Goal: Information Seeking & Learning: Learn about a topic

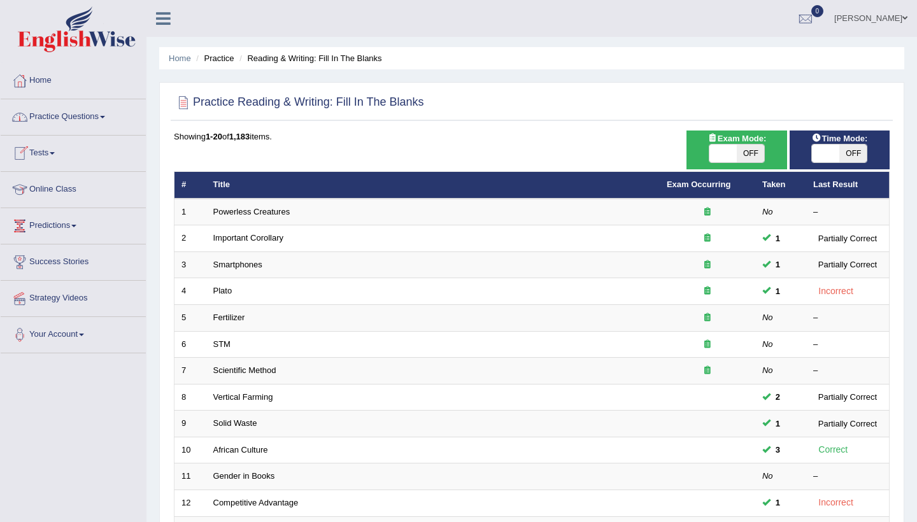
click at [59, 145] on link "Tests" at bounding box center [73, 152] width 145 height 32
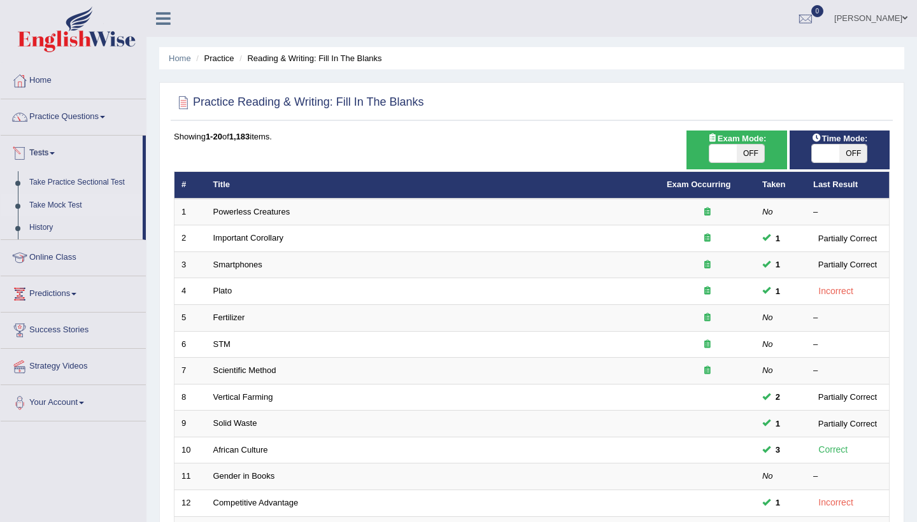
click at [78, 197] on link "Take Mock Test" at bounding box center [83, 205] width 119 height 23
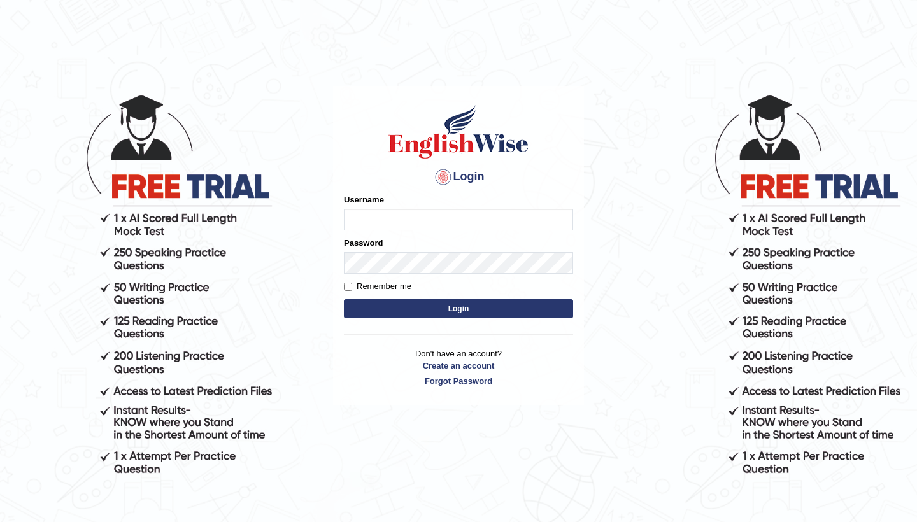
click at [371, 211] on input "Username" at bounding box center [458, 220] width 229 height 22
type input "0481871912"
click at [532, 313] on button "Login" at bounding box center [458, 308] width 229 height 19
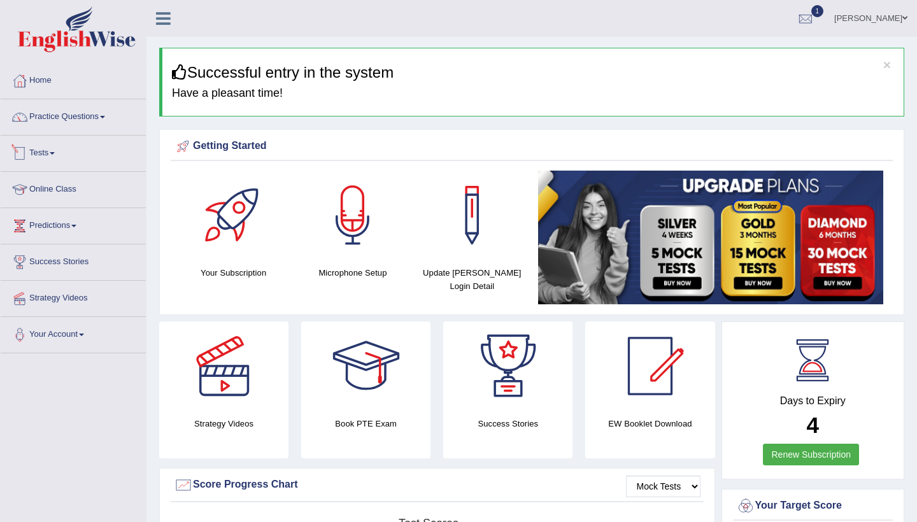
click at [52, 146] on link "Tests" at bounding box center [73, 152] width 145 height 32
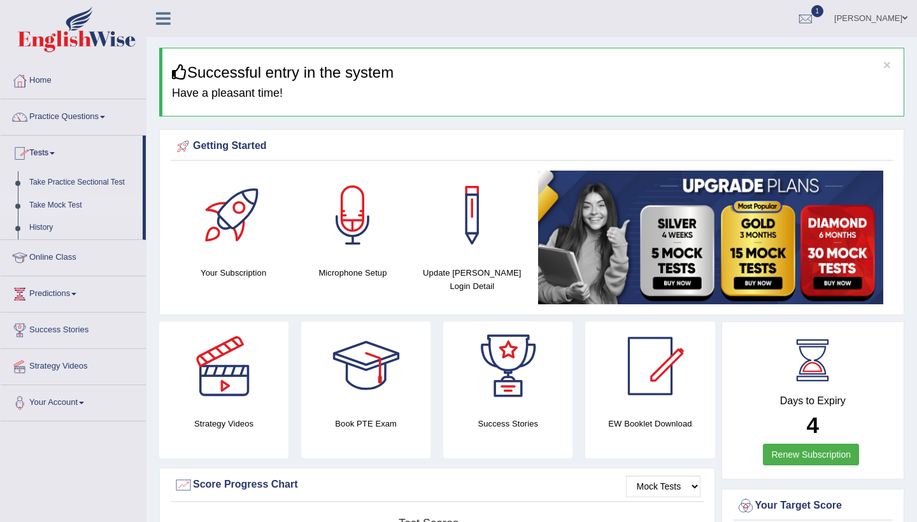
click at [79, 201] on link "Take Mock Test" at bounding box center [83, 205] width 119 height 23
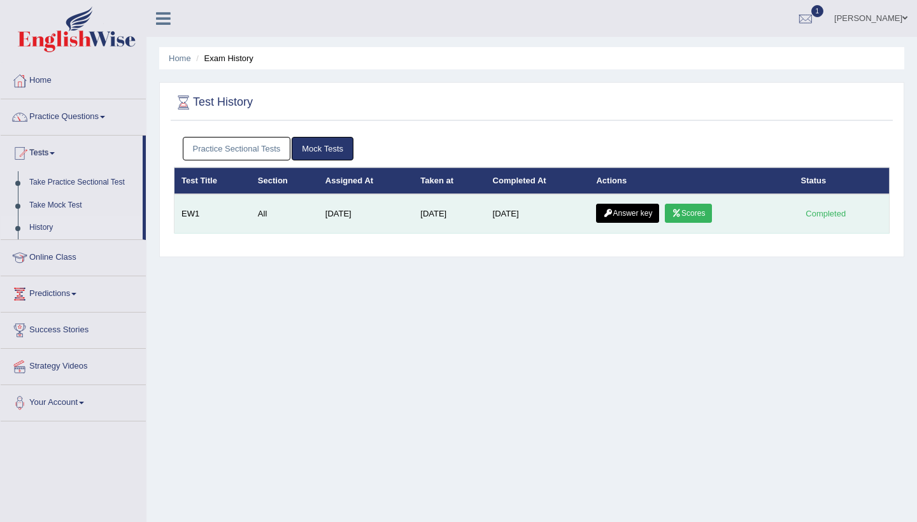
click at [702, 213] on link "Scores" at bounding box center [688, 213] width 47 height 19
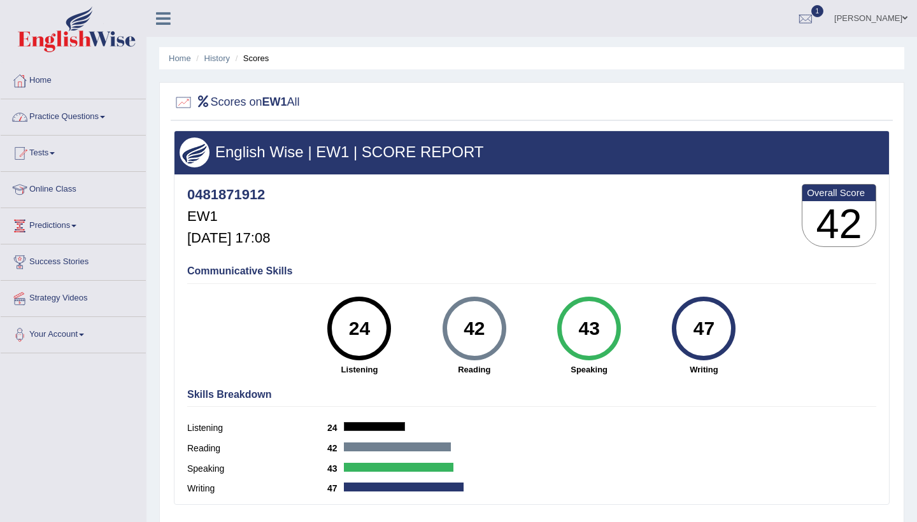
click at [113, 120] on link "Practice Questions" at bounding box center [73, 115] width 145 height 32
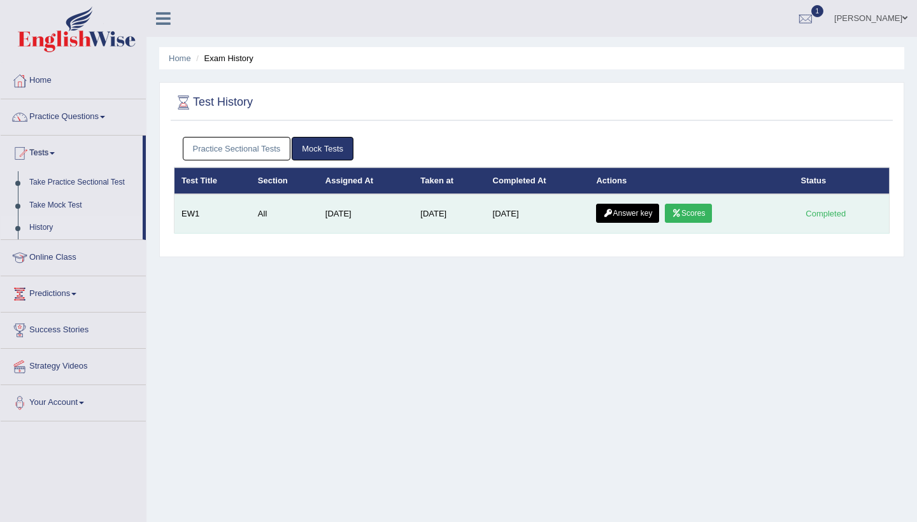
click at [623, 211] on link "Answer key" at bounding box center [627, 213] width 63 height 19
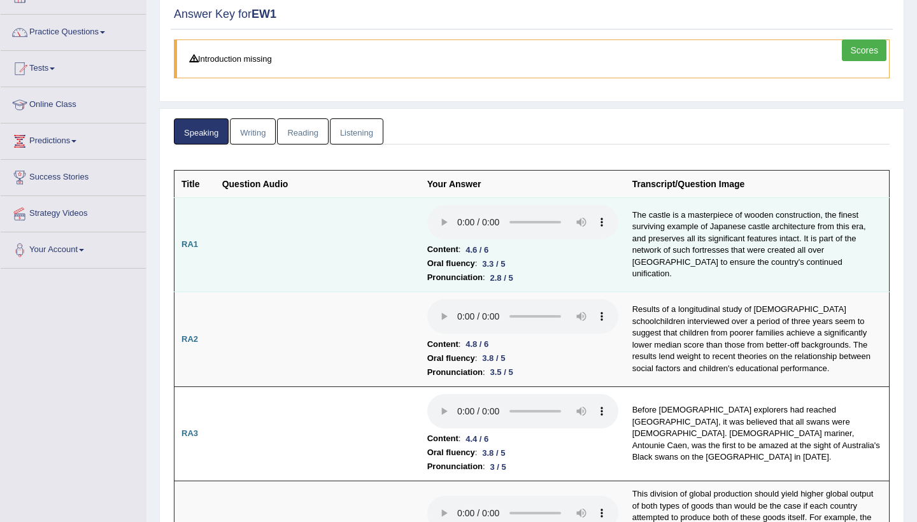
scroll to position [86, 0]
click at [427, 211] on audio at bounding box center [522, 221] width 191 height 34
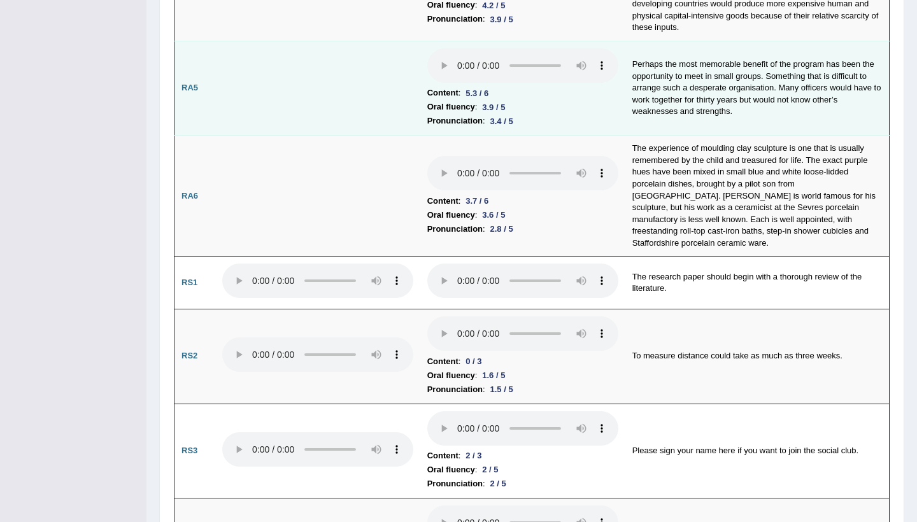
scroll to position [635, 0]
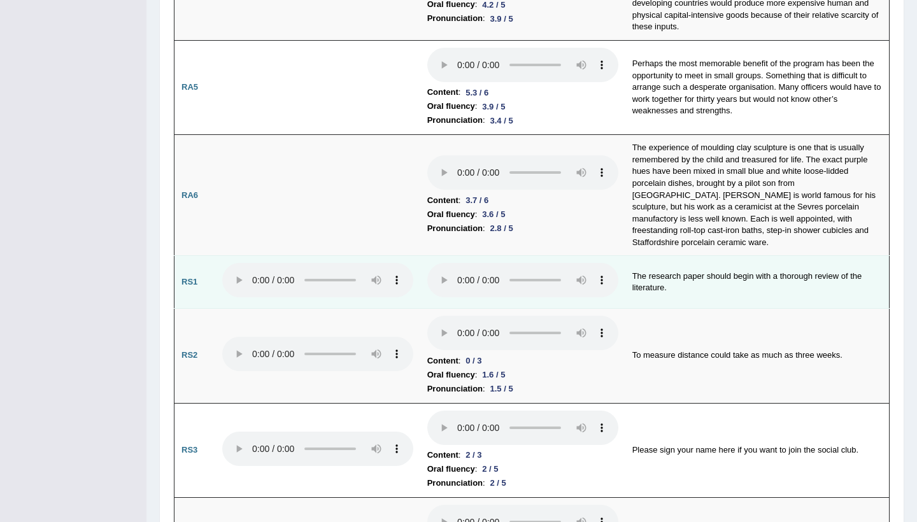
click at [427, 263] on audio at bounding box center [522, 280] width 191 height 34
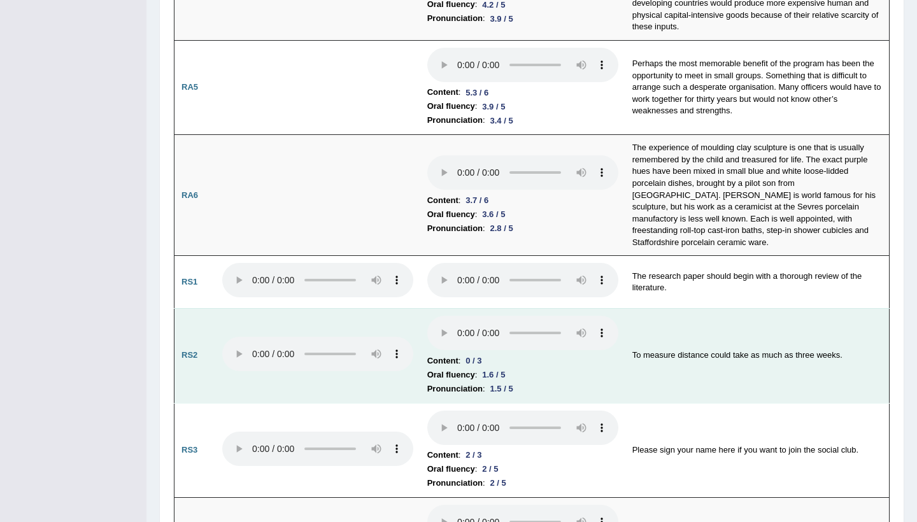
click at [427, 316] on audio at bounding box center [522, 333] width 191 height 34
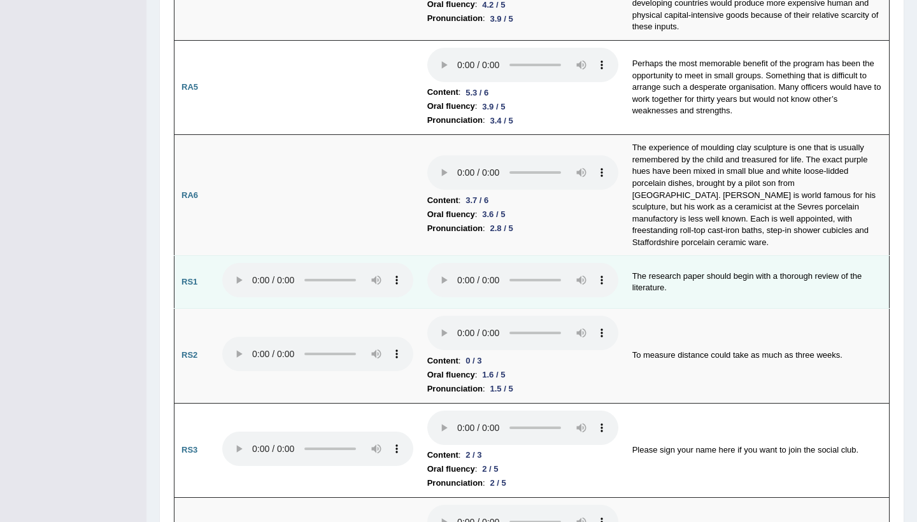
click at [427, 263] on audio at bounding box center [522, 280] width 191 height 34
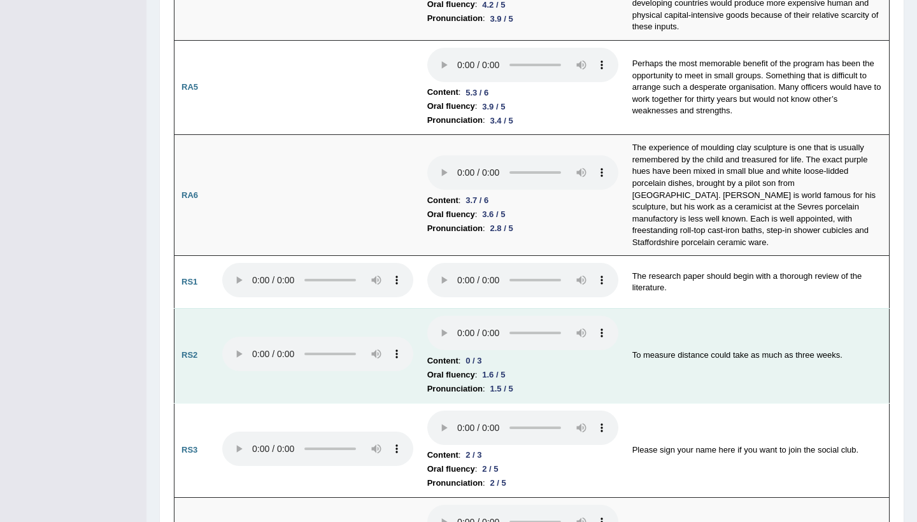
click at [427, 316] on audio at bounding box center [522, 333] width 191 height 34
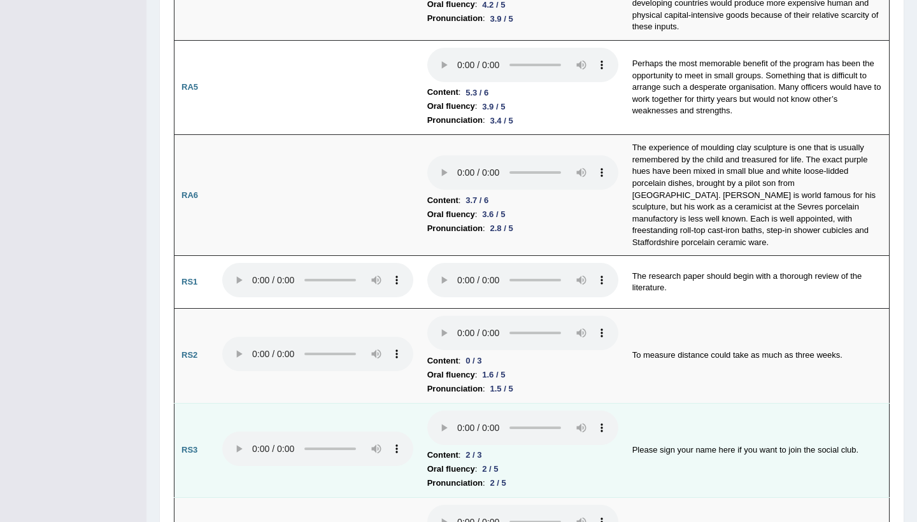
click at [427, 411] on audio at bounding box center [522, 428] width 191 height 34
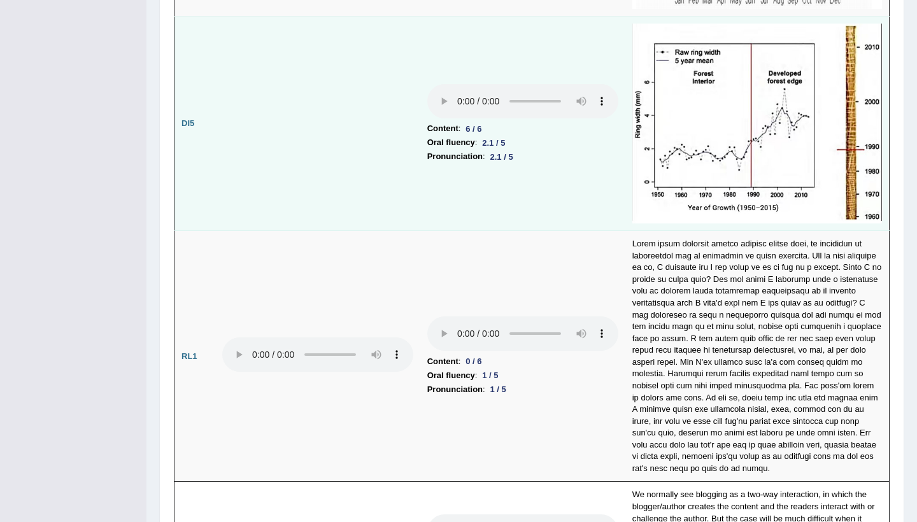
scroll to position [2515, 0]
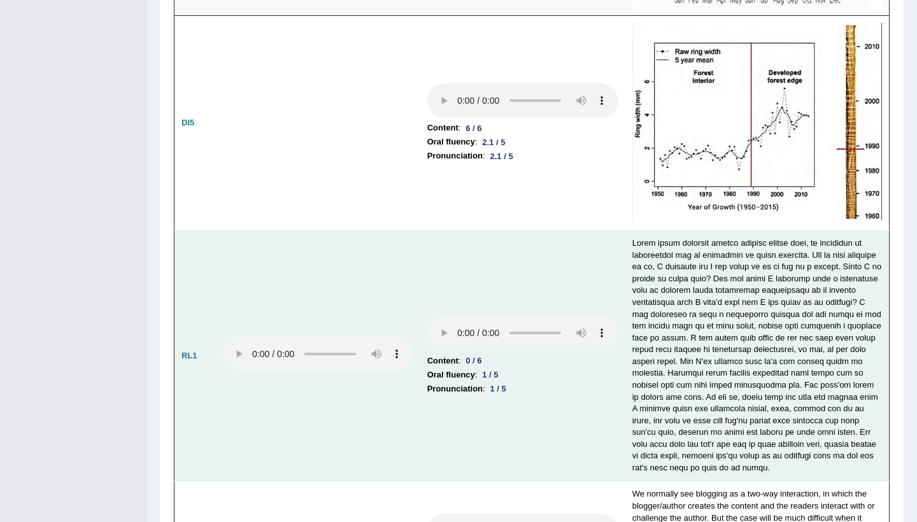
click at [427, 316] on audio at bounding box center [522, 333] width 191 height 34
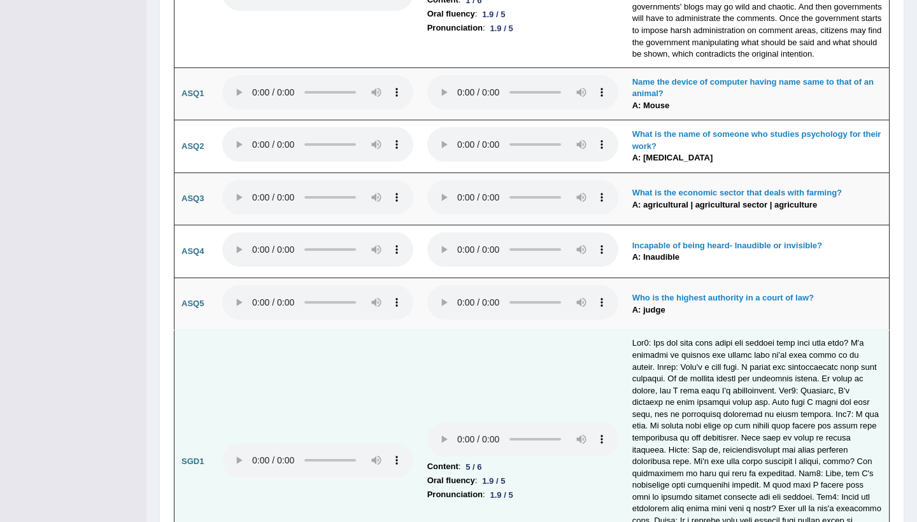
scroll to position [3079, 0]
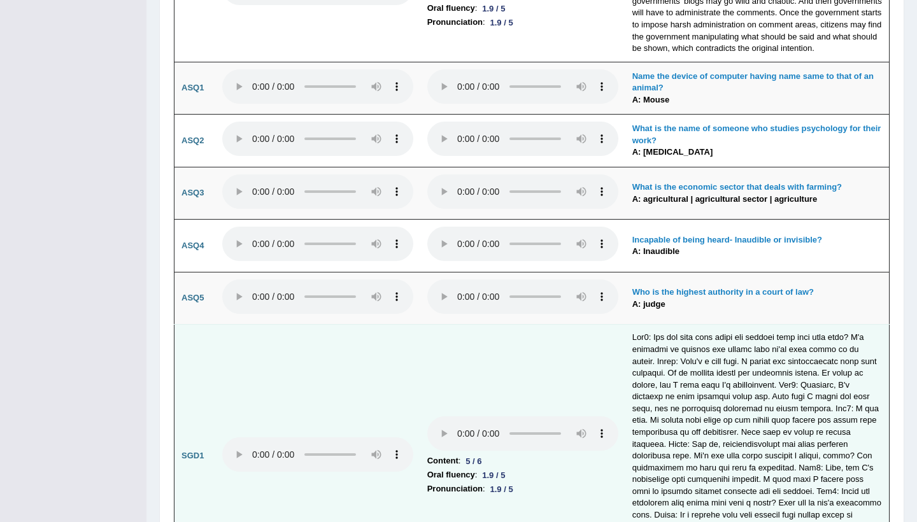
click at [427, 416] on audio at bounding box center [522, 433] width 191 height 34
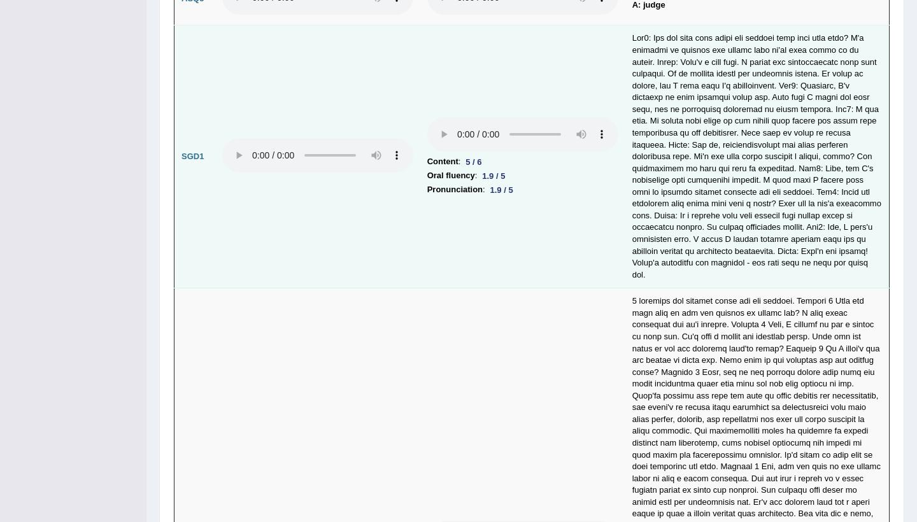
scroll to position [3388, 0]
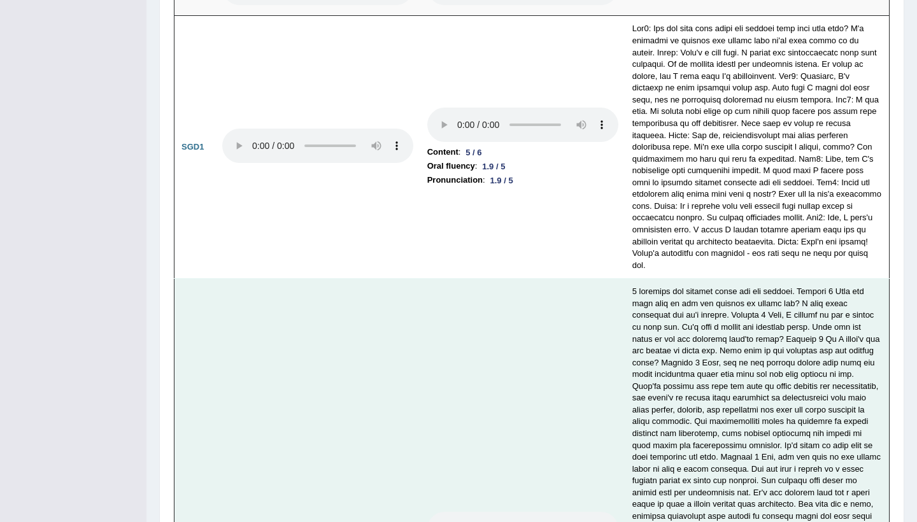
click at [427, 512] on audio at bounding box center [522, 529] width 191 height 34
click at [454, 512] on audio at bounding box center [522, 529] width 191 height 34
click at [427, 512] on audio at bounding box center [522, 529] width 191 height 34
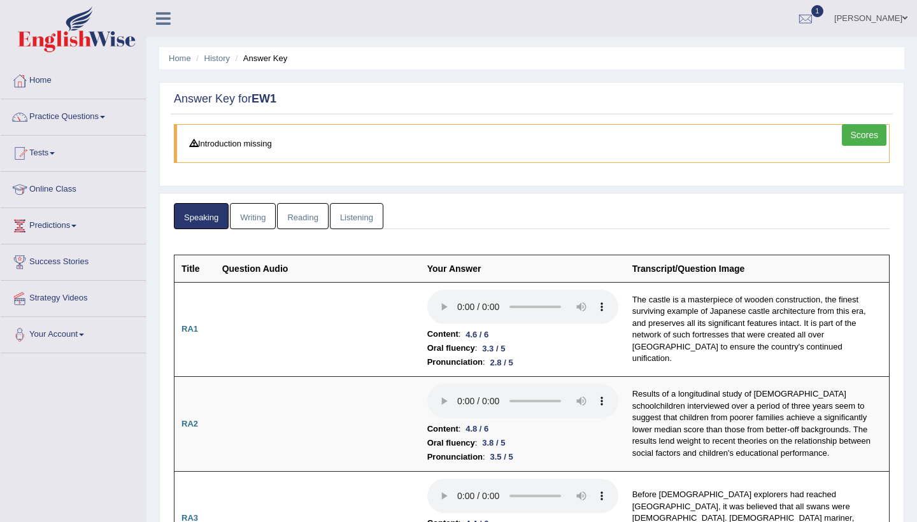
scroll to position [0, 0]
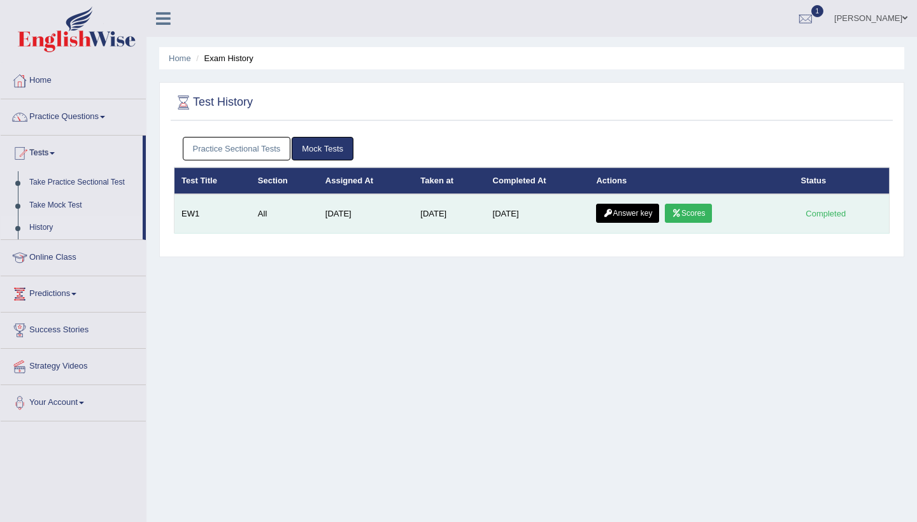
click at [700, 218] on link "Scores" at bounding box center [688, 213] width 47 height 19
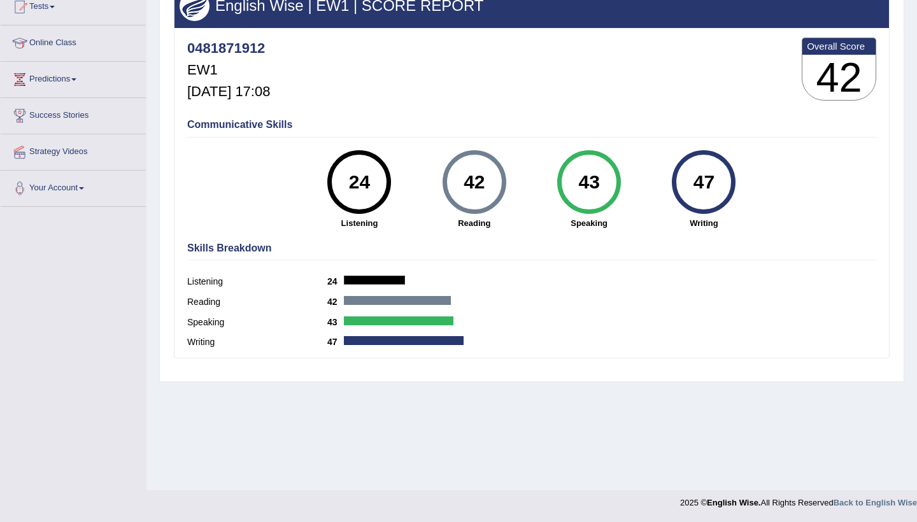
scroll to position [146, 0]
click at [474, 139] on div "Communicative Skills 24 Listening 42 Reading 43 Speaking 47 Writing" at bounding box center [531, 173] width 695 height 120
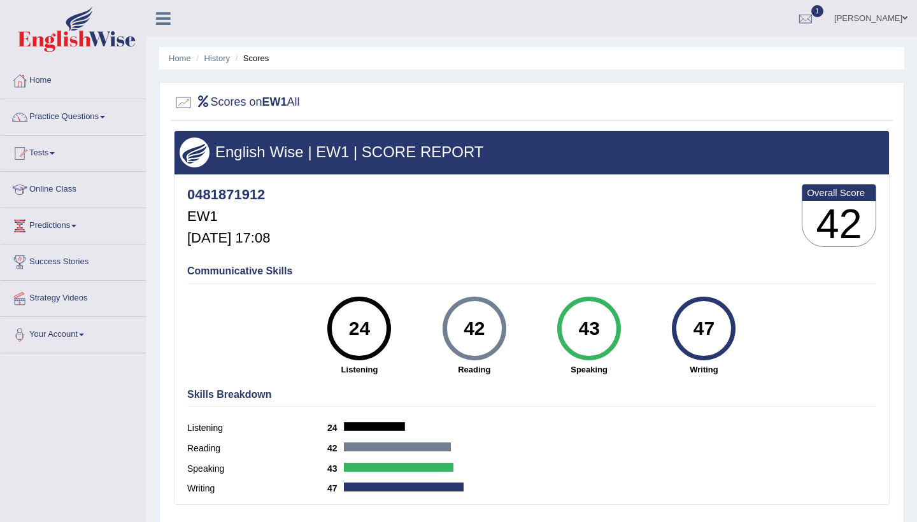
scroll to position [0, 0]
click at [108, 110] on link "Practice Questions" at bounding box center [73, 115] width 145 height 32
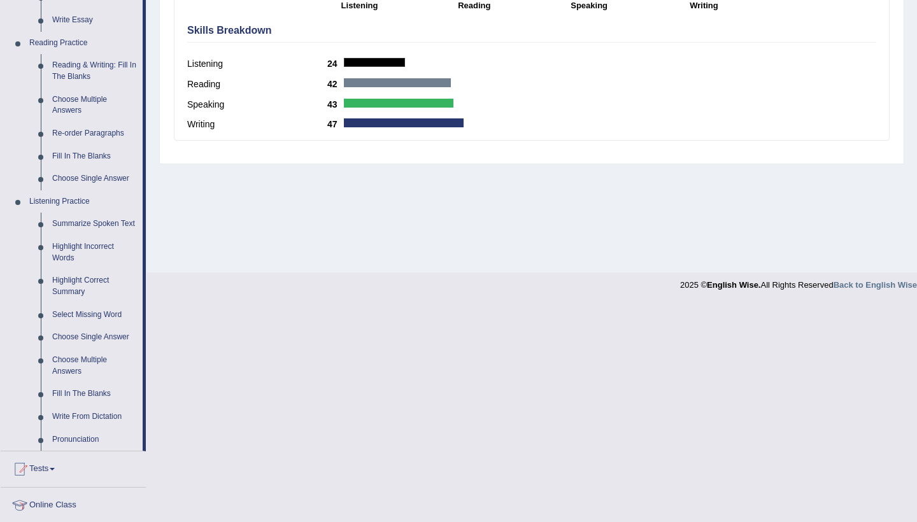
scroll to position [365, 0]
click at [67, 224] on link "Summarize Spoken Text" at bounding box center [94, 223] width 96 height 23
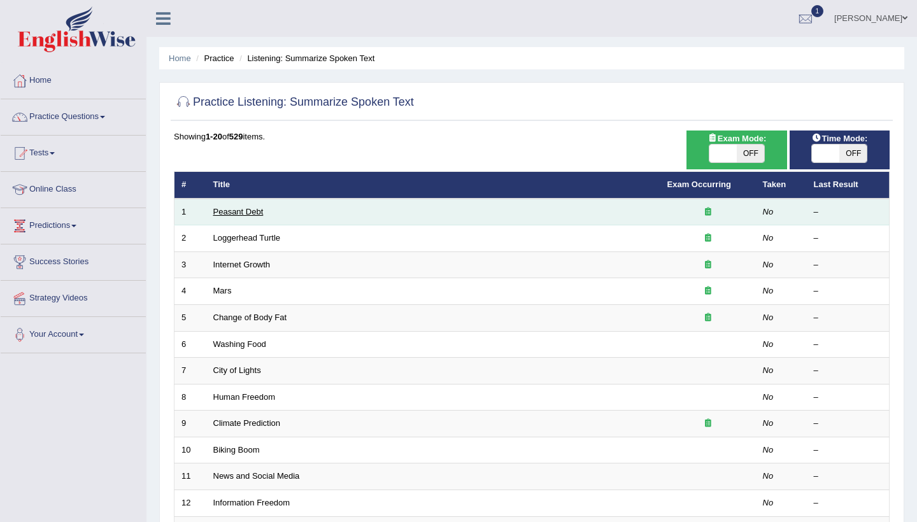
click at [252, 213] on link "Peasant Debt" at bounding box center [238, 212] width 50 height 10
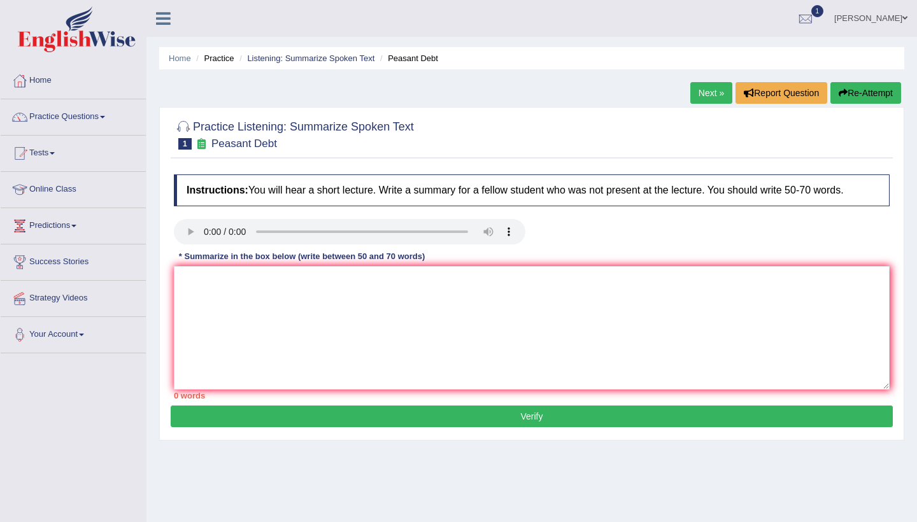
click at [202, 231] on audio at bounding box center [350, 231] width 352 height 25
click at [204, 232] on audio at bounding box center [350, 231] width 352 height 25
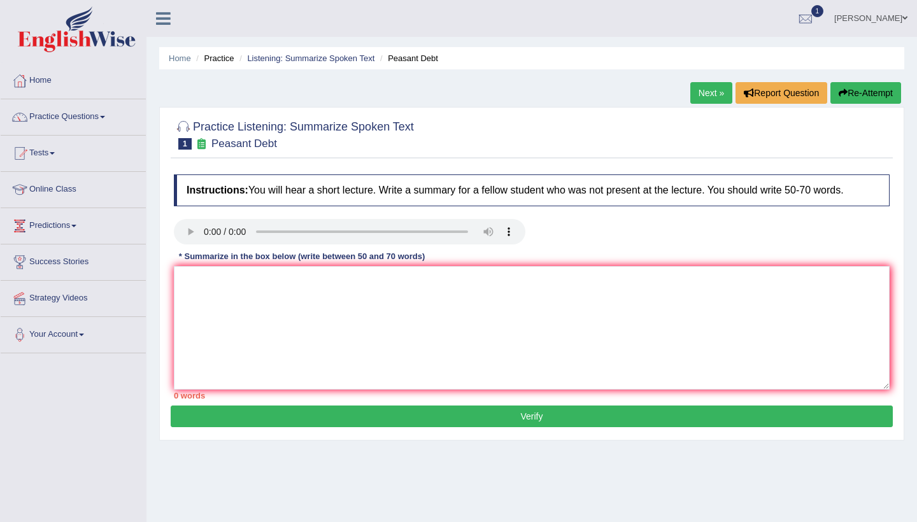
click at [204, 232] on audio at bounding box center [350, 231] width 352 height 25
click at [110, 115] on link "Practice Questions" at bounding box center [73, 115] width 145 height 32
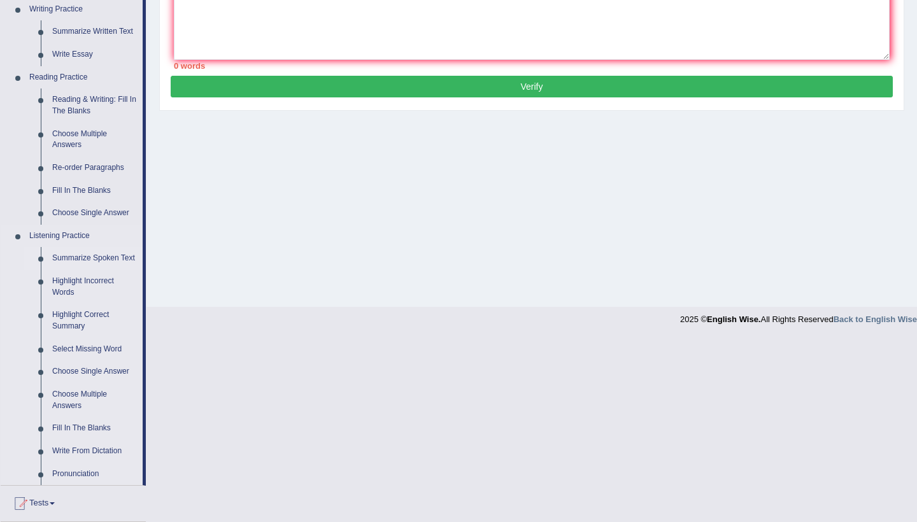
scroll to position [344, 0]
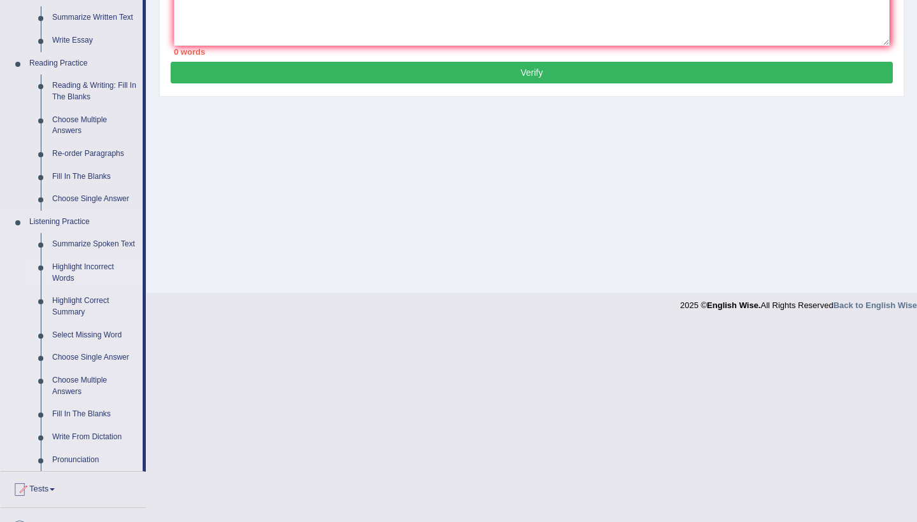
click at [73, 269] on link "Highlight Incorrect Words" at bounding box center [94, 273] width 96 height 34
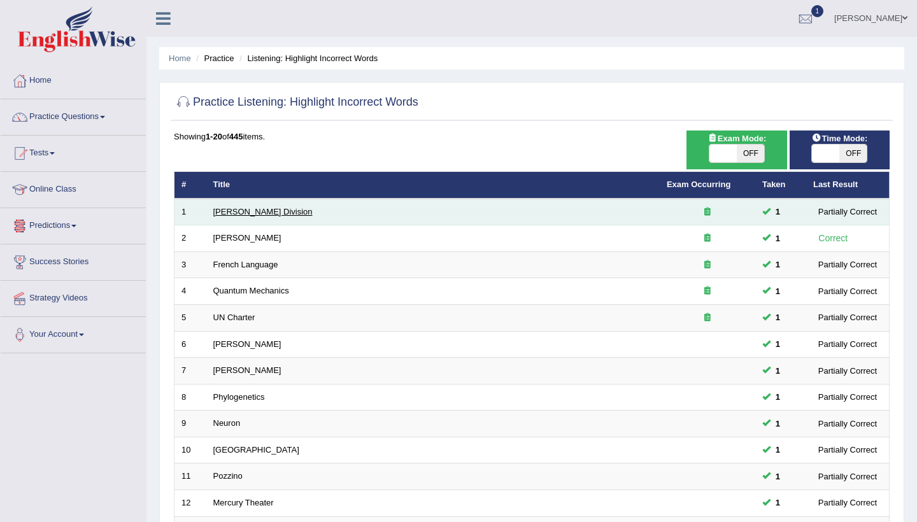
click at [248, 208] on link "[PERSON_NAME] Division" at bounding box center [262, 212] width 99 height 10
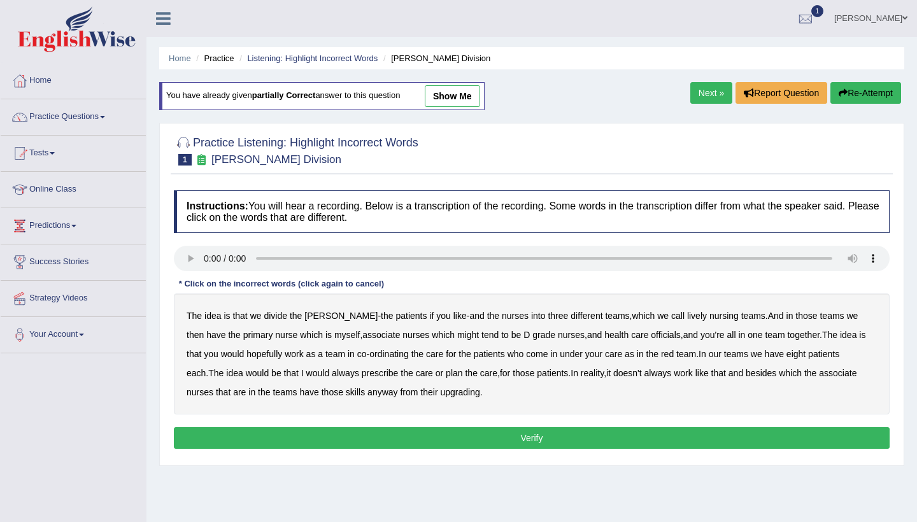
click at [212, 255] on audio at bounding box center [532, 258] width 716 height 25
click at [204, 258] on audio at bounding box center [532, 258] width 716 height 25
click at [687, 313] on b "lively" at bounding box center [697, 316] width 20 height 10
click at [457, 337] on b "might" at bounding box center [468, 335] width 22 height 10
click at [332, 377] on b "always" at bounding box center [345, 373] width 27 height 10
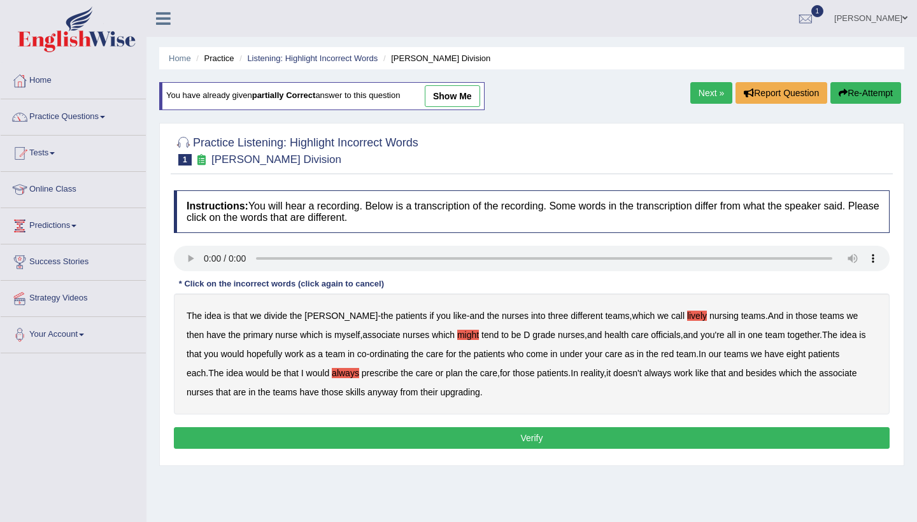
click at [440, 394] on b "upgrading" at bounding box center [459, 392] width 39 height 10
click at [508, 433] on button "Verify" at bounding box center [532, 438] width 716 height 22
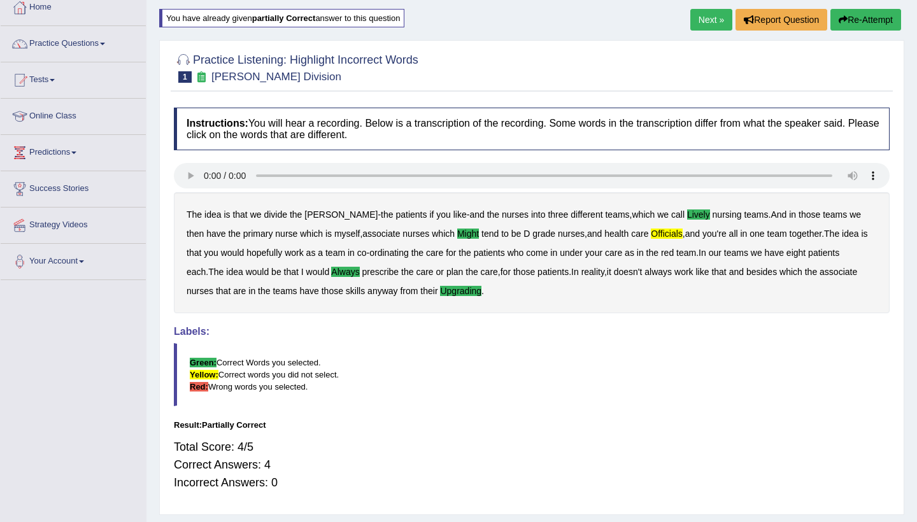
scroll to position [76, 0]
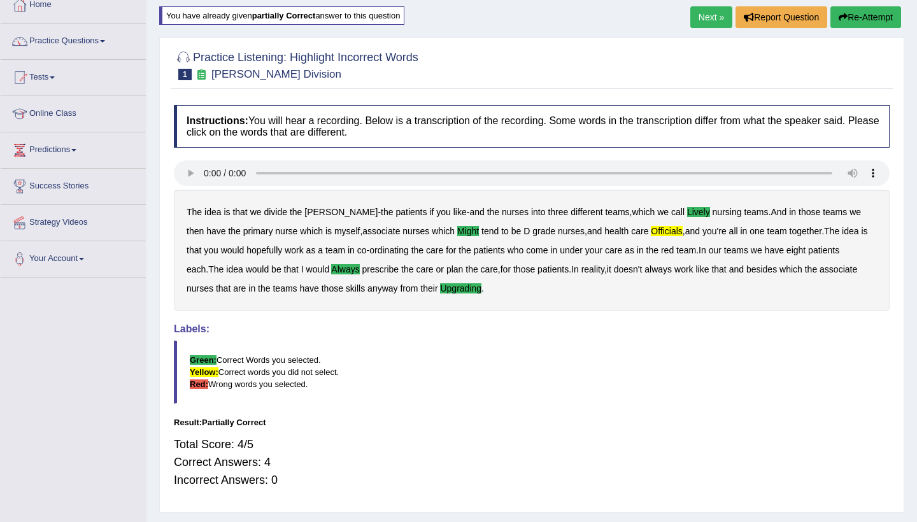
click at [701, 19] on link "Next »" at bounding box center [711, 17] width 42 height 22
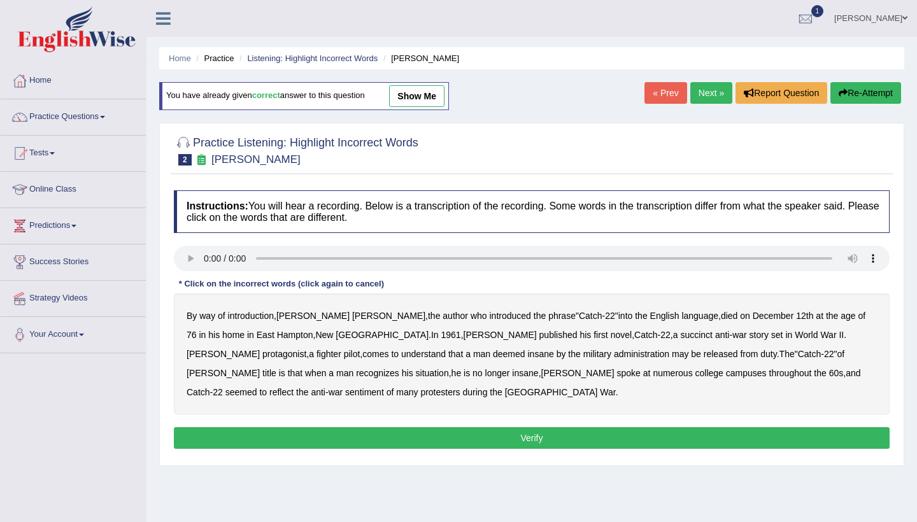
click at [206, 259] on audio at bounding box center [532, 258] width 716 height 25
click at [680, 338] on b "succinct" at bounding box center [696, 335] width 32 height 10
click at [614, 355] on b "administration" at bounding box center [641, 354] width 55 height 10
click at [449, 368] on b "situation" at bounding box center [432, 373] width 33 height 10
click at [294, 387] on b "reflect" at bounding box center [281, 392] width 24 height 10
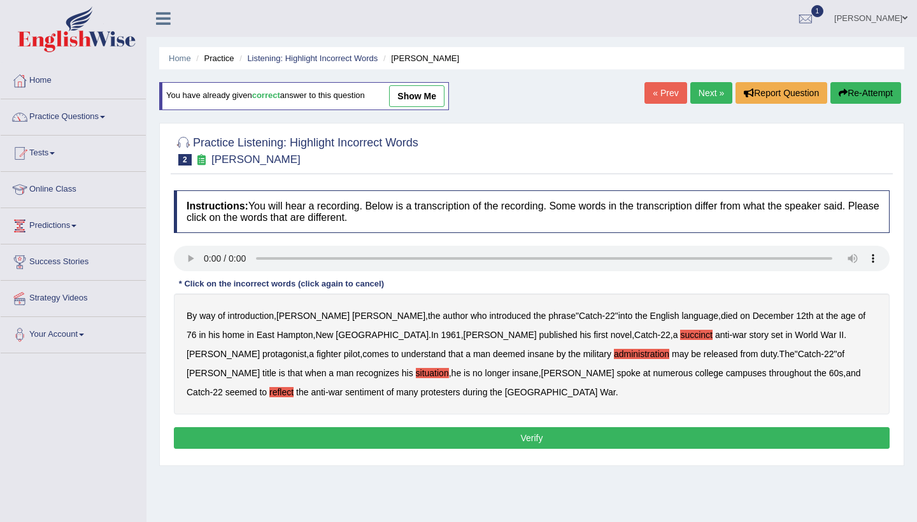
click at [423, 437] on button "Verify" at bounding box center [532, 438] width 716 height 22
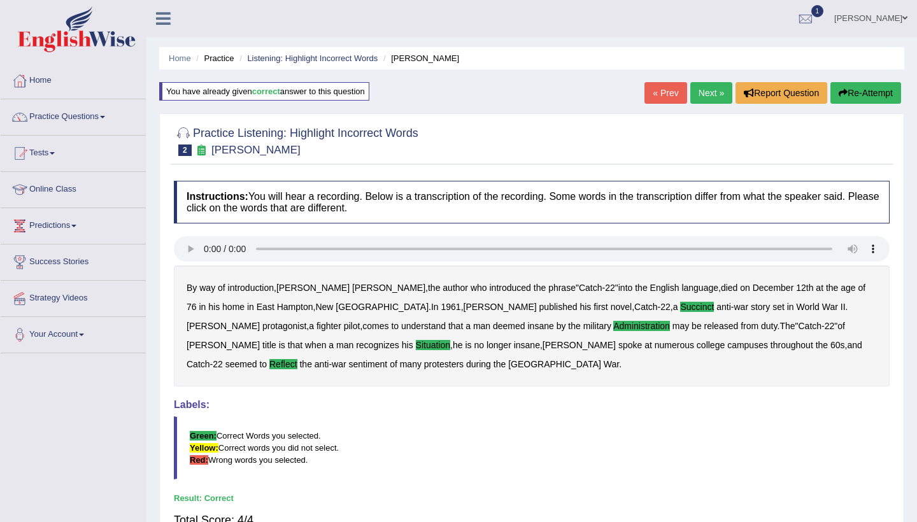
click at [708, 96] on link "Next »" at bounding box center [711, 93] width 42 height 22
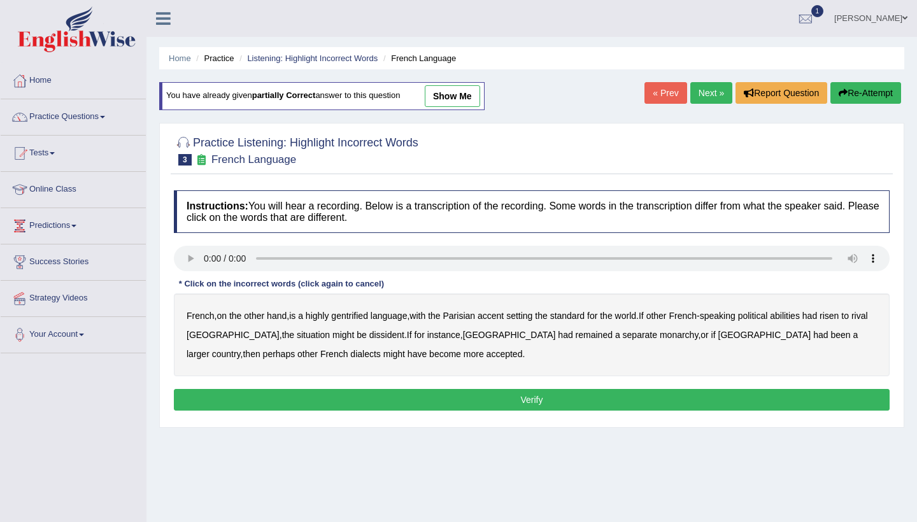
click at [206, 256] on audio at bounding box center [532, 258] width 716 height 25
click at [364, 317] on b "gentrified" at bounding box center [349, 316] width 37 height 10
click at [800, 313] on b "abilities" at bounding box center [785, 316] width 30 height 10
click at [369, 332] on b "dissident" at bounding box center [386, 335] width 35 height 10
click at [660, 336] on b "monarchy" at bounding box center [679, 335] width 38 height 10
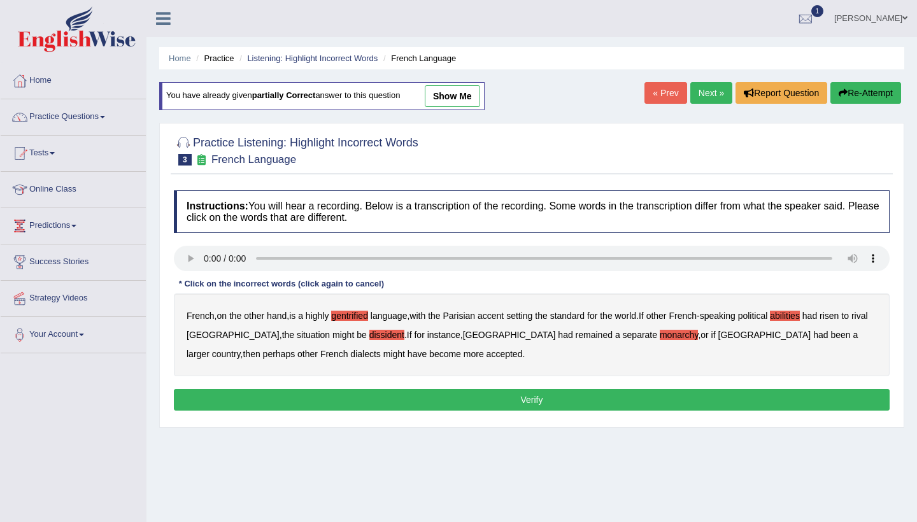
click at [536, 401] on button "Verify" at bounding box center [532, 400] width 716 height 22
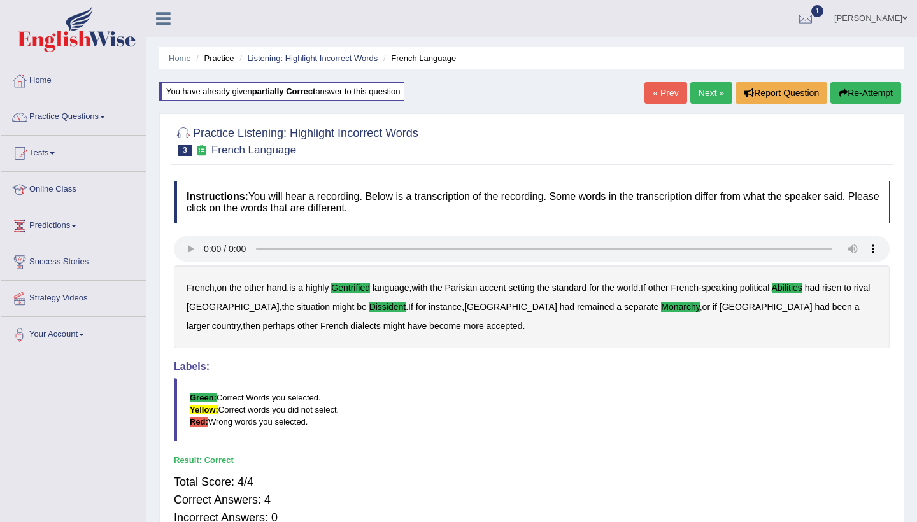
click at [703, 96] on link "Next »" at bounding box center [711, 93] width 42 height 22
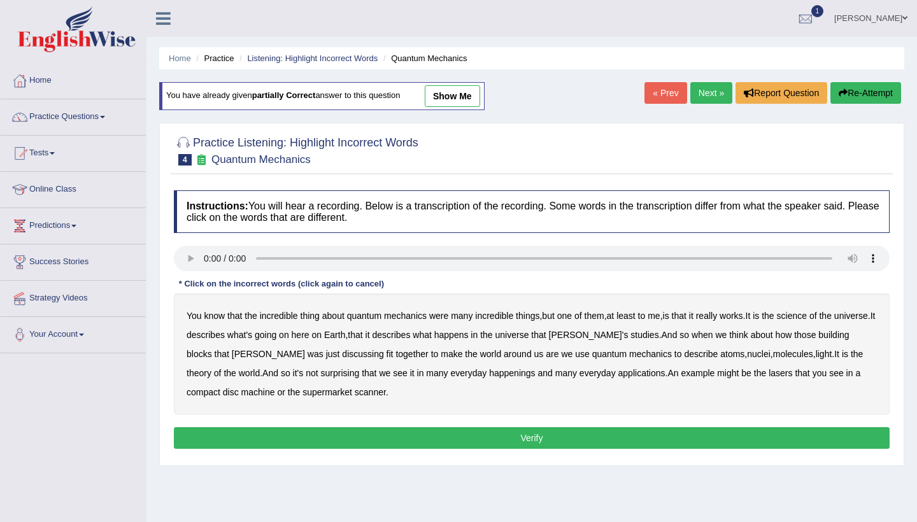
click at [181, 258] on audio at bounding box center [532, 258] width 716 height 25
click at [185, 258] on audio at bounding box center [532, 258] width 716 height 25
click at [181, 257] on audio at bounding box center [532, 258] width 716 height 25
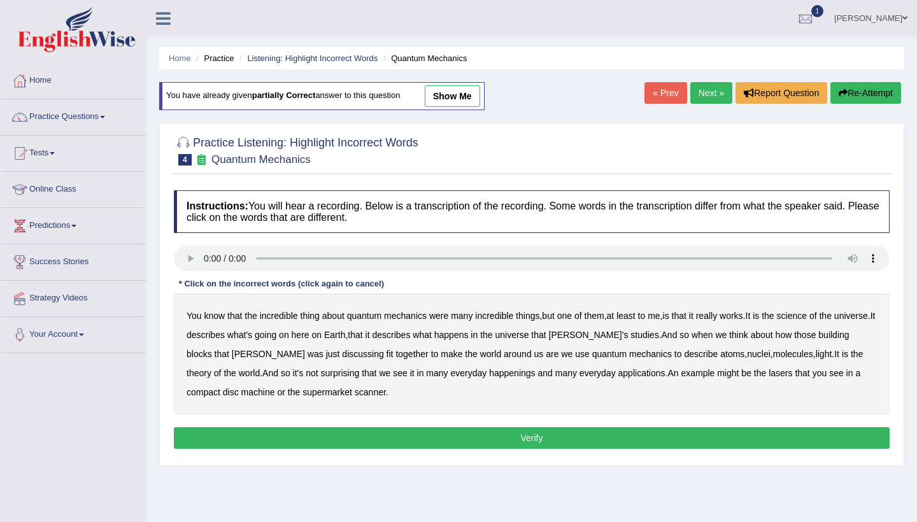
click at [188, 259] on audio at bounding box center [532, 258] width 716 height 25
click at [187, 255] on audio at bounding box center [532, 258] width 716 height 25
click at [185, 261] on audio at bounding box center [532, 258] width 716 height 25
click at [186, 256] on audio at bounding box center [532, 258] width 716 height 25
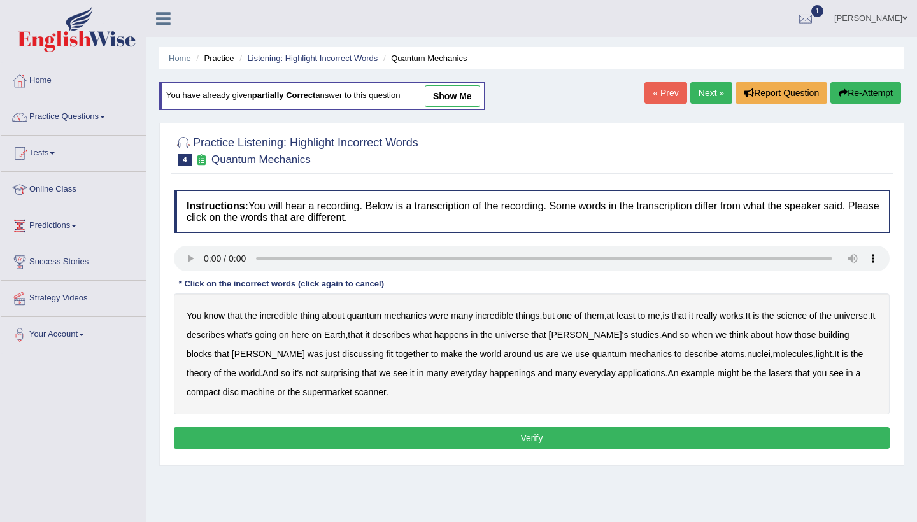
click at [186, 256] on audio at bounding box center [532, 258] width 716 height 25
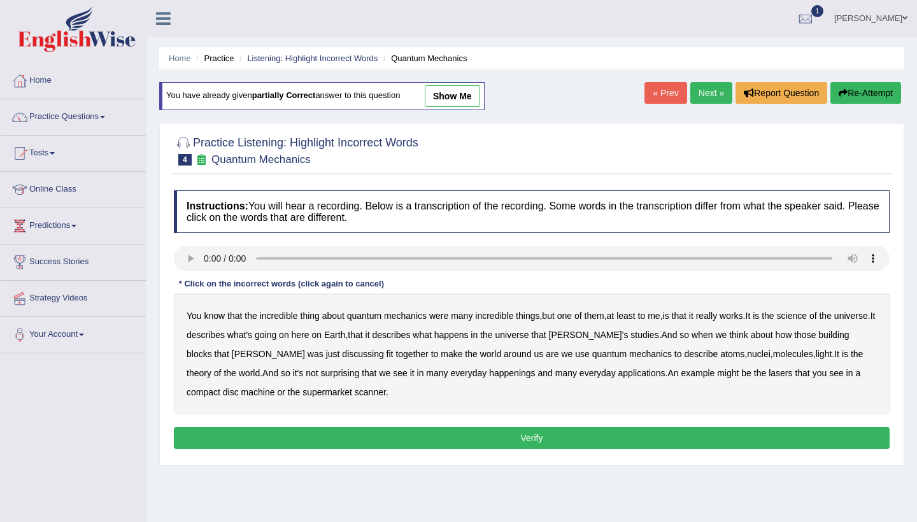
click at [186, 256] on audio at bounding box center [532, 258] width 716 height 25
click at [592, 170] on div "Practice Listening: Highlight Incorrect Words 4 Quantum Mechanics" at bounding box center [532, 152] width 722 height 45
click at [691, 94] on link "Next »" at bounding box center [711, 93] width 42 height 22
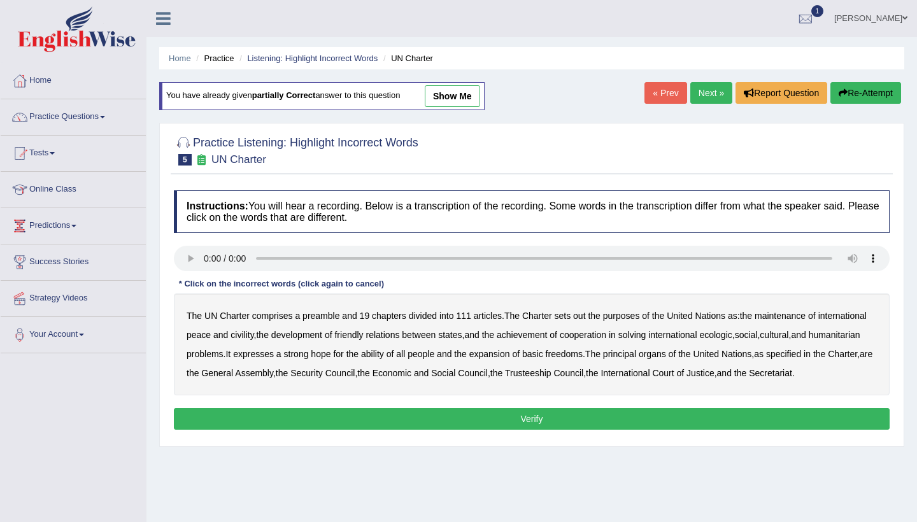
click at [204, 258] on audio at bounding box center [532, 258] width 716 height 25
click at [591, 318] on div "The UN Charter comprises a preamble and 19 chapters divided into 111 articles .…" at bounding box center [532, 345] width 716 height 102
click at [585, 315] on b "out" at bounding box center [579, 316] width 12 height 10
click at [253, 331] on b "civility" at bounding box center [242, 335] width 23 height 10
click at [732, 334] on b "ecologic" at bounding box center [715, 335] width 32 height 10
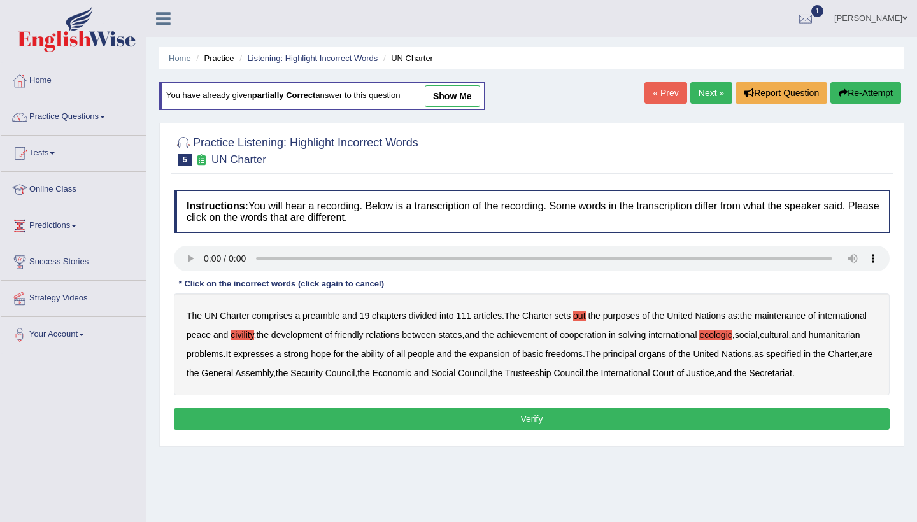
click at [384, 355] on b "ability" at bounding box center [372, 354] width 23 height 10
click at [295, 430] on button "Verify" at bounding box center [532, 419] width 716 height 22
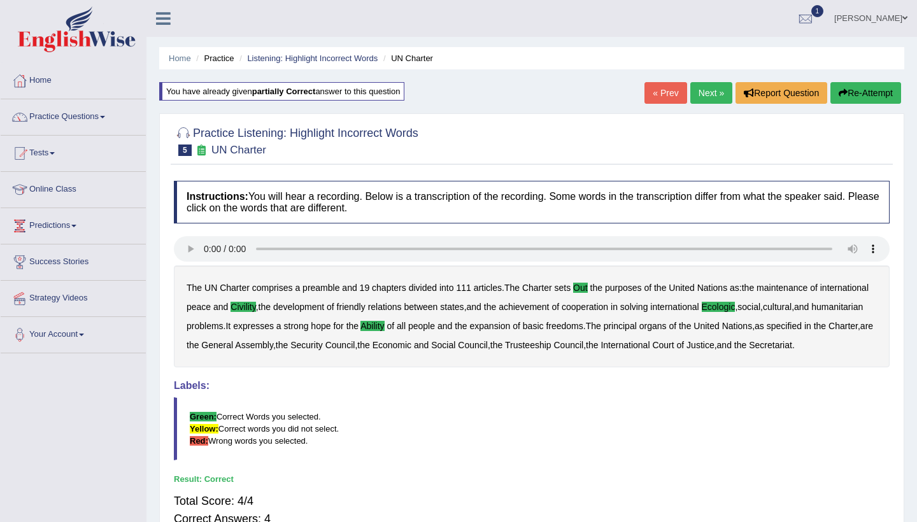
click at [695, 92] on link "Next »" at bounding box center [711, 93] width 42 height 22
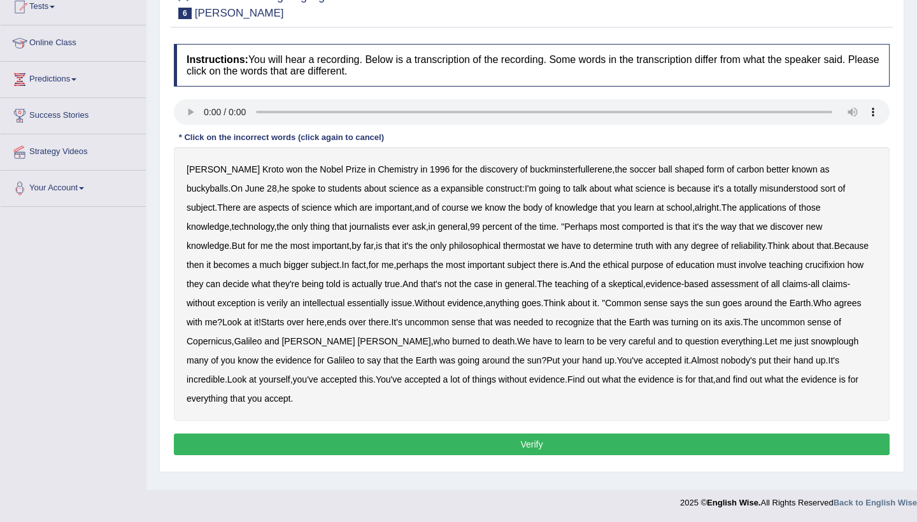
scroll to position [146, 0]
click at [204, 112] on audio at bounding box center [532, 111] width 716 height 25
click at [259, 112] on audio at bounding box center [532, 111] width 716 height 25
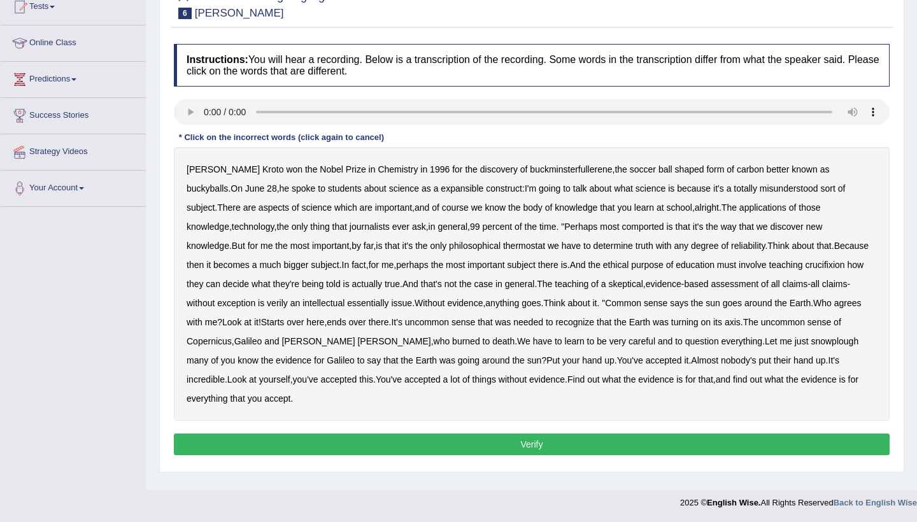
click at [622, 229] on b "comported" at bounding box center [643, 227] width 42 height 10
click at [503, 247] on b "thermostat" at bounding box center [524, 246] width 42 height 10
click at [204, 260] on b "then" at bounding box center [195, 265] width 17 height 10
click at [405, 321] on b "uncommon" at bounding box center [427, 322] width 44 height 10
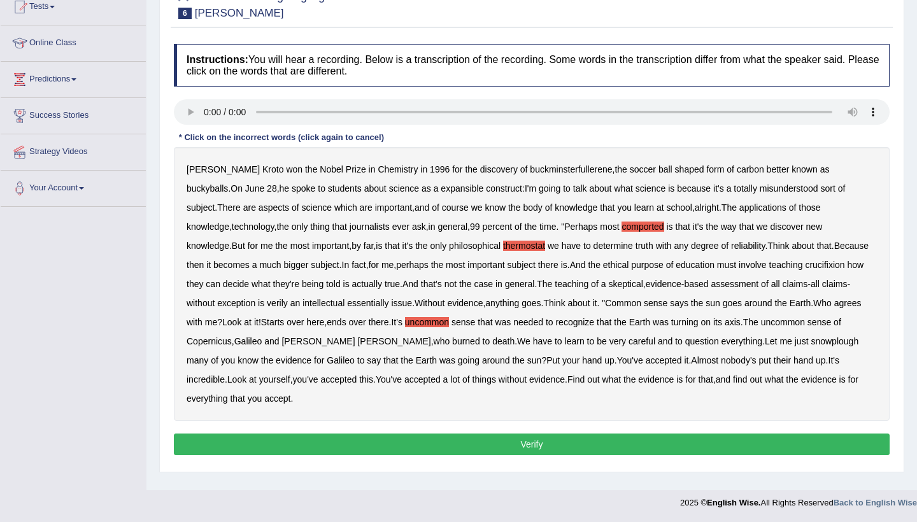
click at [405, 321] on b "uncommon" at bounding box center [427, 322] width 44 height 10
click at [632, 434] on button "Verify" at bounding box center [532, 445] width 716 height 22
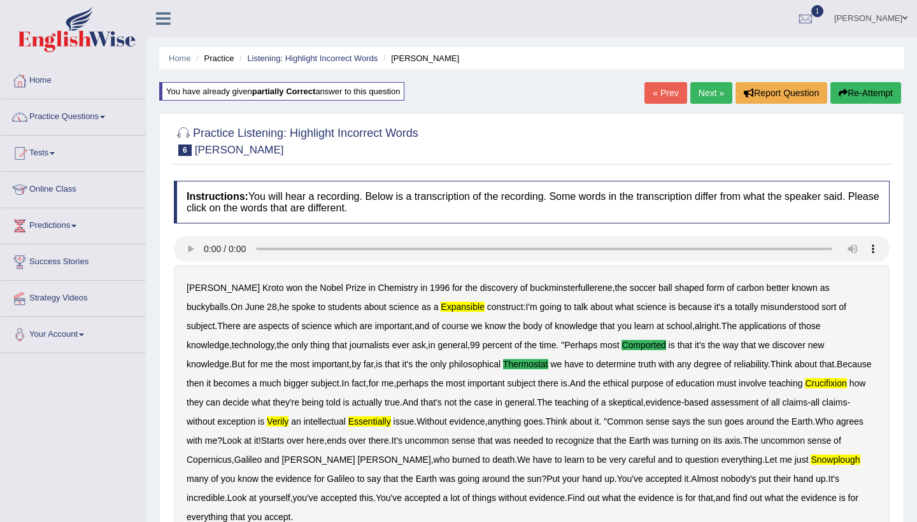
scroll to position [0, 0]
click at [704, 91] on link "Next »" at bounding box center [711, 93] width 42 height 22
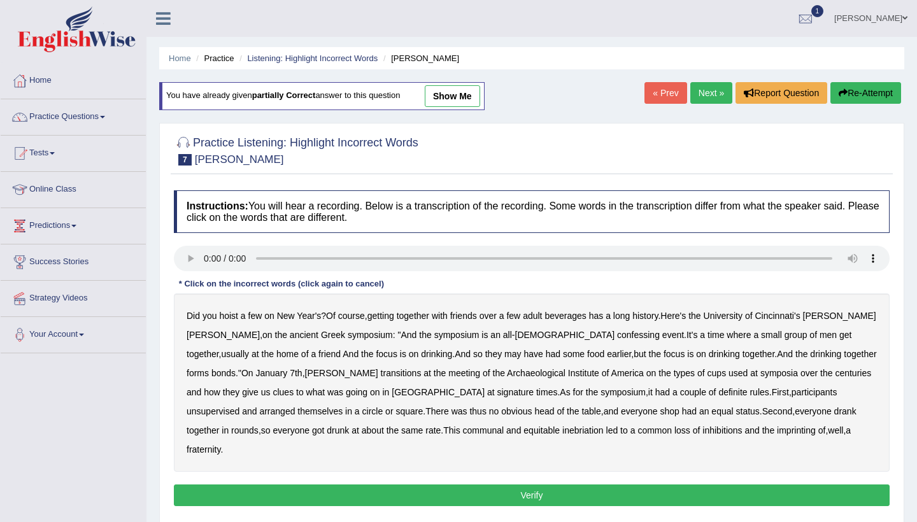
click at [207, 257] on audio at bounding box center [532, 258] width 716 height 25
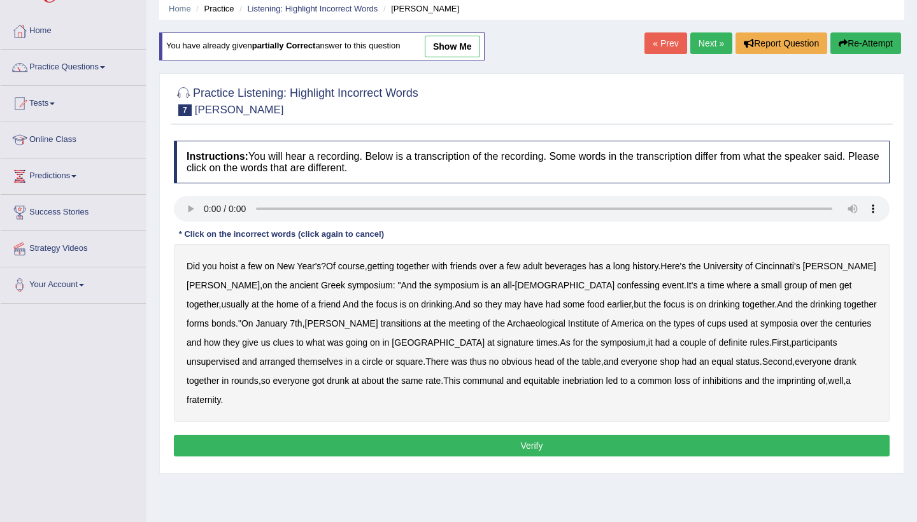
scroll to position [53, 0]
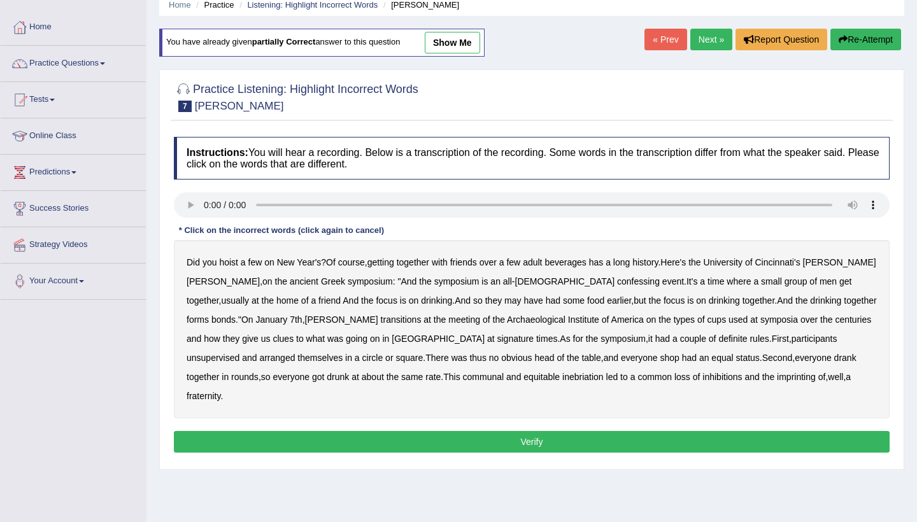
click at [617, 280] on b "confessing" at bounding box center [638, 281] width 43 height 10
click at [219, 295] on b "together" at bounding box center [203, 300] width 32 height 10
click at [381, 316] on b "transitions" at bounding box center [401, 320] width 41 height 10
click at [497, 338] on b "signature" at bounding box center [515, 339] width 37 height 10
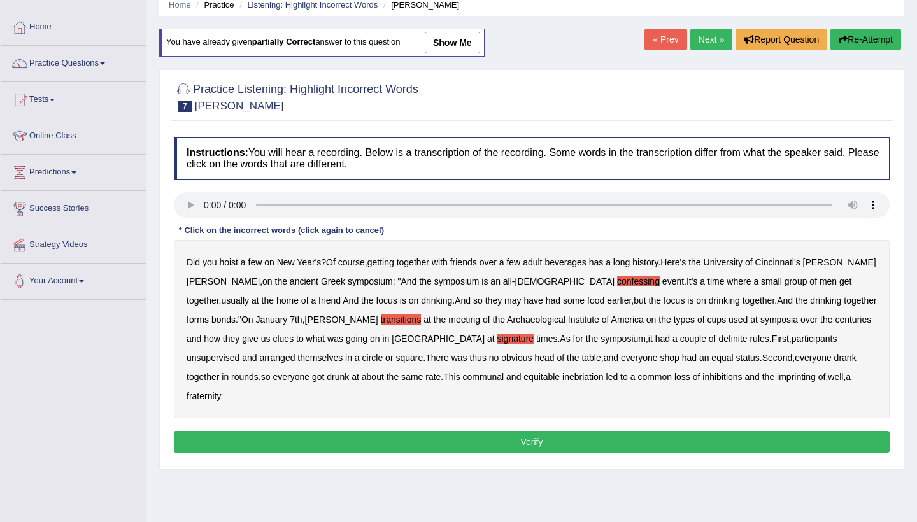
click at [219, 372] on b "together" at bounding box center [203, 377] width 32 height 10
click at [674, 377] on b "loss" at bounding box center [682, 377] width 16 height 10
click at [526, 431] on button "Verify" at bounding box center [532, 442] width 716 height 22
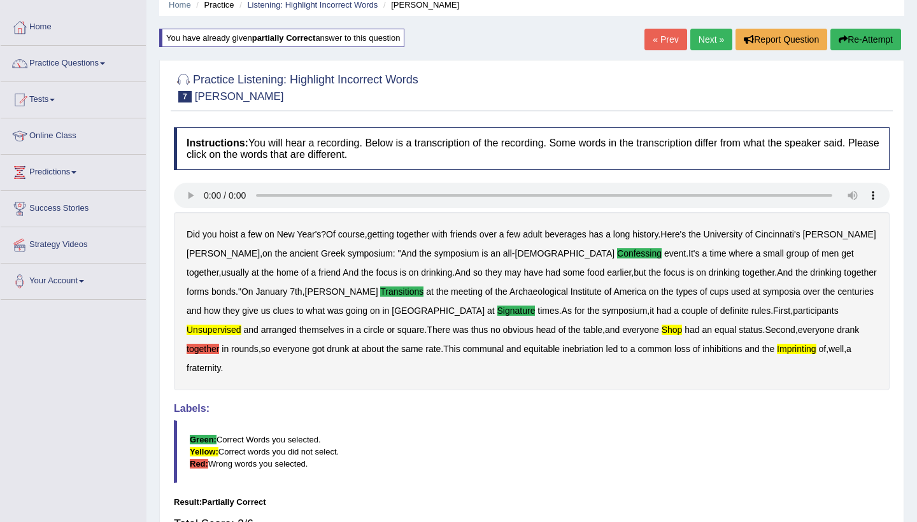
click at [715, 42] on link "Next »" at bounding box center [711, 40] width 42 height 22
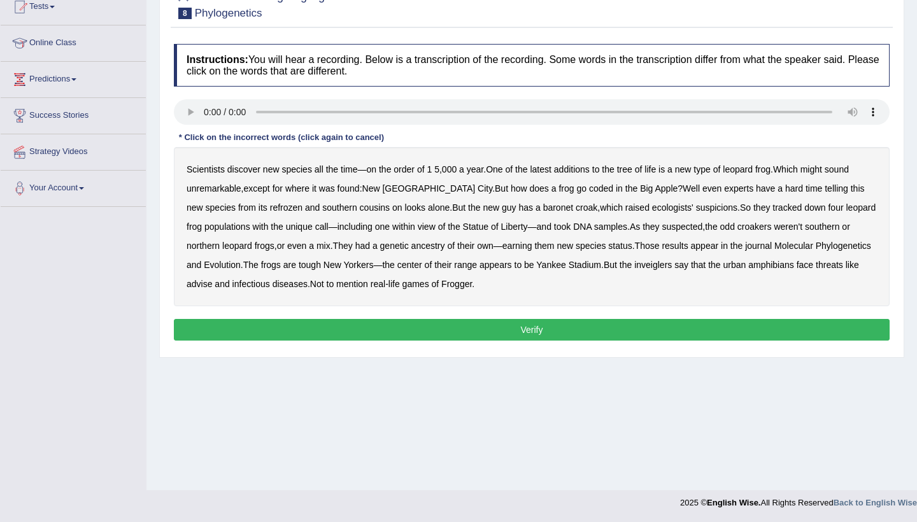
scroll to position [146, 0]
click at [204, 110] on audio at bounding box center [532, 111] width 716 height 25
click at [589, 188] on b "coded" at bounding box center [601, 188] width 24 height 10
click at [543, 206] on b "baronet" at bounding box center [558, 208] width 30 height 10
click at [266, 289] on div "Scientists discover new species all the time — on the order of 1 5 , 000 a year…" at bounding box center [532, 226] width 716 height 159
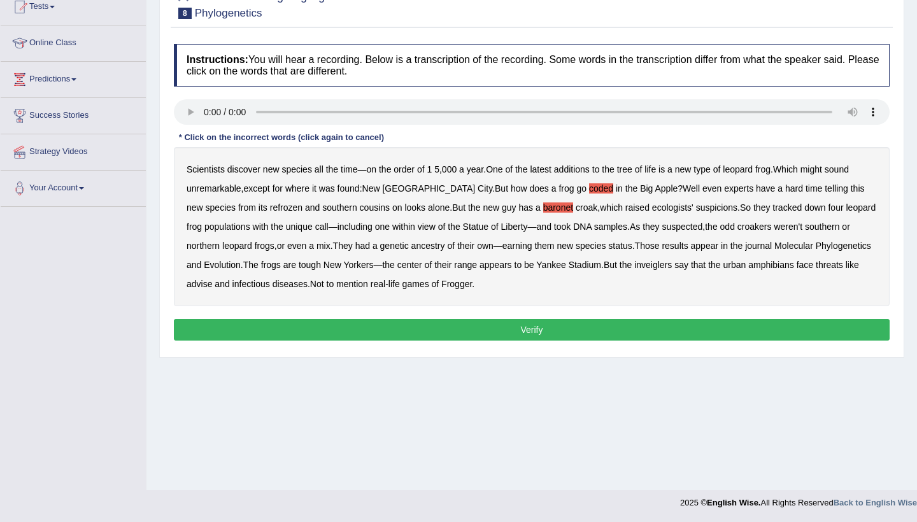
click at [445, 327] on button "Verify" at bounding box center [532, 330] width 716 height 22
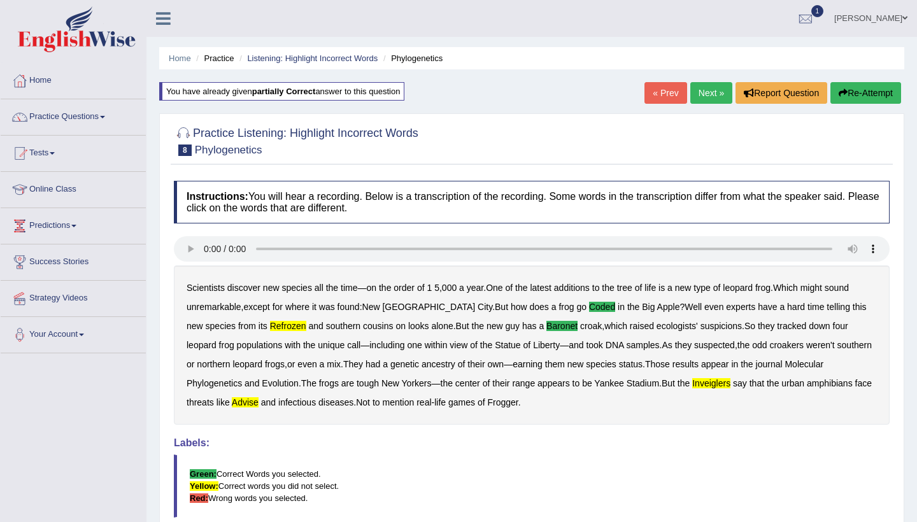
scroll to position [0, 0]
click at [690, 93] on link "Next »" at bounding box center [711, 93] width 42 height 22
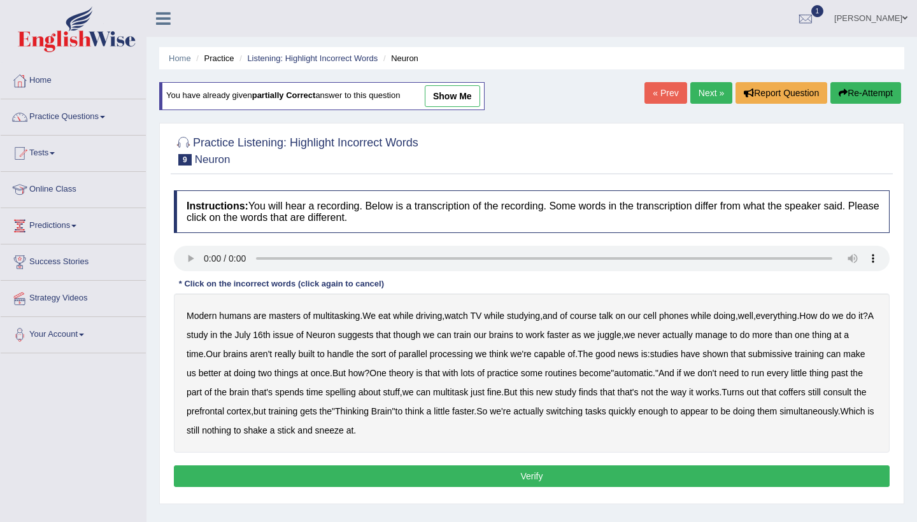
click at [204, 257] on audio at bounding box center [532, 258] width 716 height 25
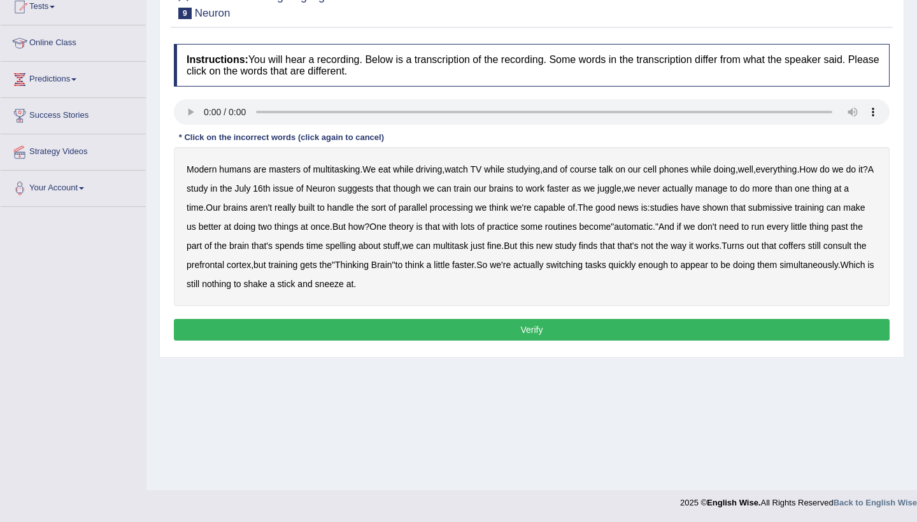
scroll to position [146, 0]
click at [588, 173] on b "course" at bounding box center [583, 169] width 27 height 10
click at [589, 173] on b "course" at bounding box center [583, 169] width 27 height 10
click at [322, 111] on audio at bounding box center [532, 111] width 716 height 25
click at [301, 116] on audio at bounding box center [532, 111] width 716 height 25
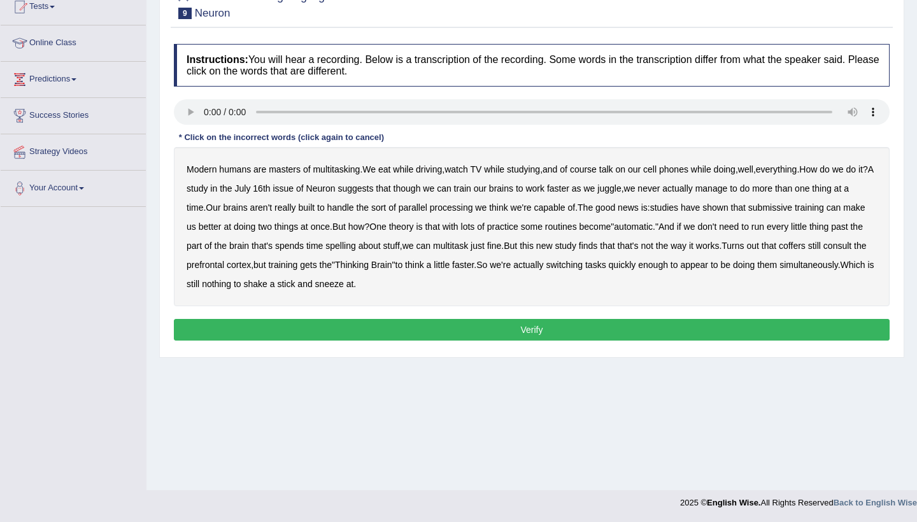
click at [262, 110] on audio at bounding box center [532, 111] width 716 height 25
click at [257, 110] on audio at bounding box center [532, 111] width 716 height 25
click at [259, 112] on audio at bounding box center [532, 111] width 716 height 25
click at [792, 207] on b "submissive" at bounding box center [770, 208] width 44 height 10
click at [468, 243] on b "multitask" at bounding box center [450, 246] width 35 height 10
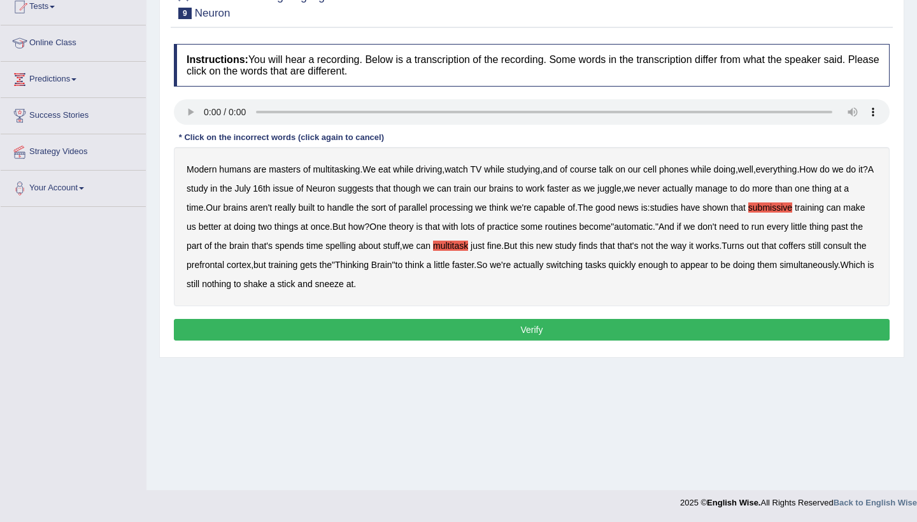
click at [362, 273] on div "Modern humans are masters of multitasking . We eat while driving , watch TV whi…" at bounding box center [532, 226] width 716 height 159
click at [459, 324] on button "Verify" at bounding box center [532, 330] width 716 height 22
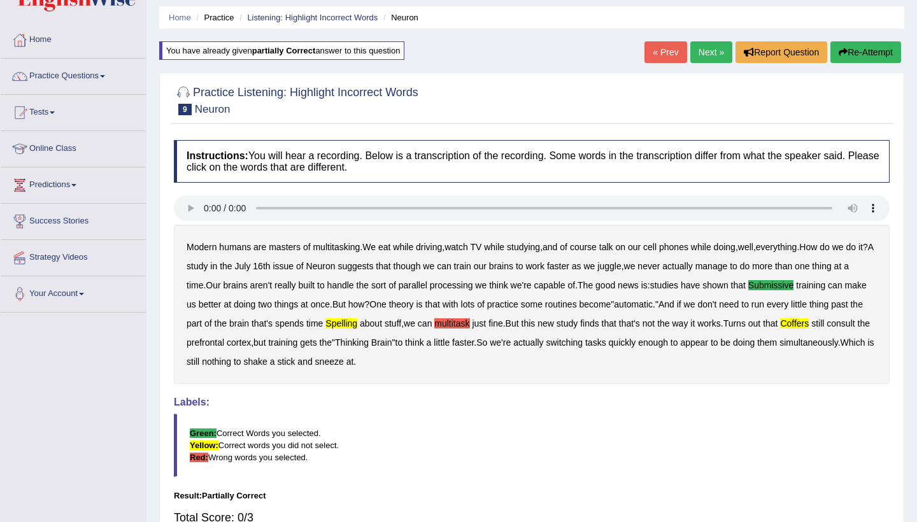
scroll to position [34, 0]
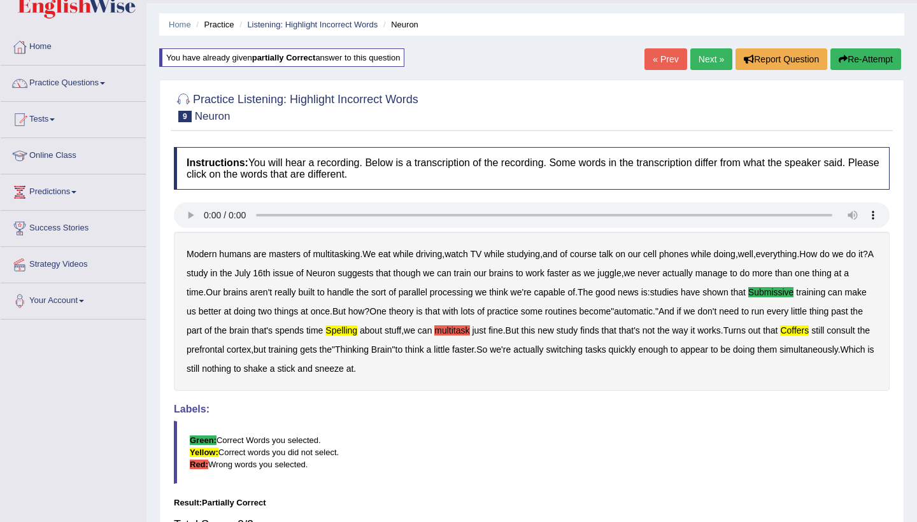
click at [701, 64] on link "Next »" at bounding box center [711, 59] width 42 height 22
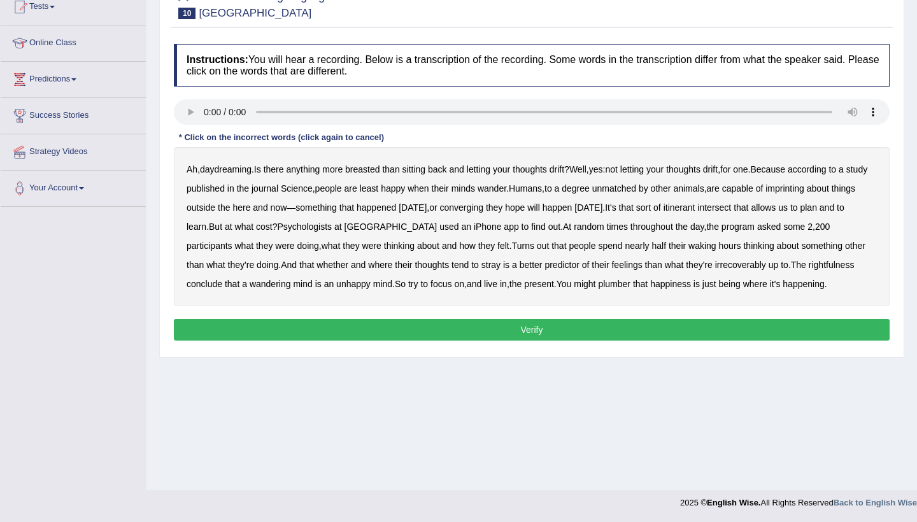
scroll to position [146, 0]
click at [202, 106] on audio at bounding box center [532, 111] width 716 height 25
click at [206, 113] on audio at bounding box center [532, 111] width 716 height 25
click at [804, 188] on b "imprinting" at bounding box center [784, 188] width 39 height 10
click at [484, 208] on b "converging" at bounding box center [462, 208] width 44 height 10
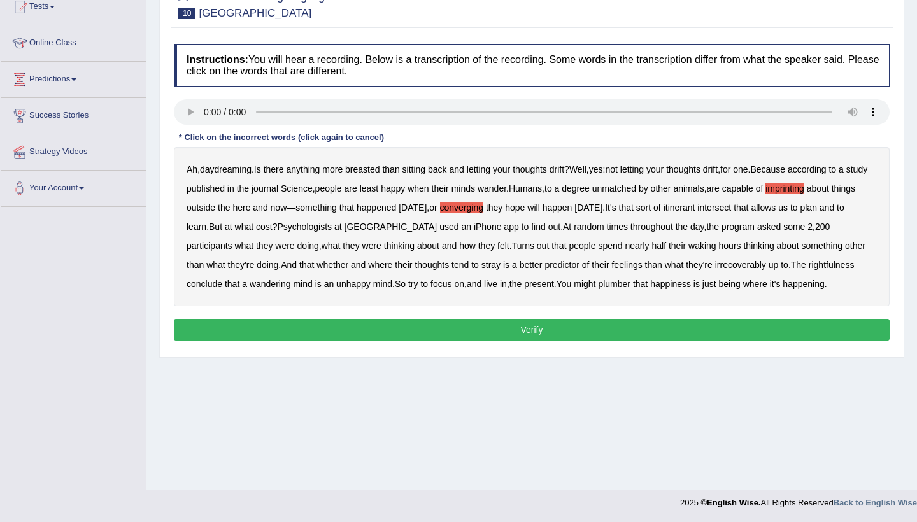
click at [332, 230] on b "Psychologists" at bounding box center [304, 227] width 55 height 10
click at [809, 270] on b "rightfulness" at bounding box center [832, 265] width 46 height 10
click at [630, 283] on b "plumber" at bounding box center [614, 284] width 32 height 10
click at [539, 341] on button "Verify" at bounding box center [532, 330] width 716 height 22
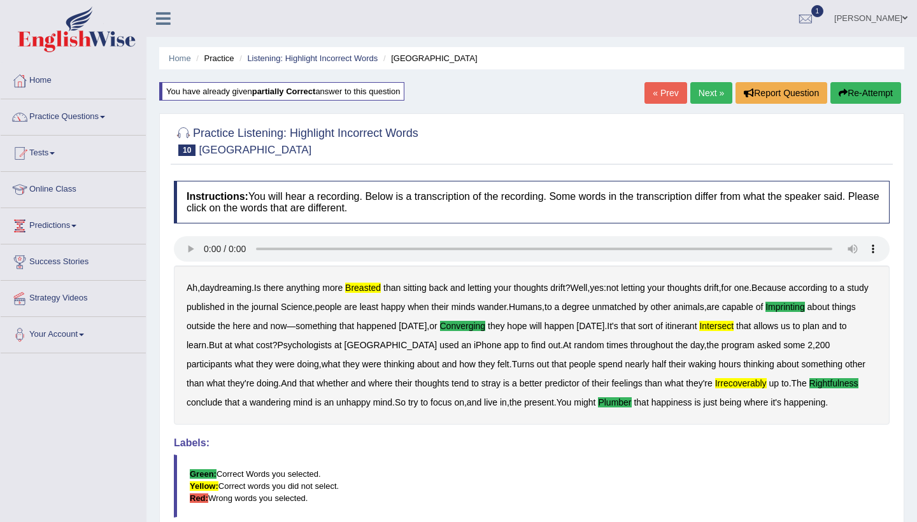
scroll to position [0, 0]
click at [702, 92] on link "Next »" at bounding box center [711, 93] width 42 height 22
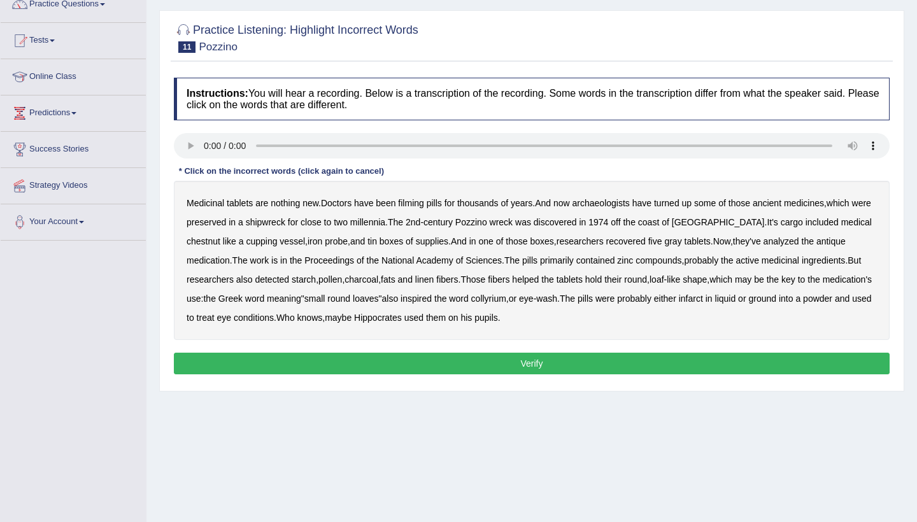
scroll to position [121, 0]
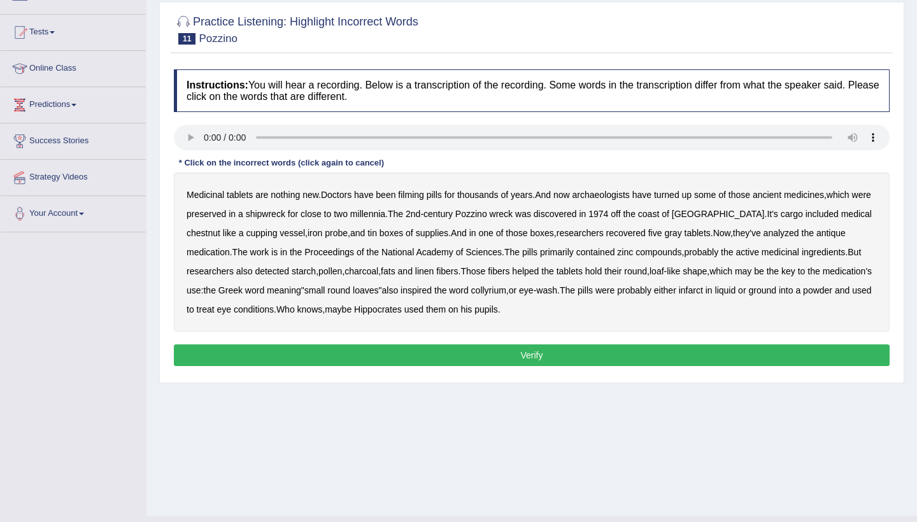
click at [206, 137] on audio at bounding box center [532, 137] width 716 height 25
click at [420, 194] on b "filming" at bounding box center [410, 195] width 25 height 10
click at [513, 218] on b "wreck" at bounding box center [502, 214] width 24 height 10
click at [257, 134] on audio at bounding box center [532, 137] width 716 height 25
click at [260, 136] on audio at bounding box center [532, 137] width 716 height 25
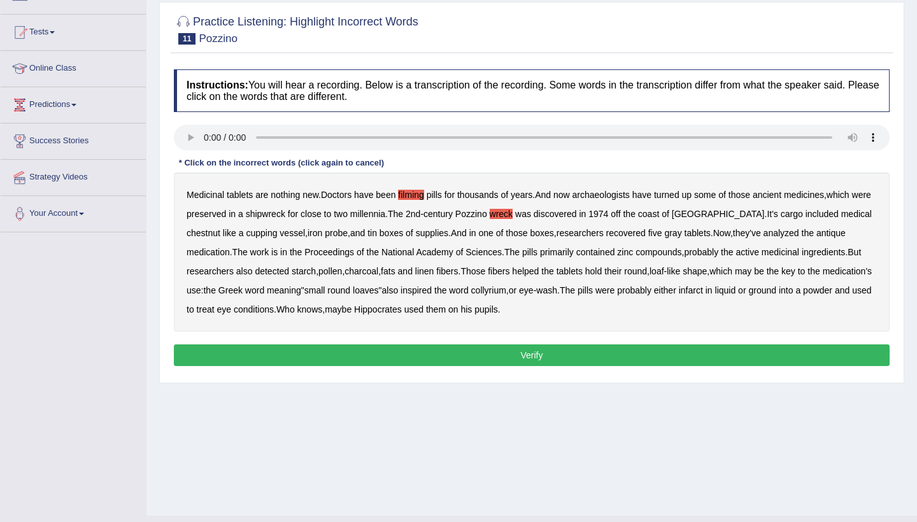
click at [531, 208] on div "Medicinal tablets are nothing new . Doctors have been filming pills for thousan…" at bounding box center [532, 252] width 716 height 159
click at [513, 213] on b "wreck" at bounding box center [502, 214] width 24 height 10
click at [703, 287] on b "infarct" at bounding box center [691, 290] width 24 height 10
click at [567, 345] on button "Verify" at bounding box center [532, 356] width 716 height 22
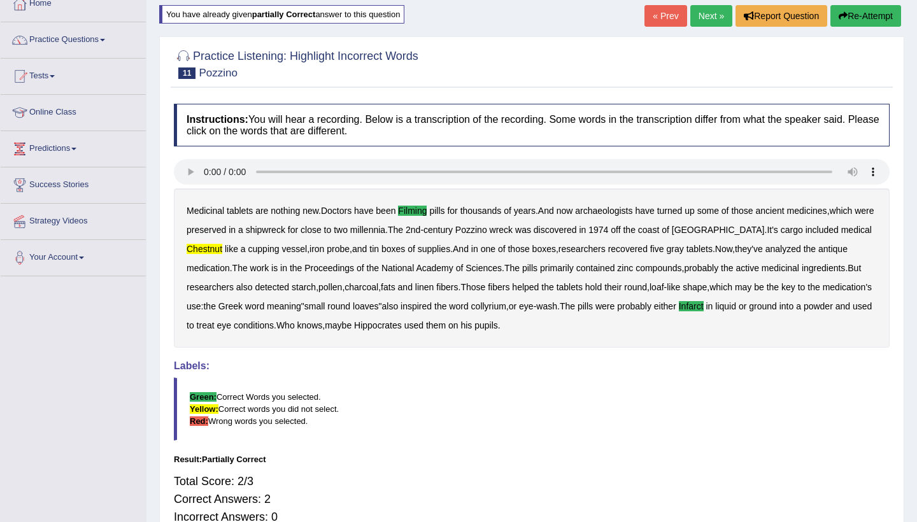
scroll to position [68, 0]
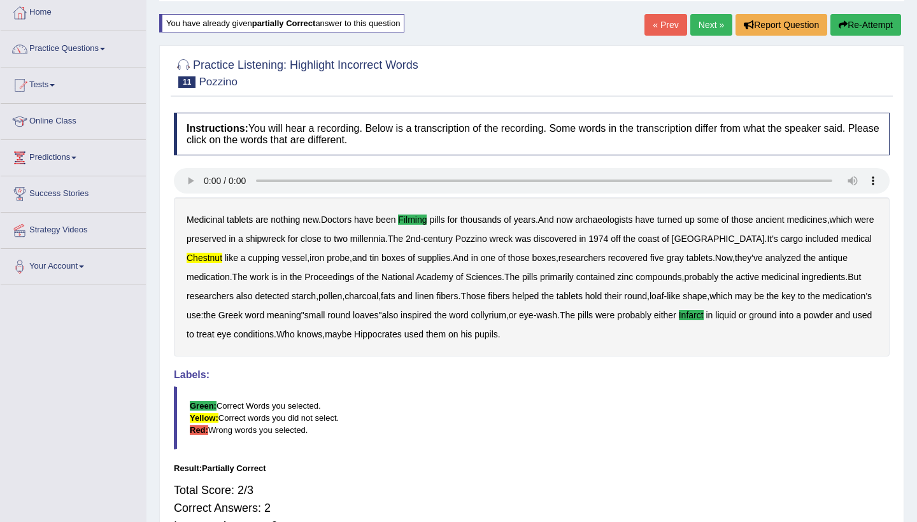
click at [704, 24] on link "Next »" at bounding box center [711, 25] width 42 height 22
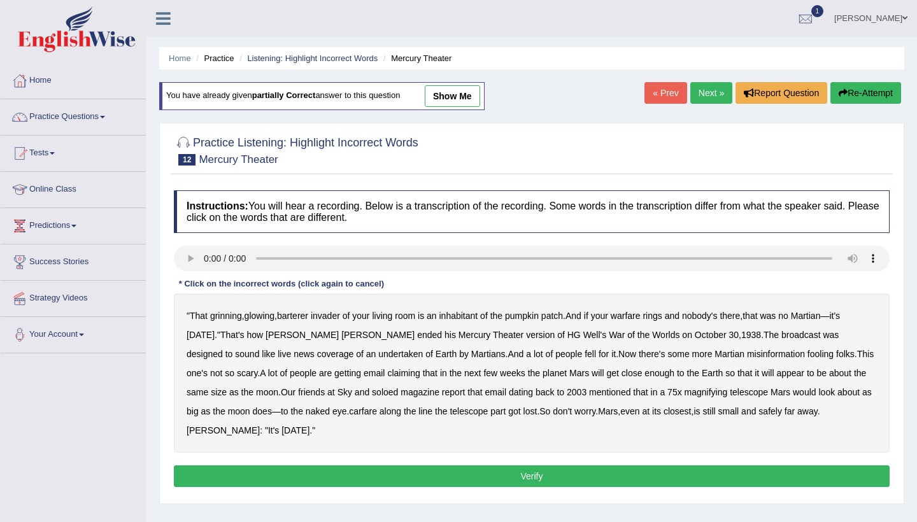
click at [206, 257] on audio at bounding box center [532, 258] width 716 height 25
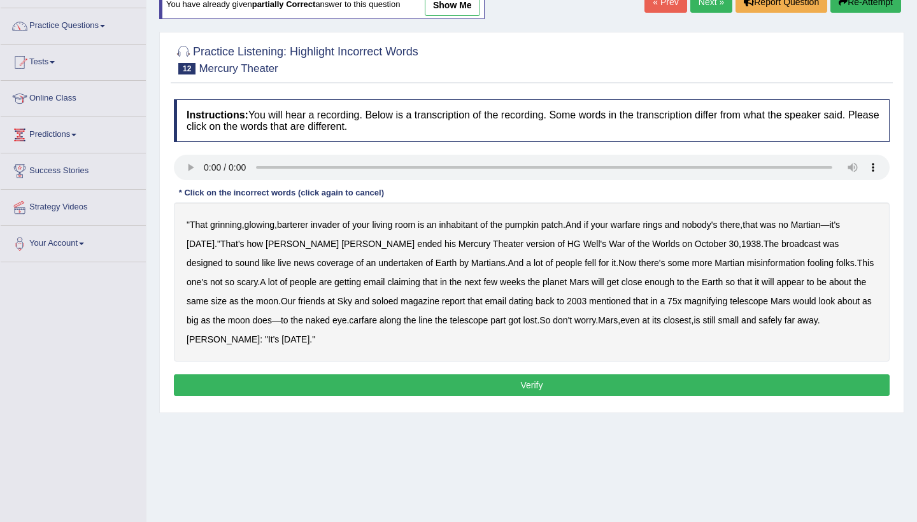
scroll to position [100, 0]
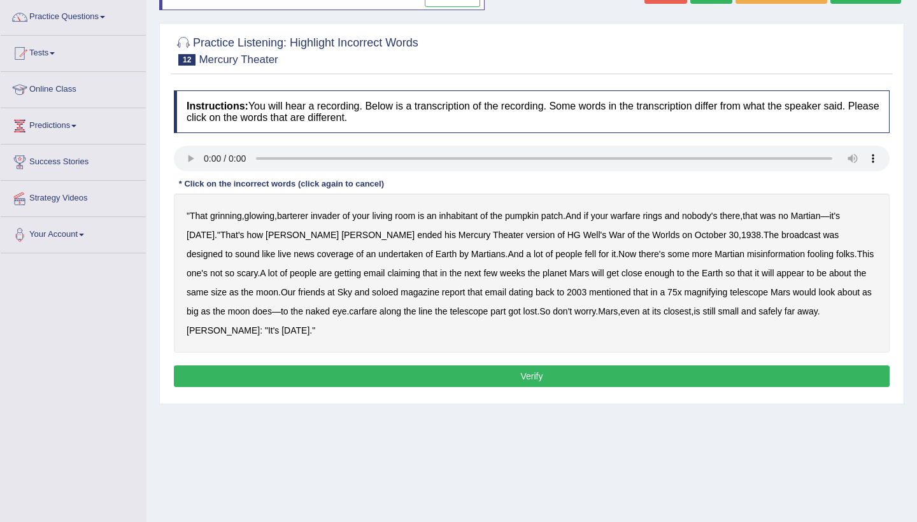
click at [261, 157] on audio at bounding box center [532, 158] width 716 height 25
click at [259, 157] on audio at bounding box center [532, 158] width 716 height 25
click at [254, 153] on audio at bounding box center [532, 158] width 716 height 25
click at [260, 157] on audio at bounding box center [532, 158] width 716 height 25
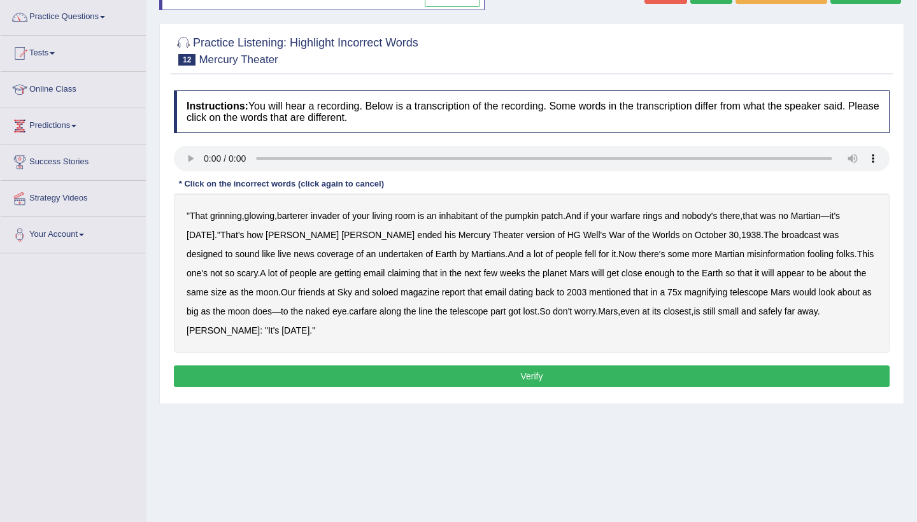
click at [259, 158] on audio at bounding box center [532, 158] width 716 height 25
click at [294, 217] on b "barterer" at bounding box center [292, 216] width 31 height 10
click at [378, 250] on b "undertaken" at bounding box center [400, 254] width 45 height 10
click at [555, 253] on b "people" at bounding box center [568, 254] width 27 height 10
click at [667, 290] on b "75x" at bounding box center [674, 292] width 15 height 10
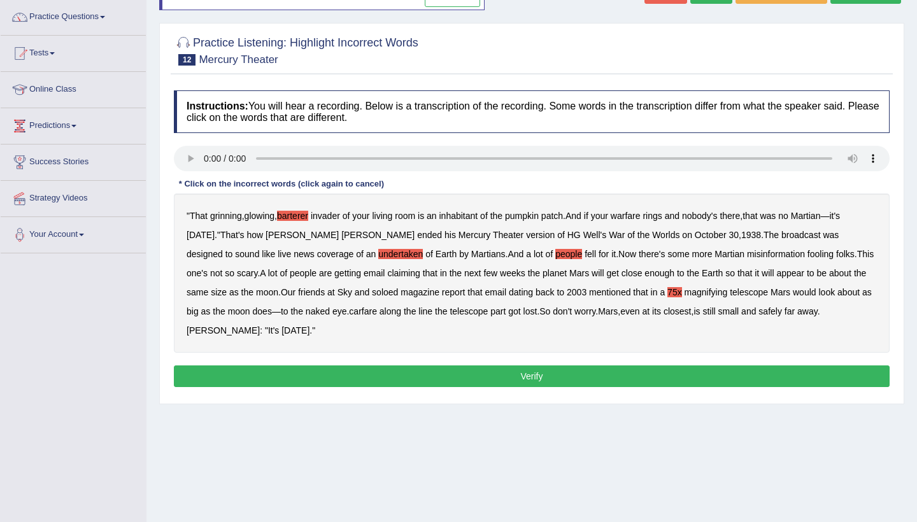
click at [667, 290] on b "75x" at bounding box center [674, 292] width 15 height 10
click at [260, 325] on b "Welles" at bounding box center [223, 330] width 73 height 10
click at [710, 378] on button "Verify" at bounding box center [532, 377] width 716 height 22
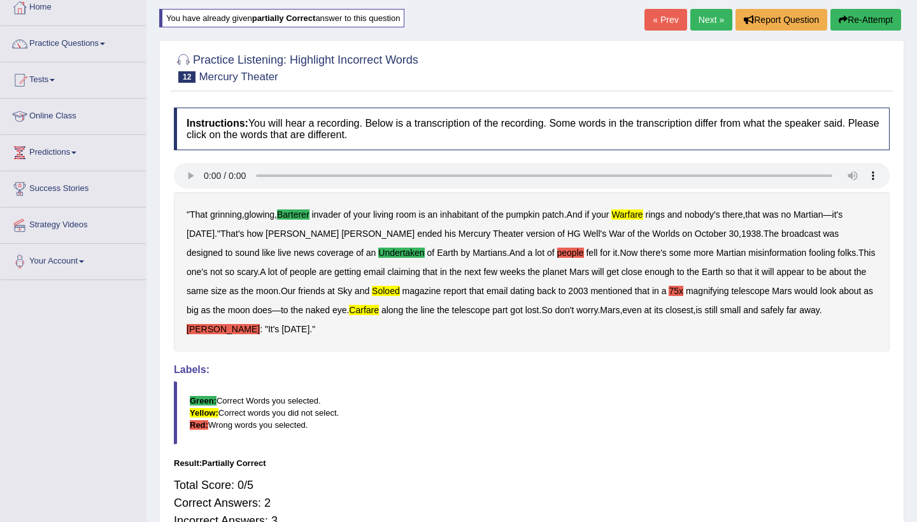
scroll to position [73, 0]
click at [711, 17] on link "Next »" at bounding box center [711, 20] width 42 height 22
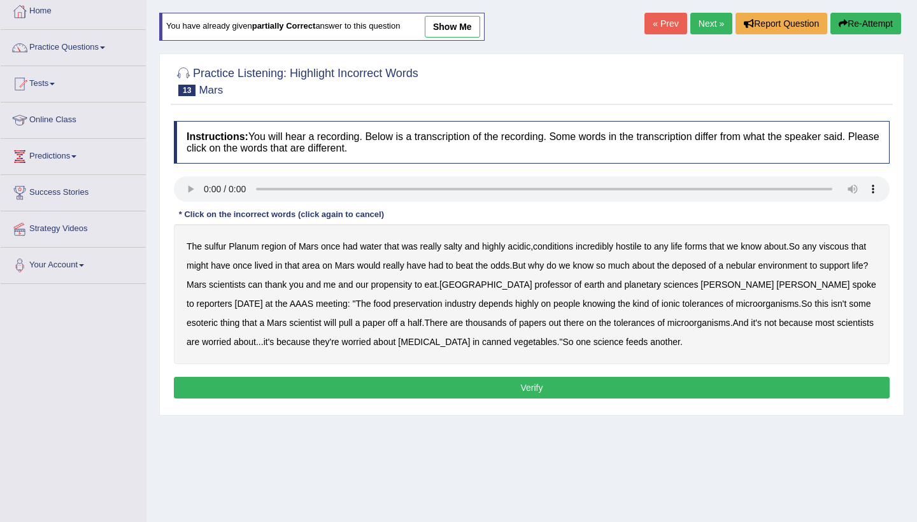
scroll to position [80, 0]
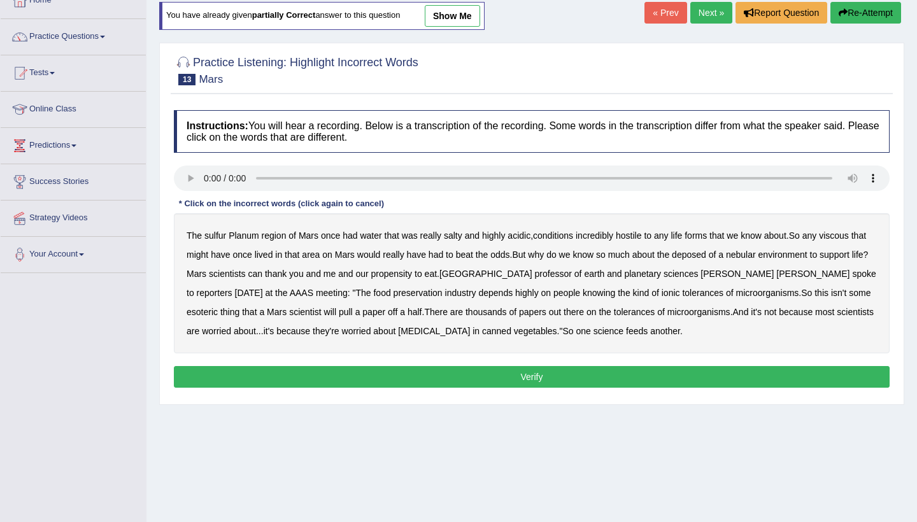
click at [203, 180] on audio at bounding box center [532, 178] width 716 height 25
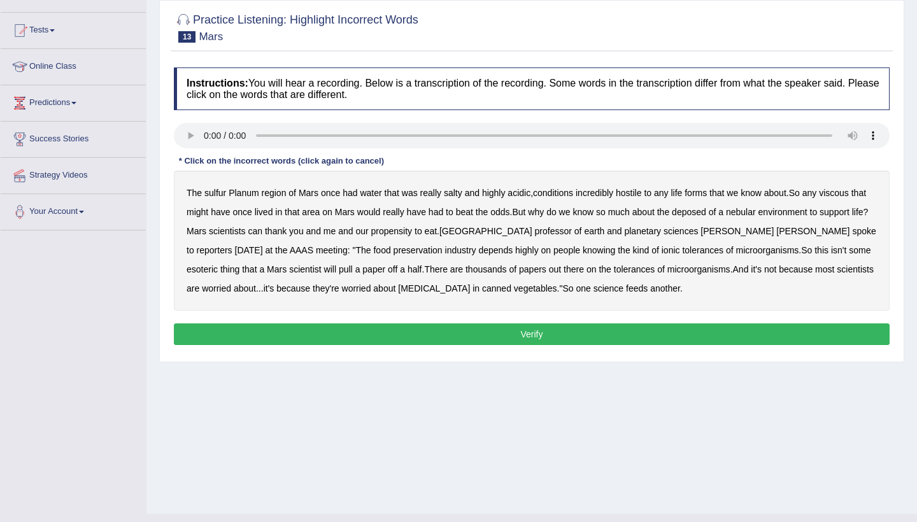
scroll to position [130, 0]
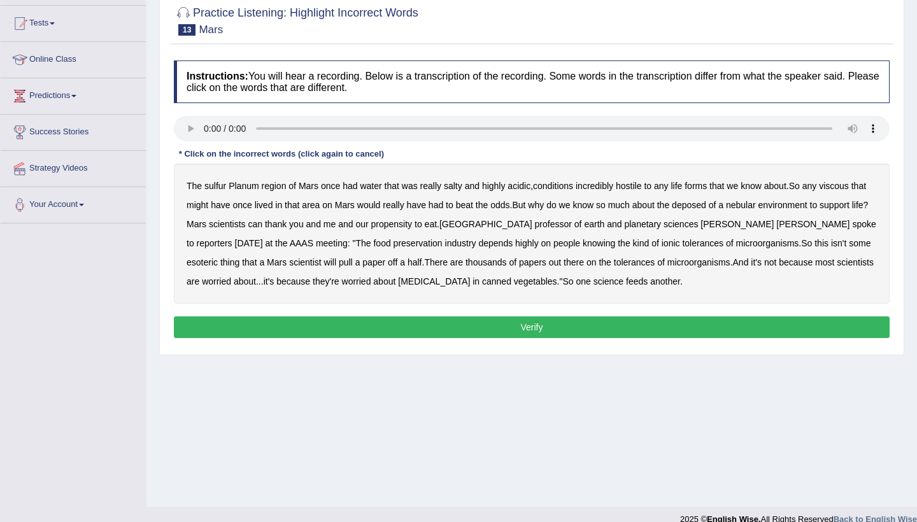
click at [259, 127] on audio at bounding box center [532, 128] width 716 height 25
click at [217, 182] on b "sulfur" at bounding box center [215, 186] width 22 height 10
click at [848, 180] on div "The sulfur Planum region of Mars once had water that was really salty and highl…" at bounding box center [532, 234] width 716 height 140
click at [844, 181] on b "viscous" at bounding box center [834, 186] width 30 height 10
click at [706, 208] on b "deposed" at bounding box center [689, 205] width 34 height 10
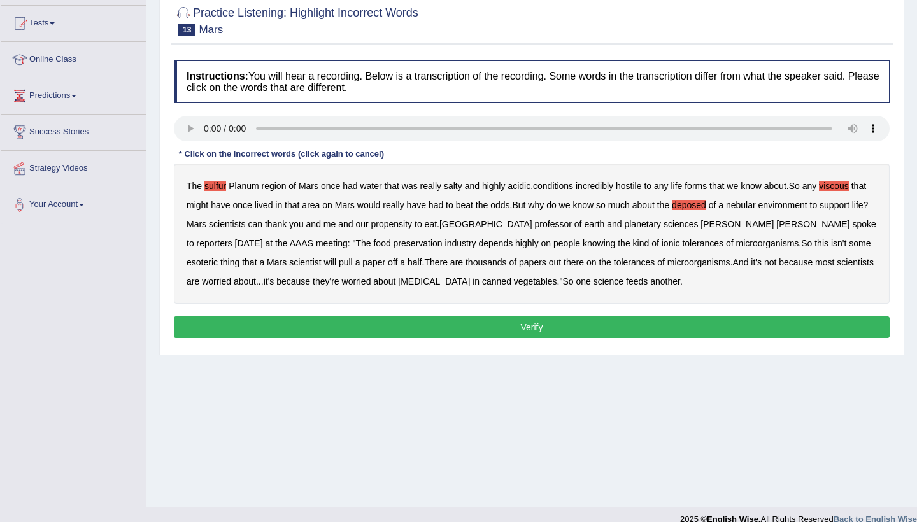
click at [626, 282] on b "feeds" at bounding box center [637, 281] width 22 height 10
click at [568, 318] on button "Verify" at bounding box center [532, 328] width 716 height 22
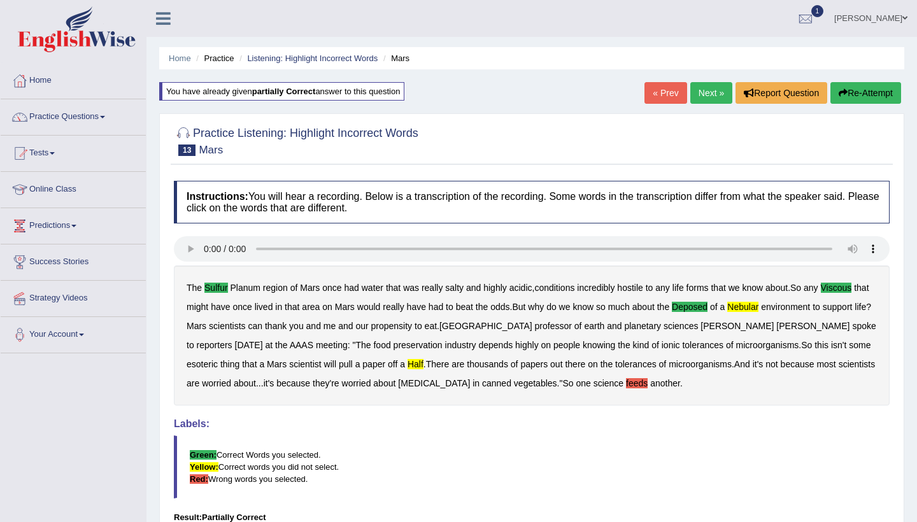
scroll to position [0, 0]
click at [701, 92] on link "Next »" at bounding box center [711, 93] width 42 height 22
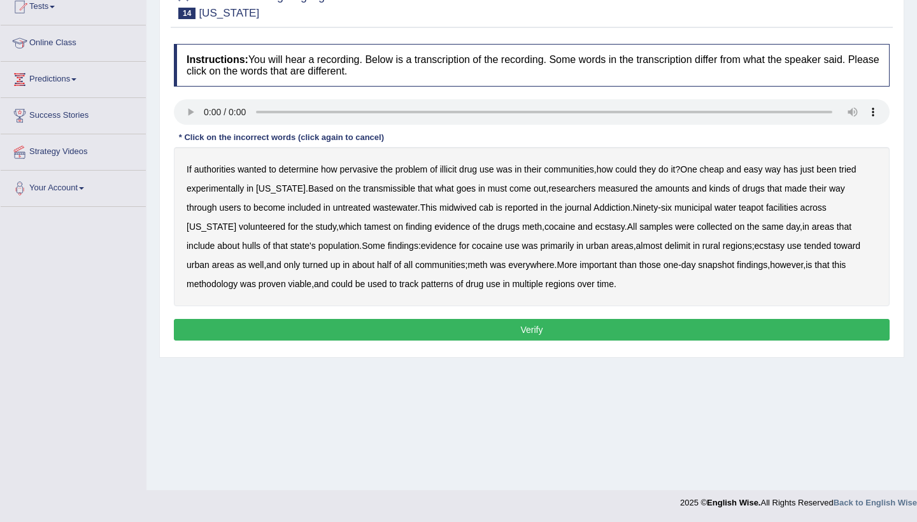
scroll to position [146, 0]
click at [204, 112] on audio at bounding box center [532, 111] width 716 height 25
click at [379, 185] on b "transmissible" at bounding box center [389, 188] width 52 height 10
click at [364, 226] on b "tamest" at bounding box center [377, 227] width 27 height 10
click at [242, 243] on b "hulls" at bounding box center [251, 246] width 18 height 10
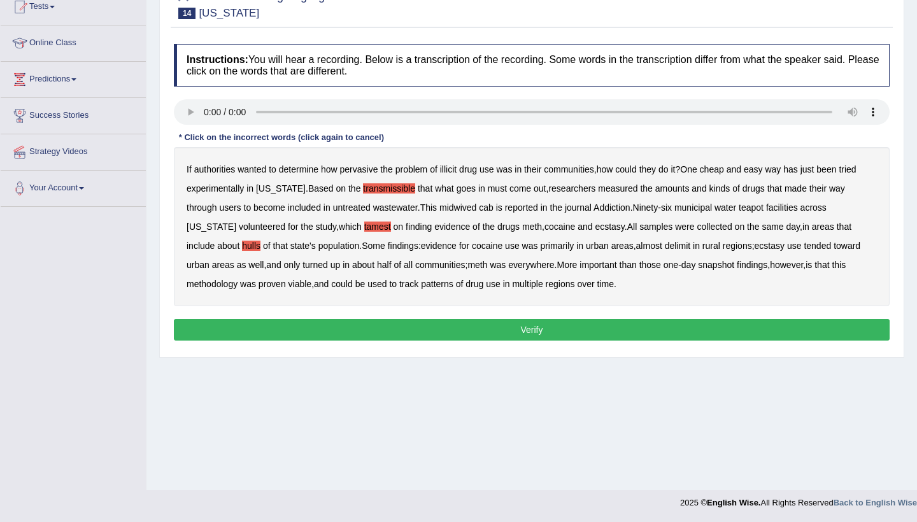
click at [665, 244] on b "delimit" at bounding box center [677, 246] width 25 height 10
click at [639, 262] on b "those" at bounding box center [650, 265] width 22 height 10
click at [550, 332] on button "Verify" at bounding box center [532, 330] width 716 height 22
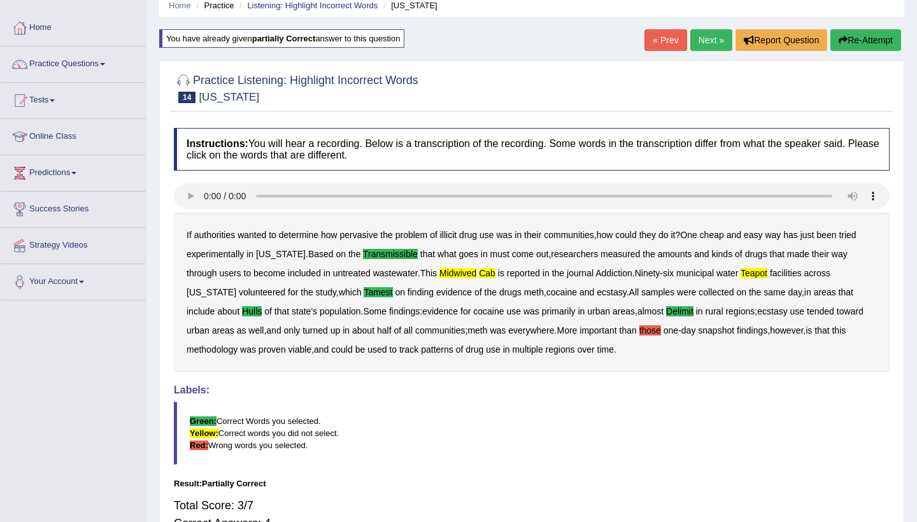
scroll to position [52, 0]
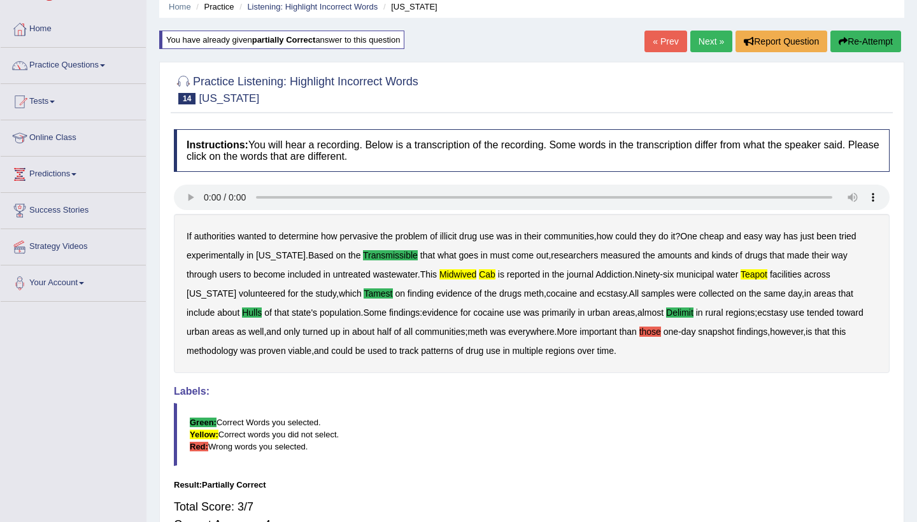
click at [718, 43] on link "Next »" at bounding box center [711, 42] width 42 height 22
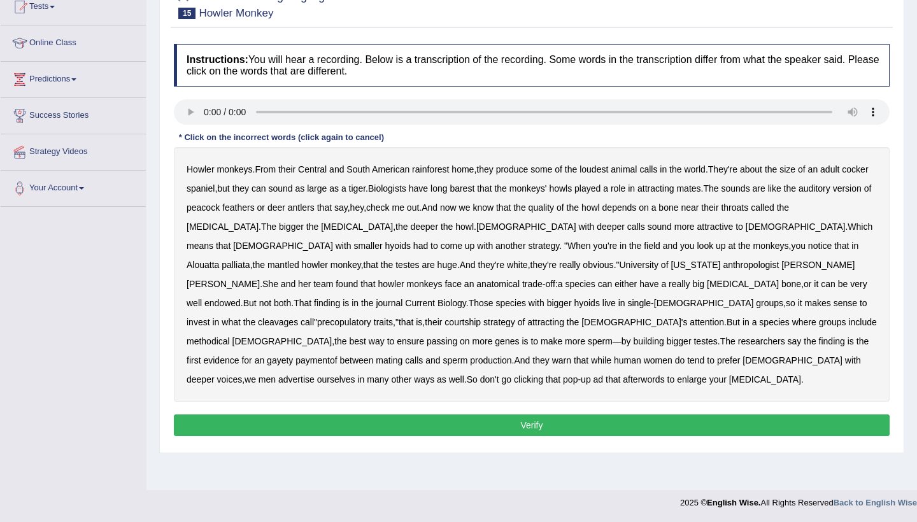
scroll to position [146, 0]
click at [203, 110] on audio at bounding box center [532, 111] width 716 height 25
click at [520, 169] on b "produce" at bounding box center [512, 169] width 32 height 10
click at [290, 111] on audio at bounding box center [532, 111] width 716 height 25
click at [518, 172] on b "produce" at bounding box center [512, 169] width 32 height 10
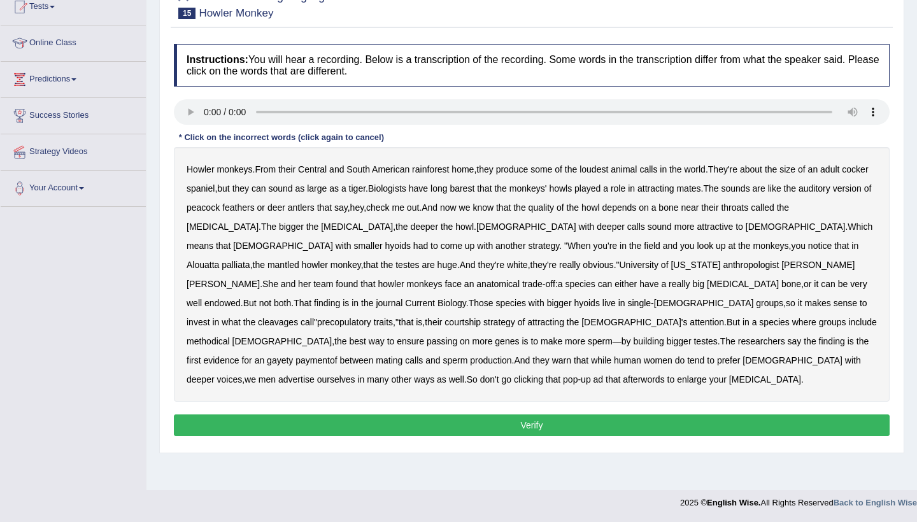
click at [259, 112] on audio at bounding box center [532, 111] width 716 height 25
click at [447, 186] on b "long" at bounding box center [438, 188] width 17 height 10
click at [298, 317] on b "cleavages" at bounding box center [278, 322] width 40 height 10
click at [337, 355] on b "paymentof" at bounding box center [315, 360] width 41 height 10
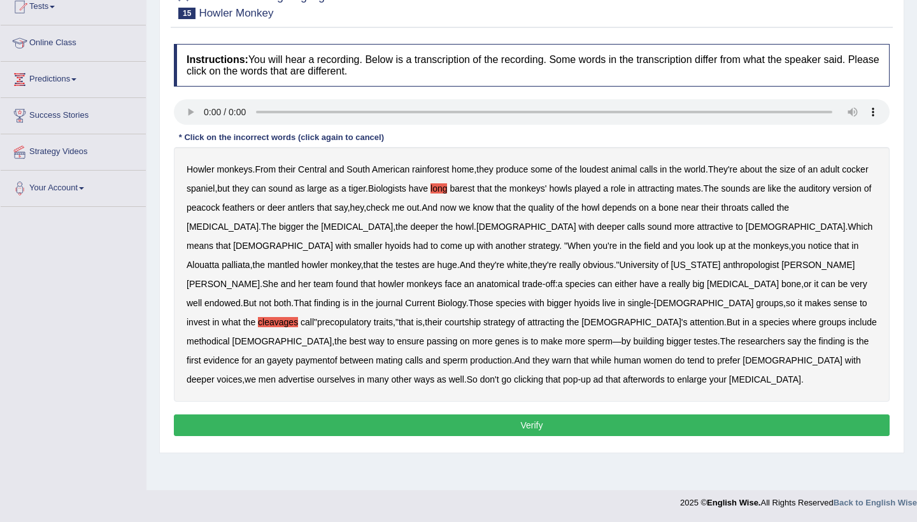
click at [657, 374] on b "afterwords" at bounding box center [643, 379] width 41 height 10
click at [684, 415] on button "Verify" at bounding box center [532, 426] width 716 height 22
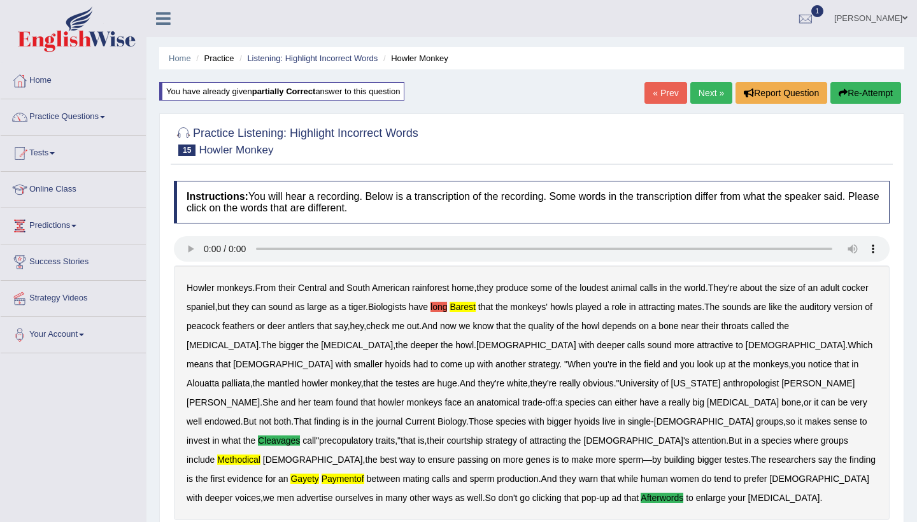
scroll to position [0, 0]
click at [707, 97] on link "Next »" at bounding box center [711, 93] width 42 height 22
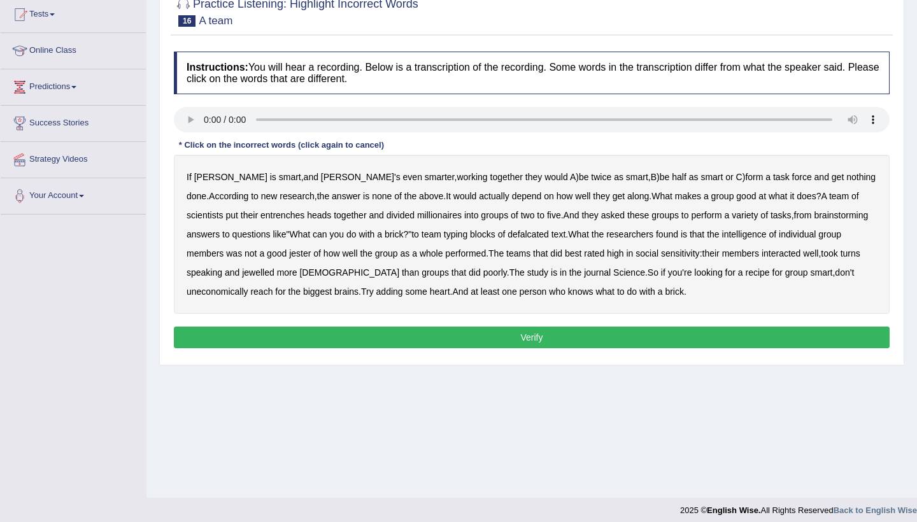
scroll to position [141, 0]
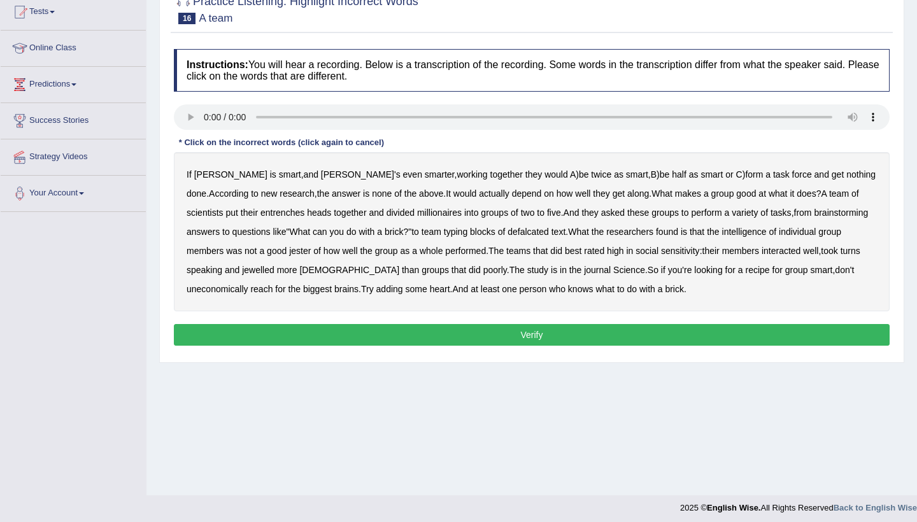
click at [204, 115] on audio at bounding box center [532, 116] width 716 height 25
click at [260, 214] on b "entrenches" at bounding box center [282, 213] width 44 height 10
click at [490, 225] on div "If Alice is smart , and Bob's even smarter , working together they would A ) be…" at bounding box center [532, 231] width 716 height 159
click at [508, 231] on b "defalcated" at bounding box center [528, 232] width 41 height 10
click at [289, 250] on b "jester" at bounding box center [300, 251] width 22 height 10
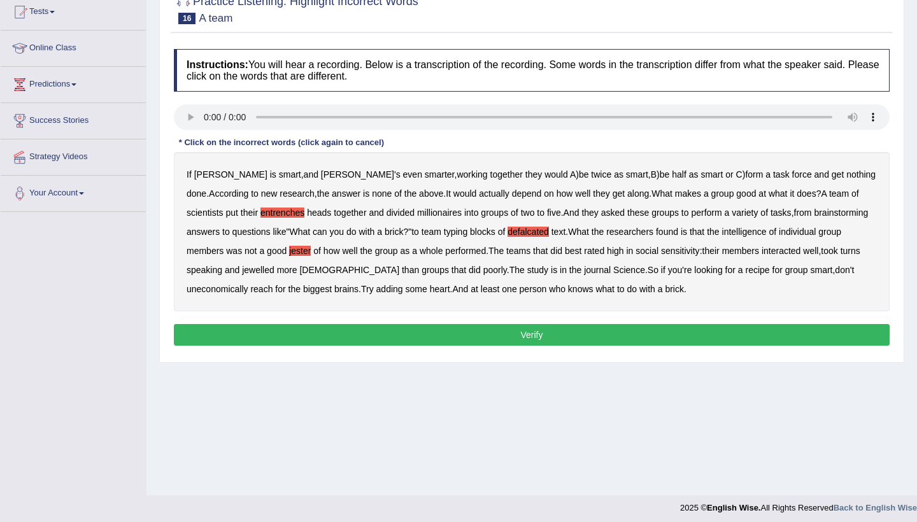
click at [242, 272] on b "jewelled" at bounding box center [258, 270] width 32 height 10
click at [530, 331] on button "Verify" at bounding box center [532, 335] width 716 height 22
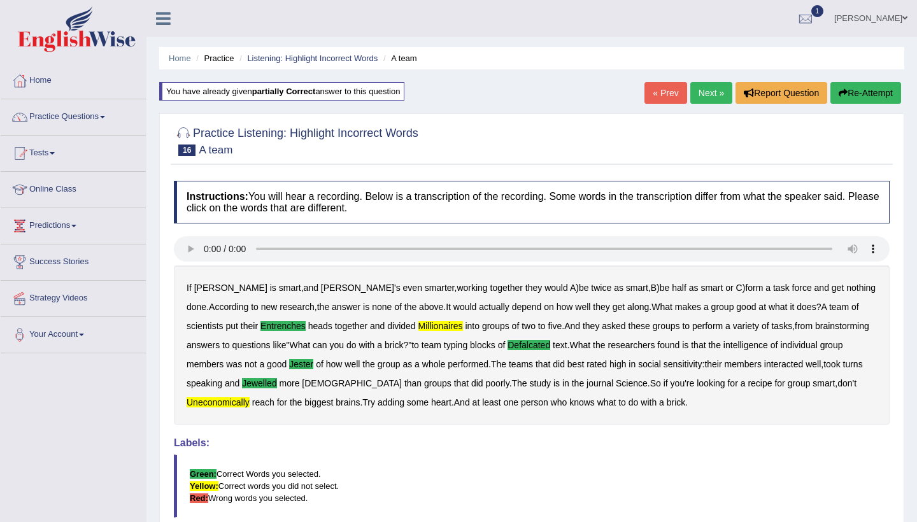
scroll to position [0, 0]
click at [701, 89] on link "Next »" at bounding box center [711, 93] width 42 height 22
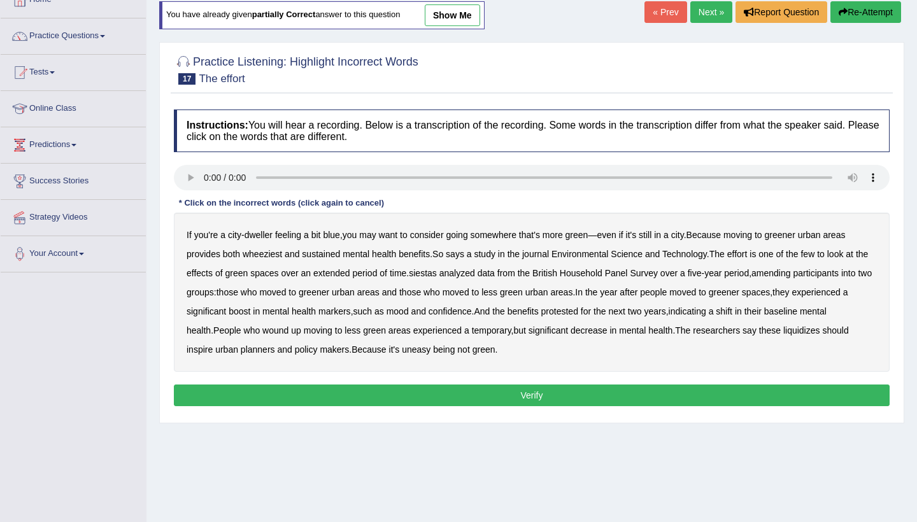
scroll to position [92, 0]
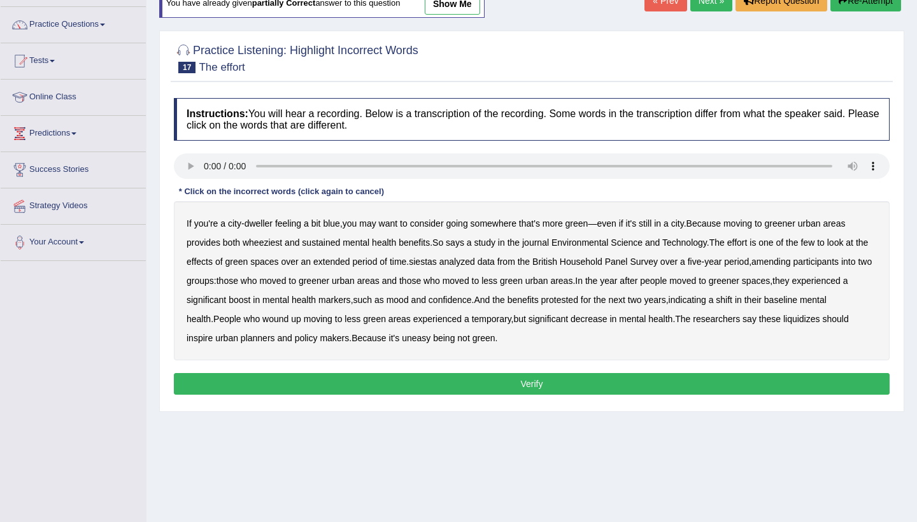
click at [203, 162] on audio at bounding box center [532, 165] width 716 height 25
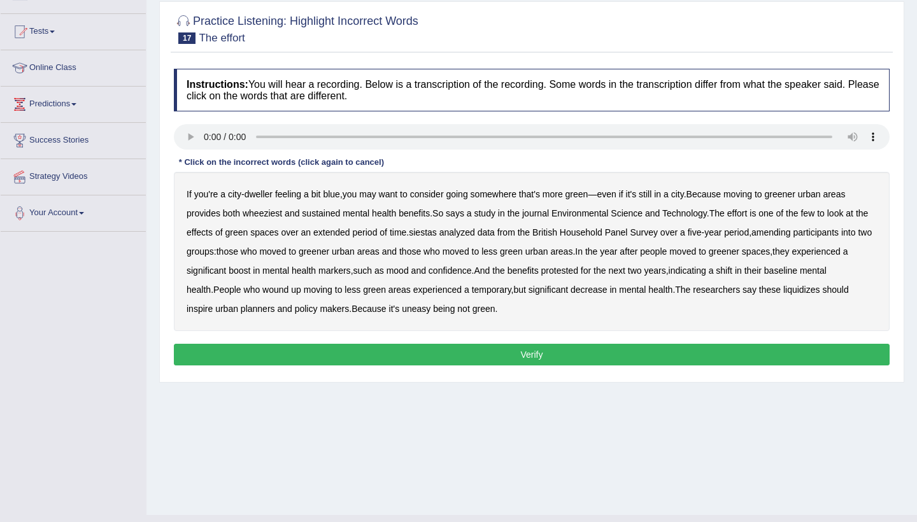
scroll to position [126, 0]
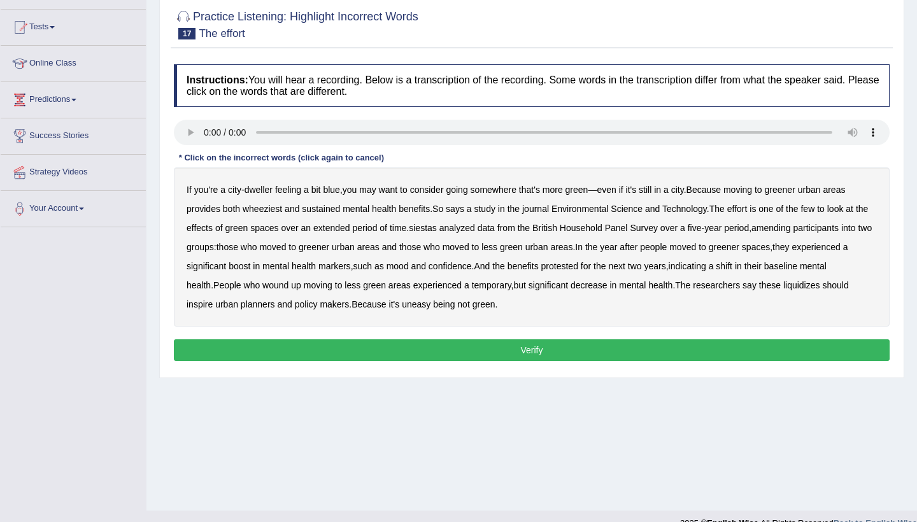
click at [269, 210] on b "wheeziest" at bounding box center [262, 209] width 39 height 10
click at [437, 227] on b "siestas" at bounding box center [423, 228] width 28 height 10
click at [791, 223] on b "amending" at bounding box center [770, 228] width 39 height 10
click at [204, 132] on audio at bounding box center [532, 132] width 716 height 25
drag, startPoint x: 204, startPoint y: 132, endPoint x: 212, endPoint y: 522, distance: 389.8
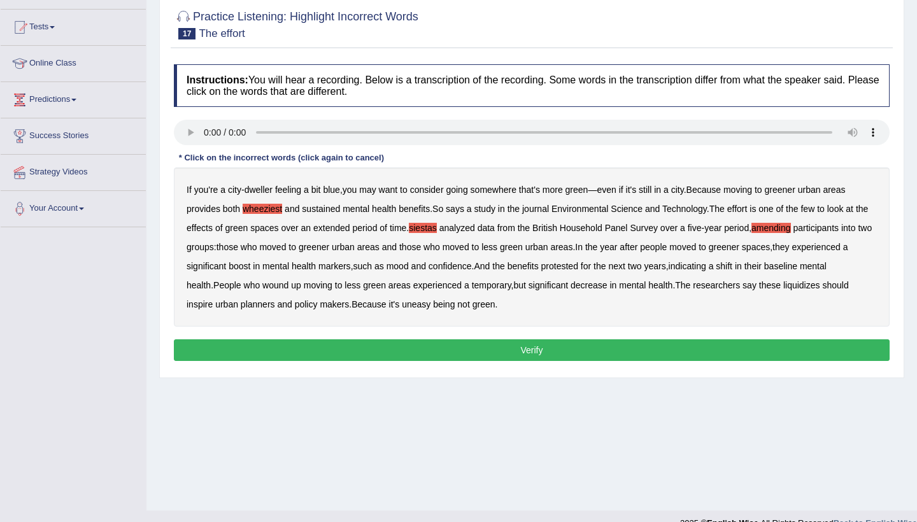
click at [204, 396] on body "Toggle navigation Home Practice Questions Speaking Practice Read Aloud Repeat S…" at bounding box center [458, 135] width 917 height 522
click at [594, 355] on button "Verify" at bounding box center [532, 350] width 716 height 22
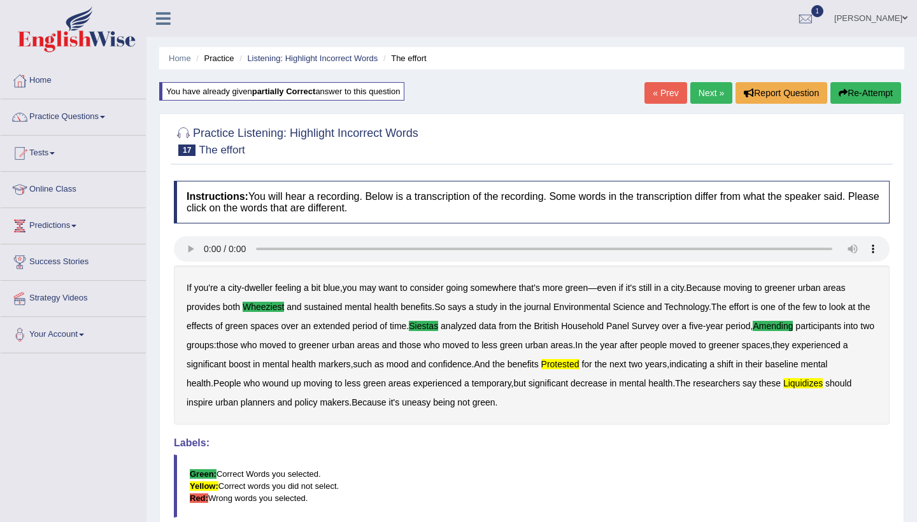
scroll to position [0, 0]
click at [706, 92] on link "Next »" at bounding box center [711, 93] width 42 height 22
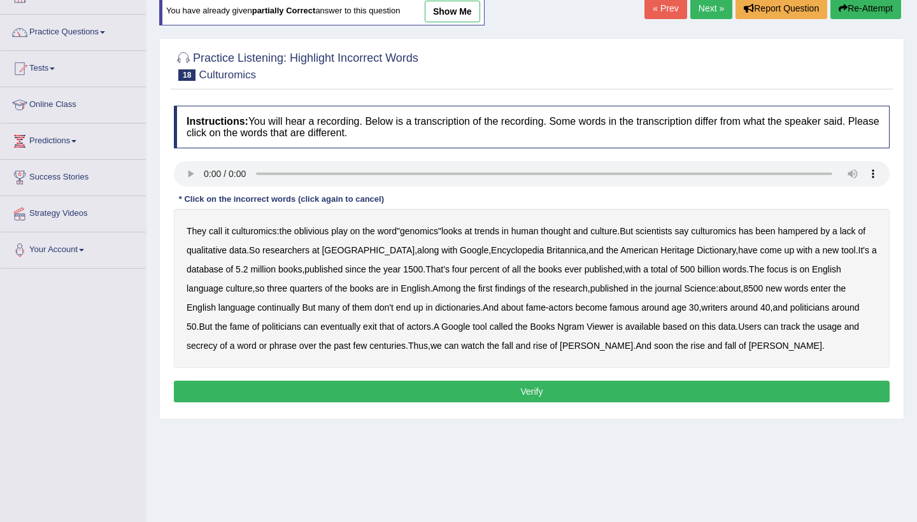
scroll to position [88, 0]
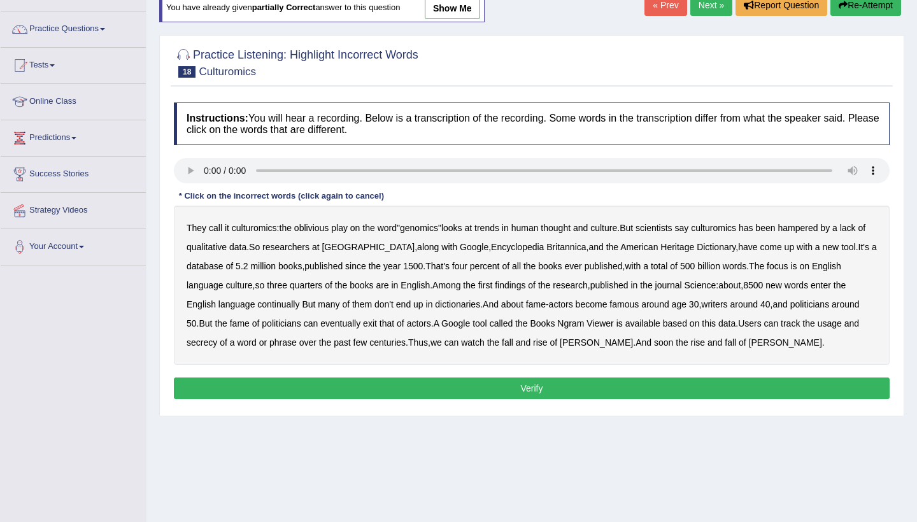
click at [208, 170] on audio at bounding box center [532, 170] width 716 height 25
click at [278, 307] on b "continually" at bounding box center [278, 304] width 42 height 10
click at [439, 322] on b "A" at bounding box center [437, 323] width 6 height 10
click at [195, 341] on b "secrecy" at bounding box center [202, 343] width 31 height 10
click at [377, 392] on button "Verify" at bounding box center [532, 389] width 716 height 22
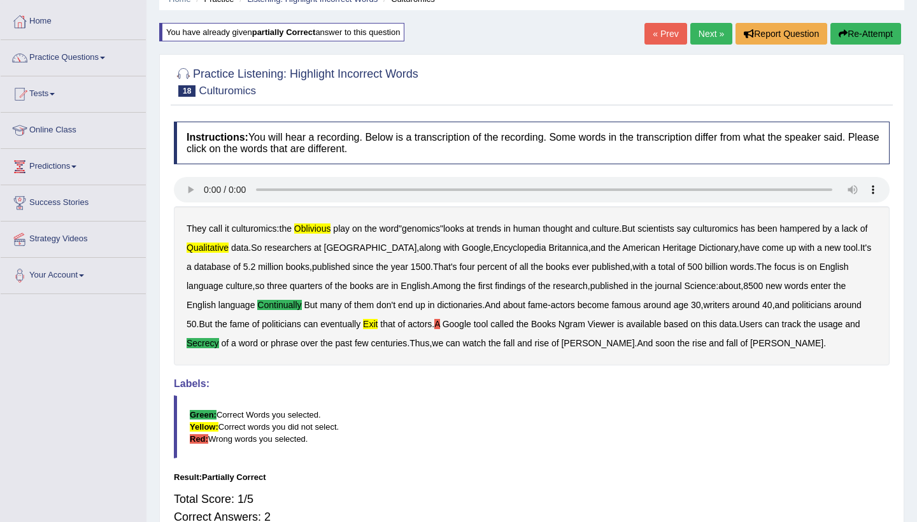
scroll to position [57, 0]
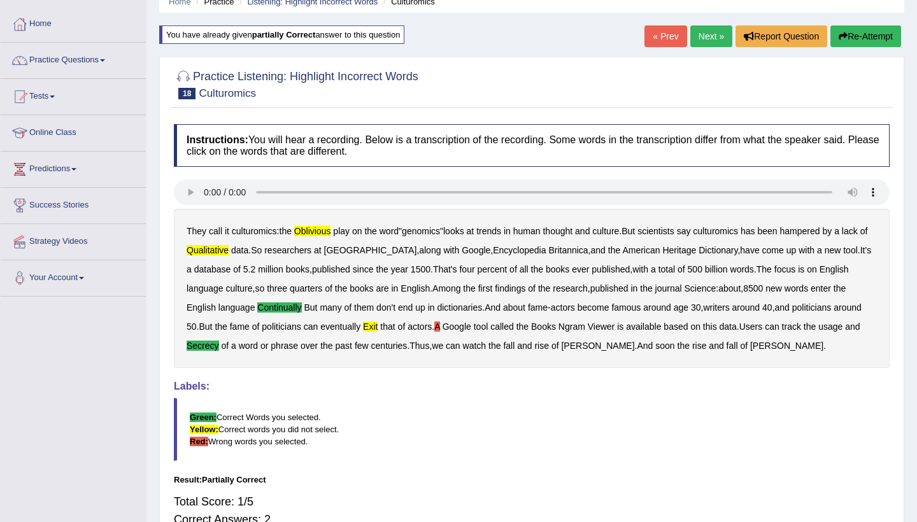
click at [708, 34] on link "Next »" at bounding box center [711, 36] width 42 height 22
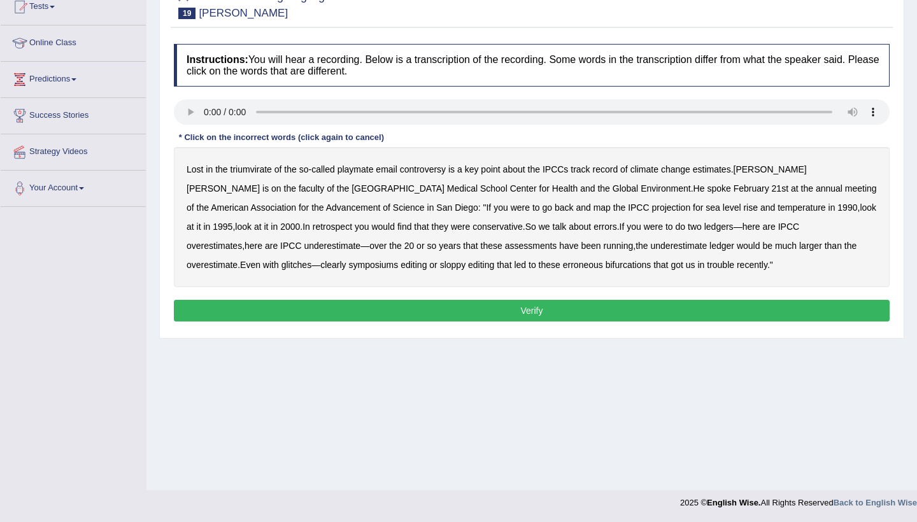
scroll to position [146, 0]
click at [204, 111] on audio at bounding box center [532, 111] width 716 height 25
click at [260, 110] on audio at bounding box center [532, 111] width 716 height 25
click at [778, 206] on b "temperature" at bounding box center [802, 208] width 48 height 10
click at [473, 228] on b "conservative" at bounding box center [498, 227] width 50 height 10
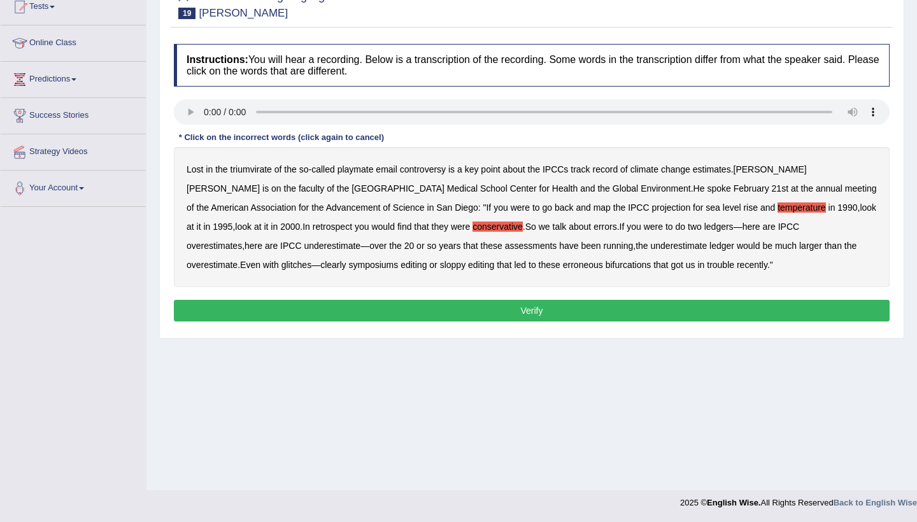
click at [581, 243] on b "been" at bounding box center [591, 246] width 20 height 10
click at [348, 266] on b "symposiums" at bounding box center [373, 265] width 50 height 10
click at [297, 299] on div "Instructions: You will hear a recording. Below is a transcription of the record…" at bounding box center [532, 185] width 722 height 294
click at [300, 307] on button "Verify" at bounding box center [532, 311] width 716 height 22
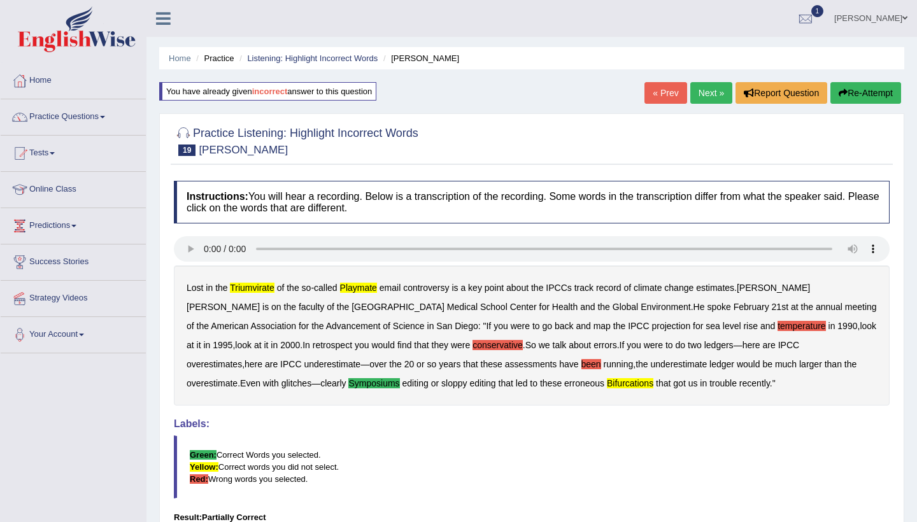
scroll to position [0, 0]
click at [93, 124] on link "Practice Questions" at bounding box center [73, 115] width 145 height 32
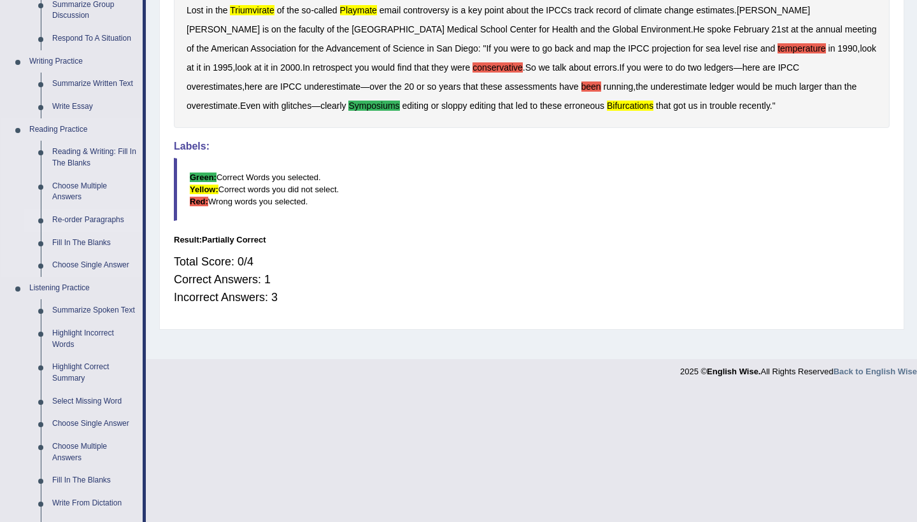
scroll to position [279, 0]
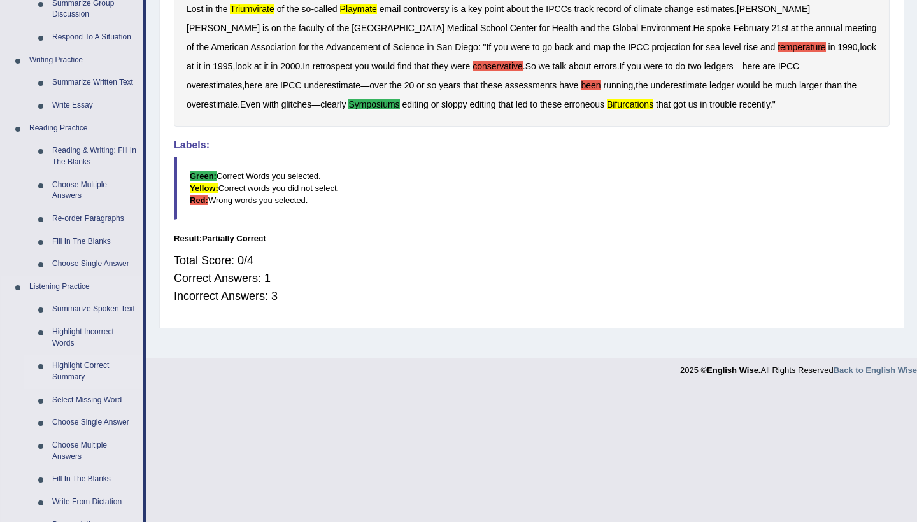
click at [71, 376] on link "Highlight Correct Summary" at bounding box center [94, 372] width 96 height 34
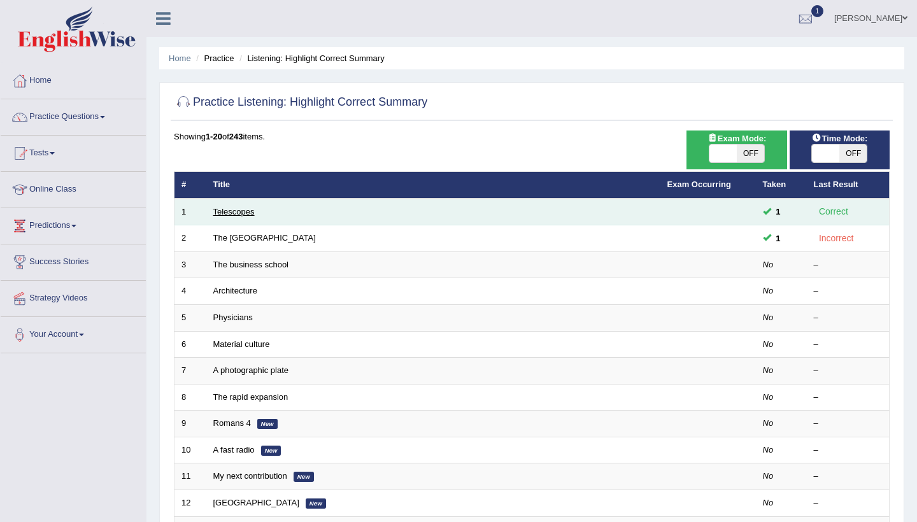
click at [229, 210] on link "Telescopes" at bounding box center [233, 212] width 41 height 10
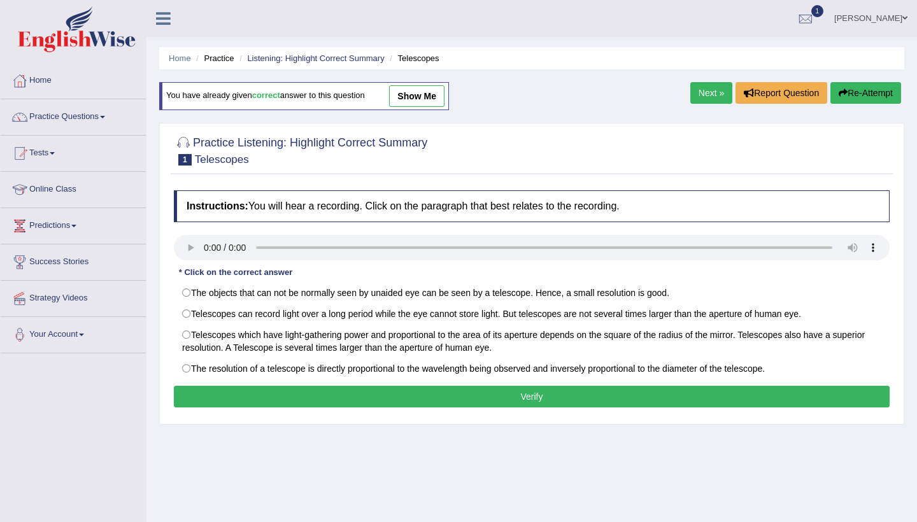
click at [186, 247] on audio at bounding box center [532, 247] width 716 height 25
click at [187, 246] on audio at bounding box center [532, 247] width 716 height 25
click at [711, 94] on link "Next »" at bounding box center [711, 93] width 42 height 22
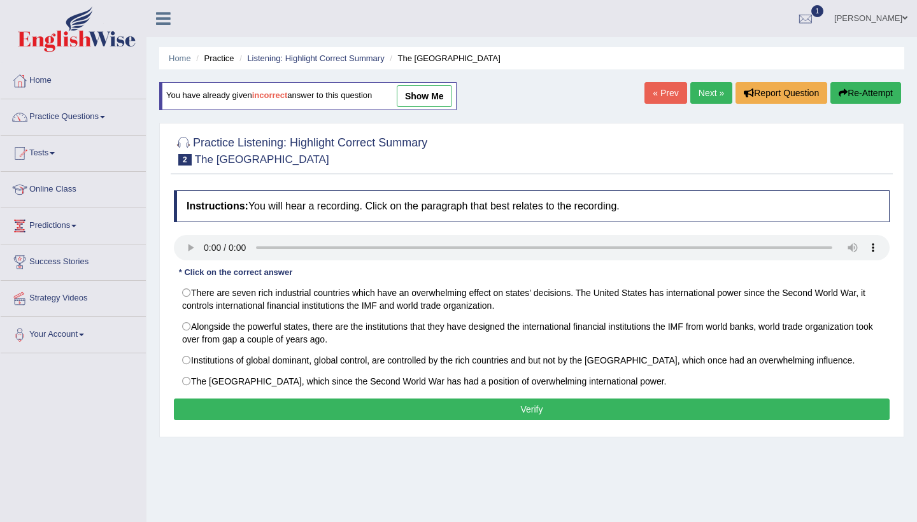
click at [183, 251] on audio at bounding box center [532, 247] width 716 height 25
click at [691, 95] on link "Next »" at bounding box center [711, 93] width 42 height 22
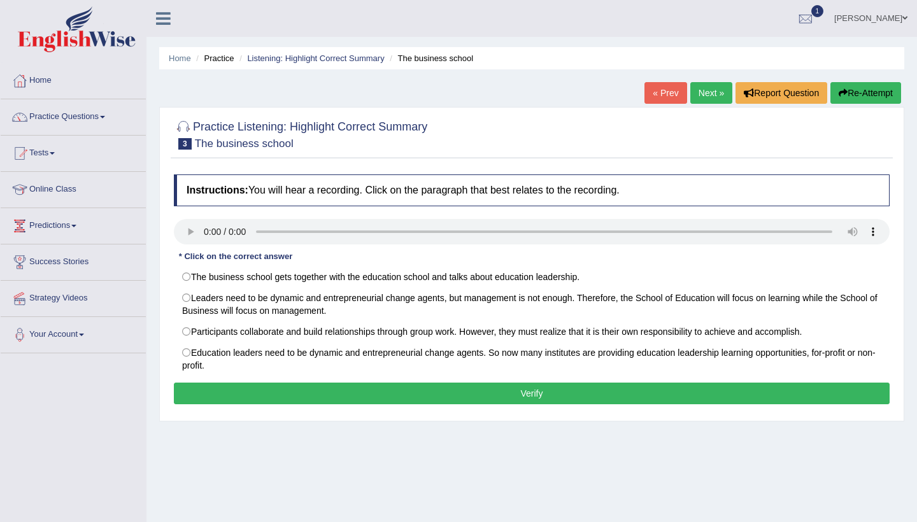
click at [691, 95] on link "Next »" at bounding box center [711, 93] width 42 height 22
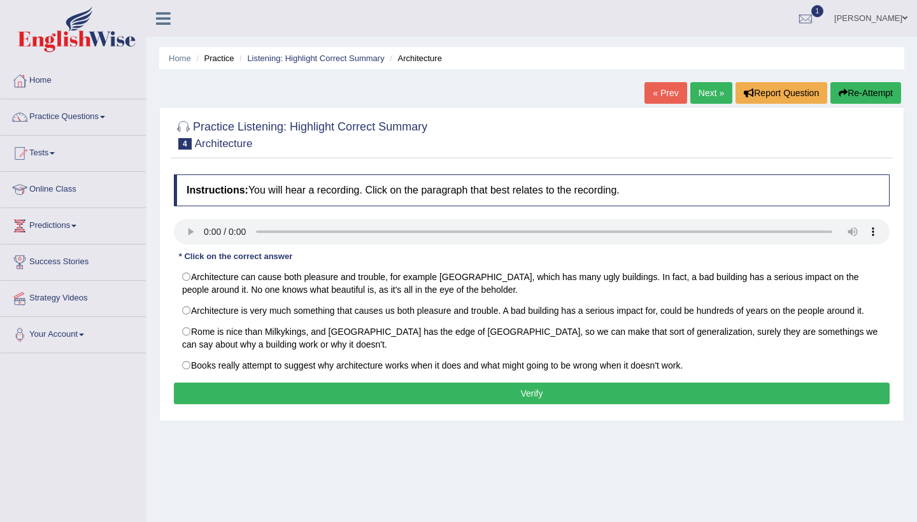
click at [691, 95] on link "Next »" at bounding box center [711, 93] width 42 height 22
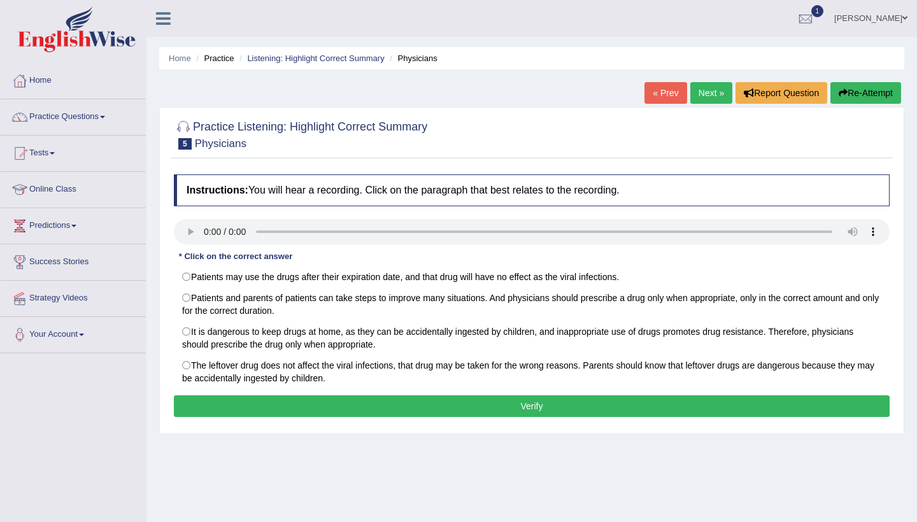
click at [691, 95] on link "Next »" at bounding box center [711, 93] width 42 height 22
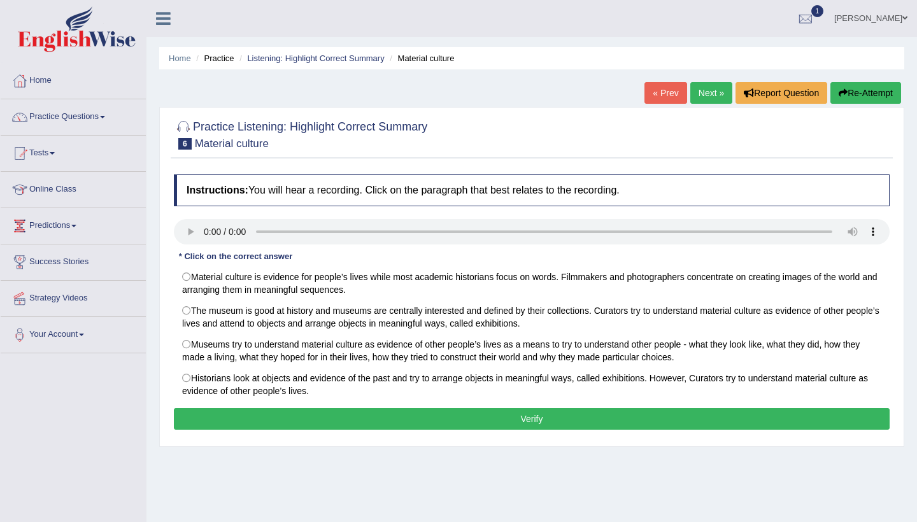
click at [691, 95] on link "Next »" at bounding box center [711, 93] width 42 height 22
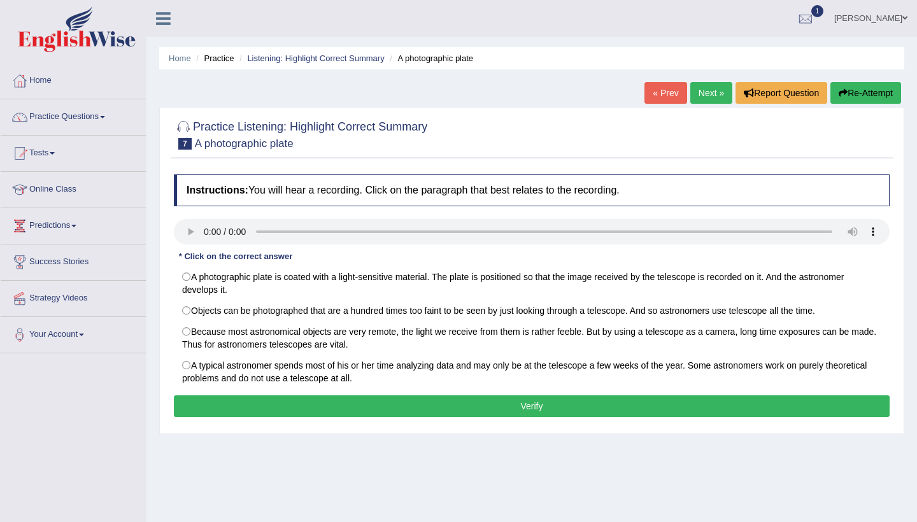
click at [691, 95] on link "Next »" at bounding box center [711, 93] width 42 height 22
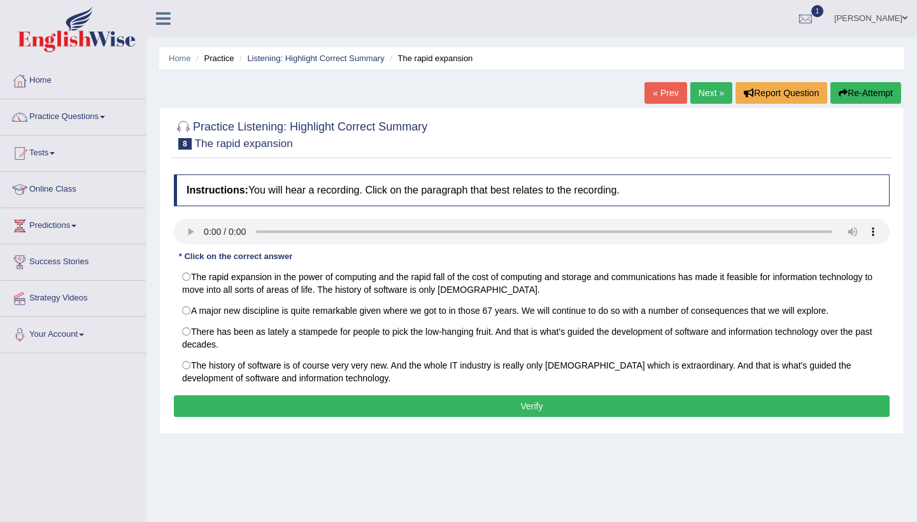
click at [691, 95] on link "Next »" at bounding box center [711, 93] width 42 height 22
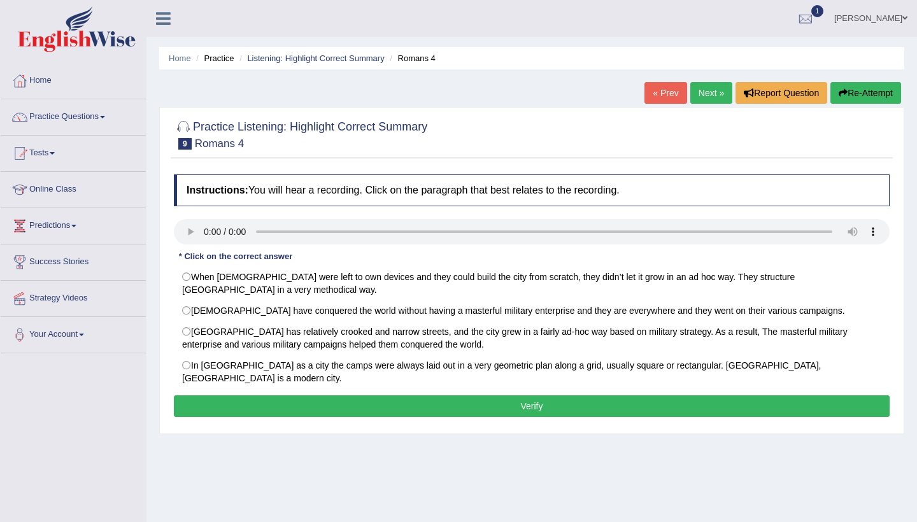
click at [691, 95] on link "Next »" at bounding box center [711, 93] width 42 height 22
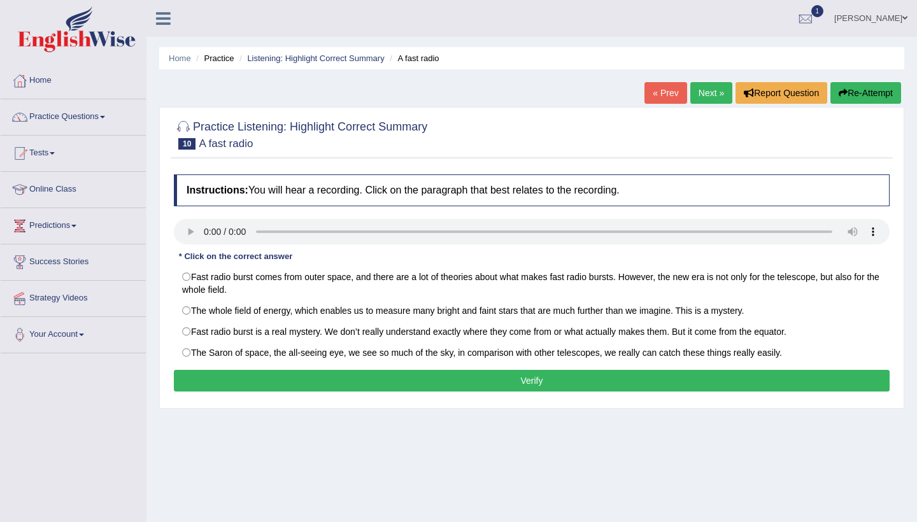
click at [203, 228] on audio at bounding box center [532, 231] width 716 height 25
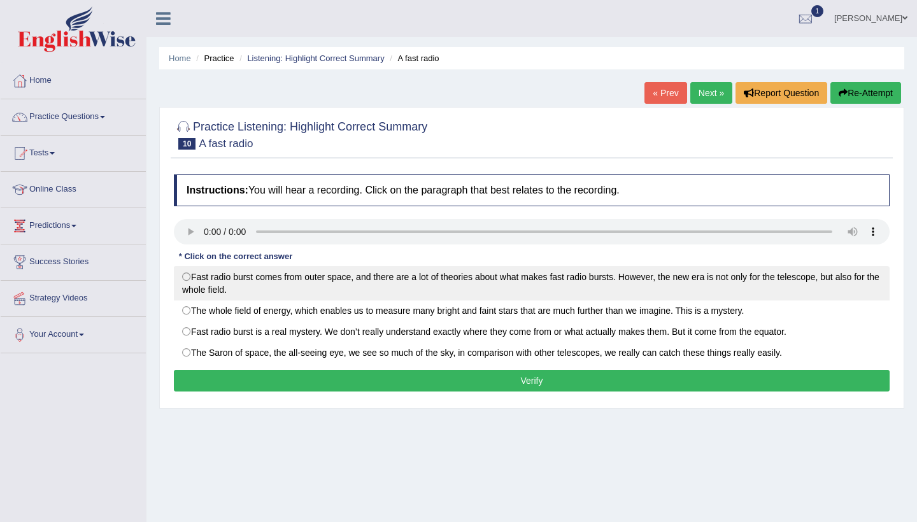
click at [192, 278] on label "Fast radio burst comes from outer space, and there are a lot of theories about …" at bounding box center [532, 283] width 716 height 34
radio input "true"
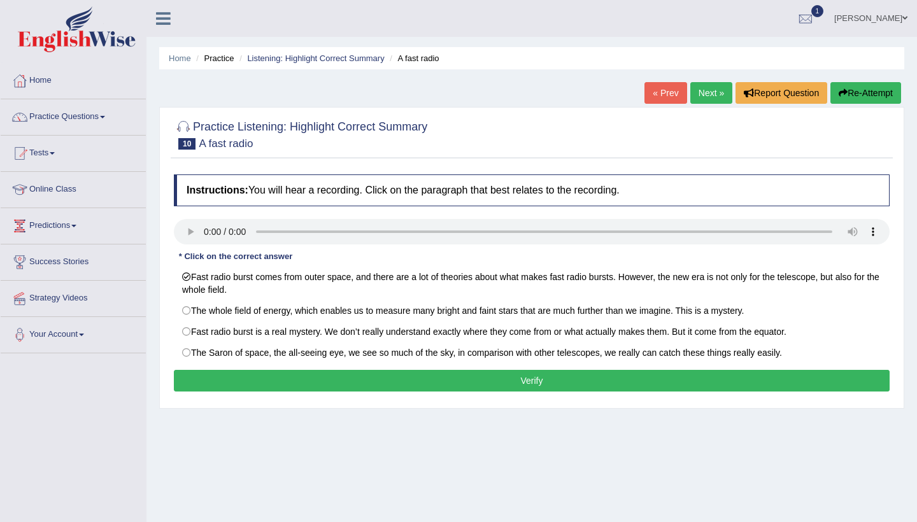
click at [295, 394] on div "Instructions: You will hear a recording. Click on the paragraph that best relat…" at bounding box center [532, 285] width 722 height 234
click at [295, 385] on button "Verify" at bounding box center [532, 381] width 716 height 22
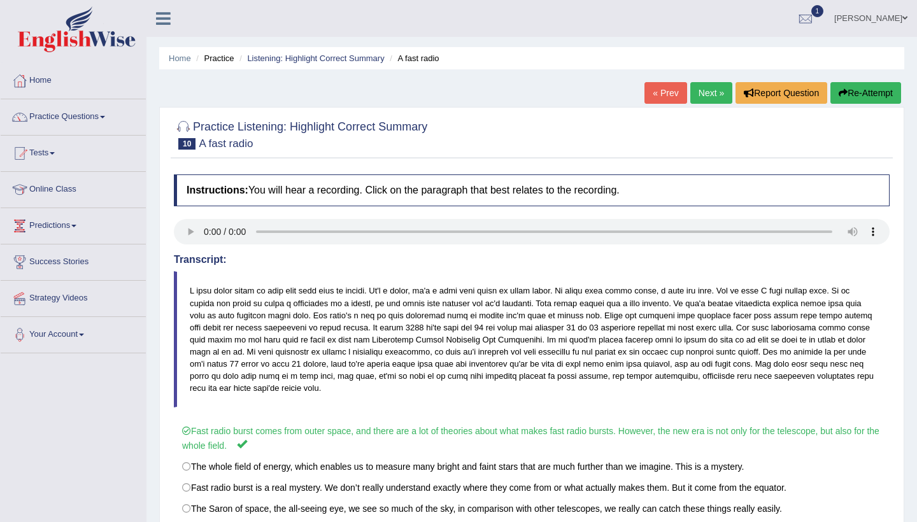
click at [701, 94] on link "Next »" at bounding box center [711, 93] width 42 height 22
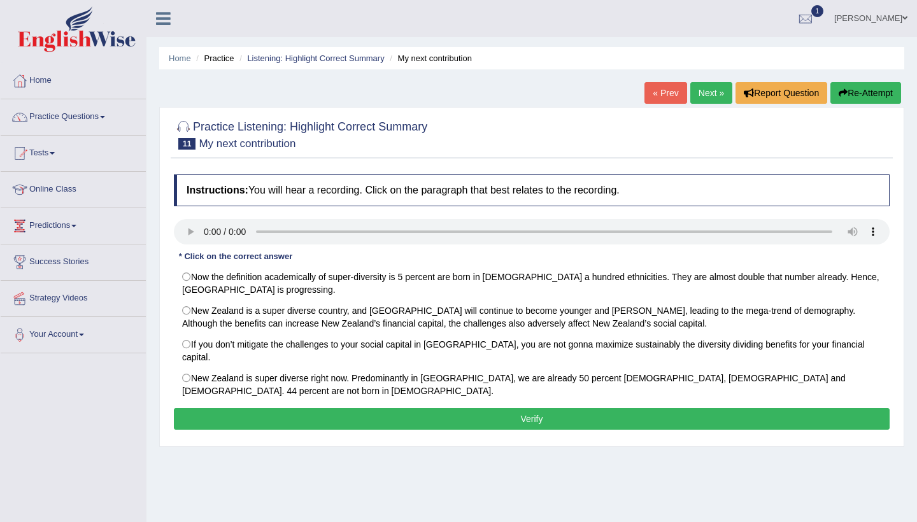
click at [186, 229] on audio at bounding box center [532, 231] width 716 height 25
click at [712, 96] on link "Next »" at bounding box center [711, 93] width 42 height 22
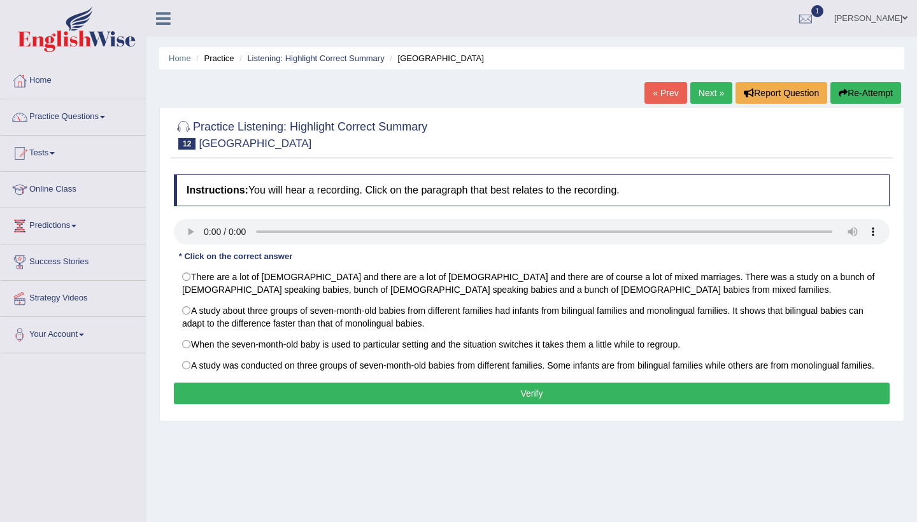
click at [712, 96] on link "Next »" at bounding box center [711, 93] width 42 height 22
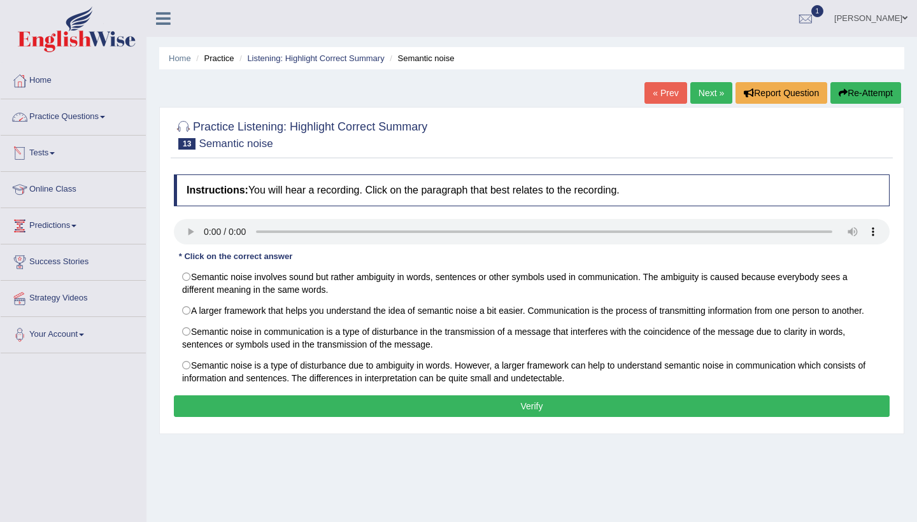
click at [105, 116] on span at bounding box center [102, 117] width 5 height 3
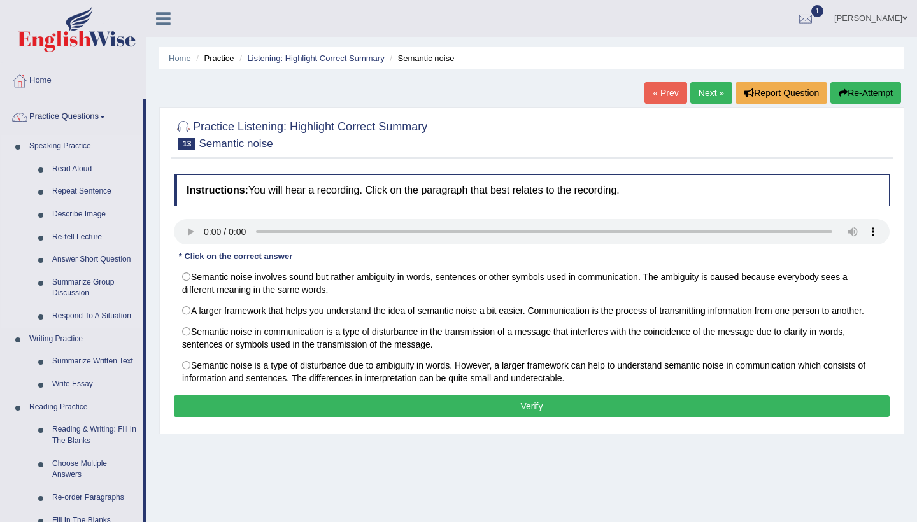
click at [88, 148] on link "Speaking Practice" at bounding box center [83, 146] width 119 height 23
click at [110, 118] on link "Practice Questions" at bounding box center [72, 115] width 142 height 32
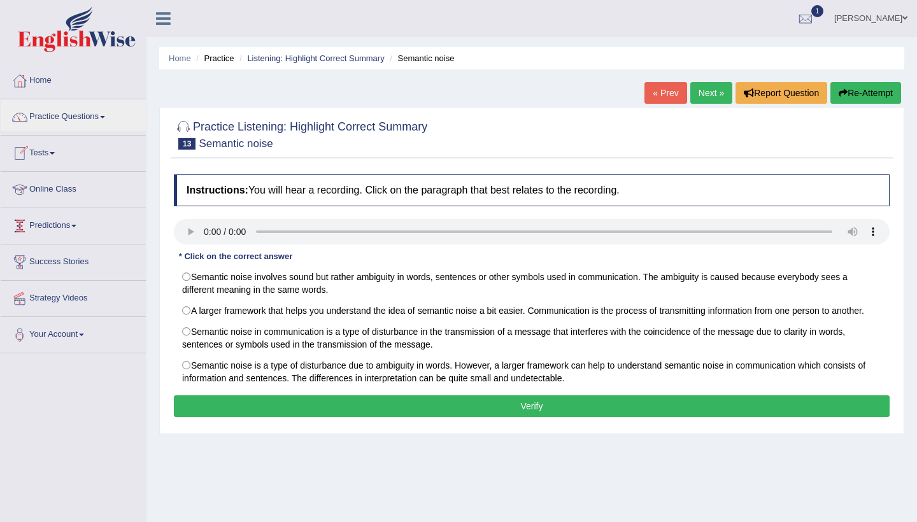
click at [64, 157] on link "Tests" at bounding box center [73, 152] width 145 height 32
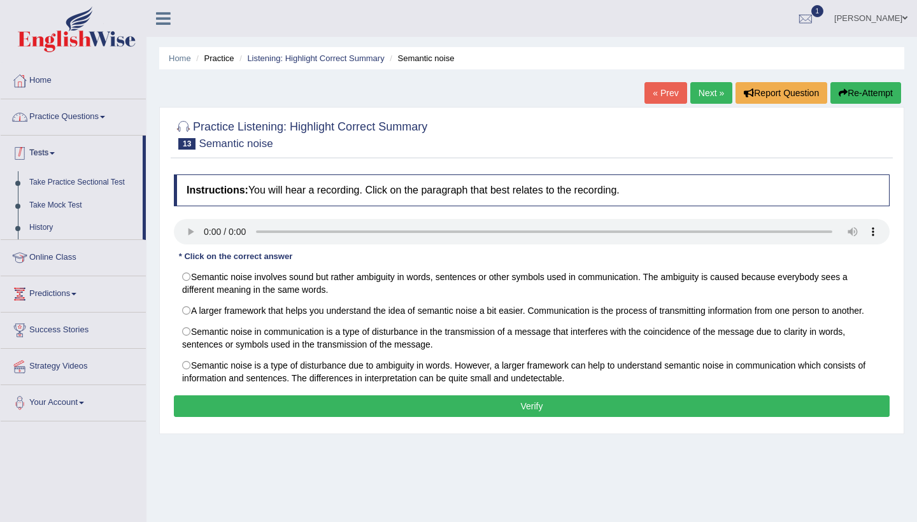
click at [96, 106] on link "Practice Questions" at bounding box center [73, 115] width 145 height 32
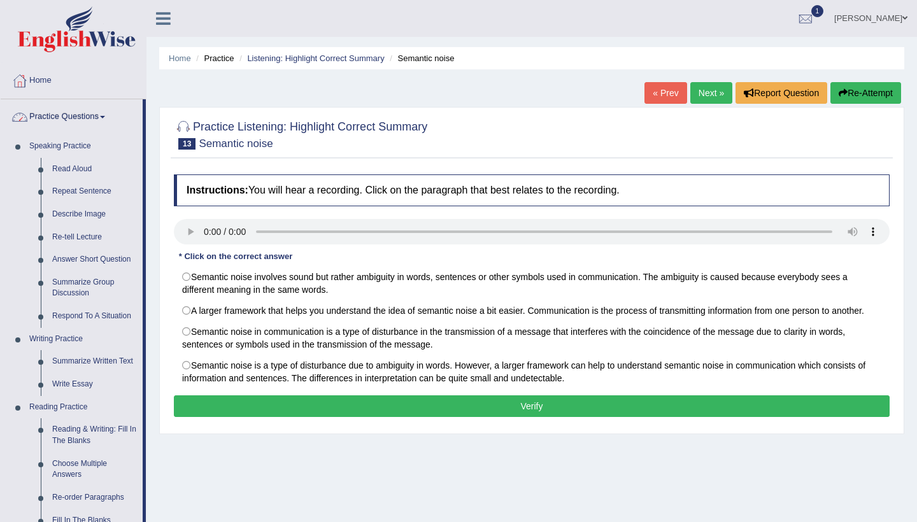
click at [106, 120] on link "Practice Questions" at bounding box center [72, 115] width 142 height 32
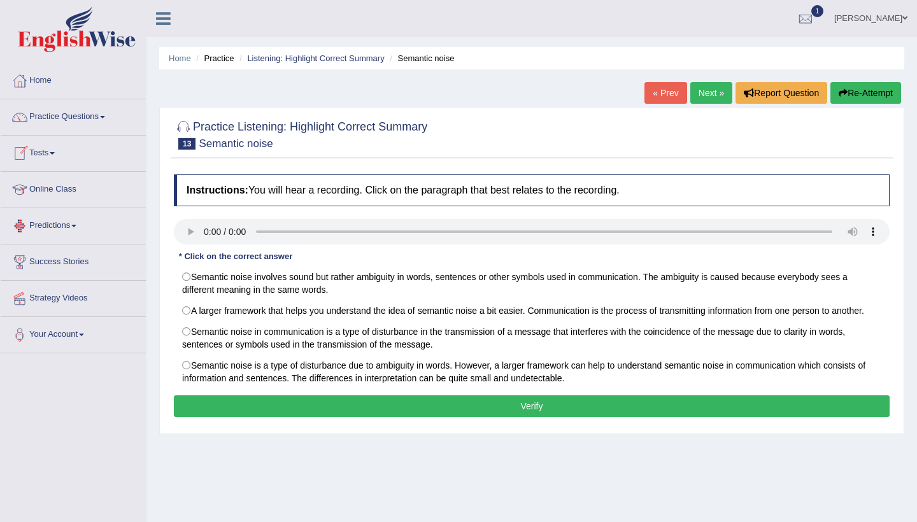
click at [62, 158] on link "Tests" at bounding box center [73, 152] width 145 height 32
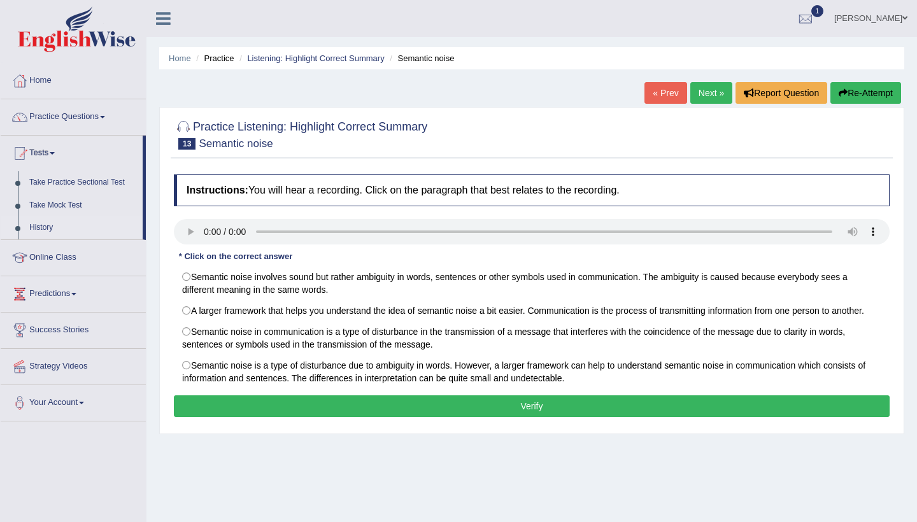
click at [48, 231] on link "History" at bounding box center [83, 228] width 119 height 23
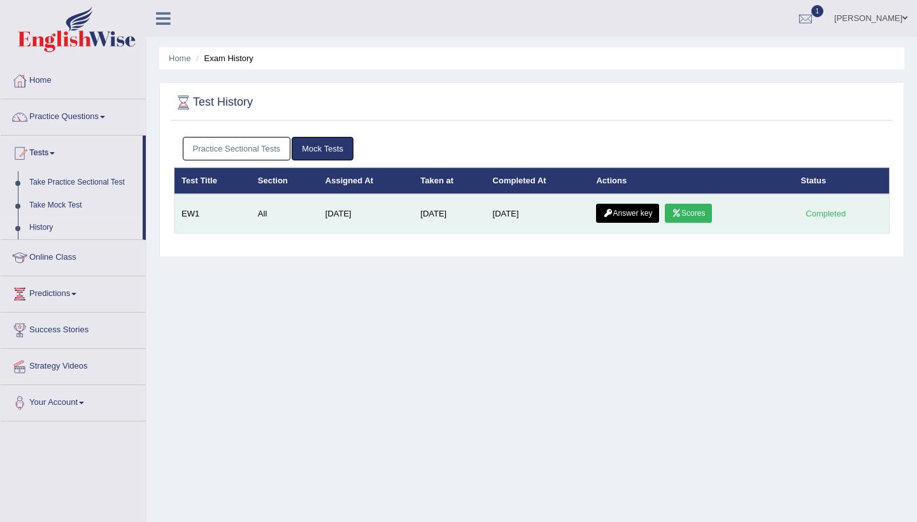
click at [701, 205] on link "Scores" at bounding box center [688, 213] width 47 height 19
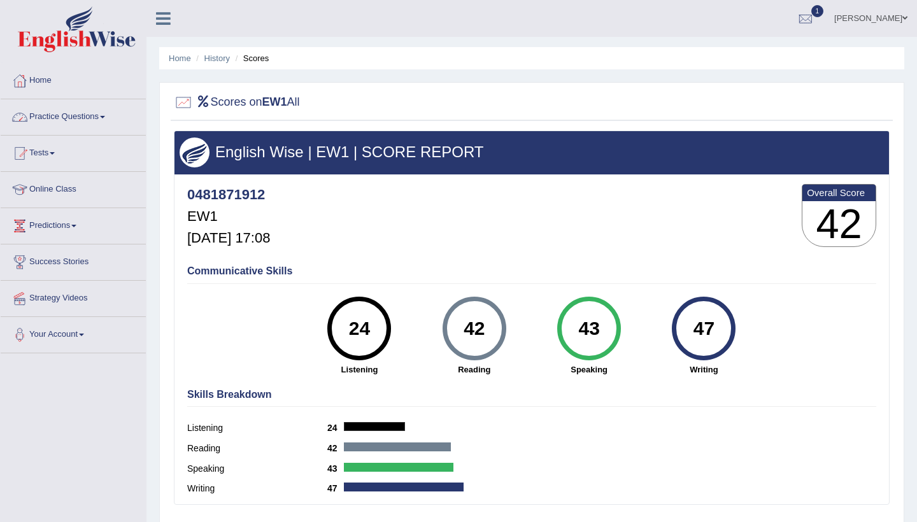
click at [114, 118] on link "Practice Questions" at bounding box center [73, 115] width 145 height 32
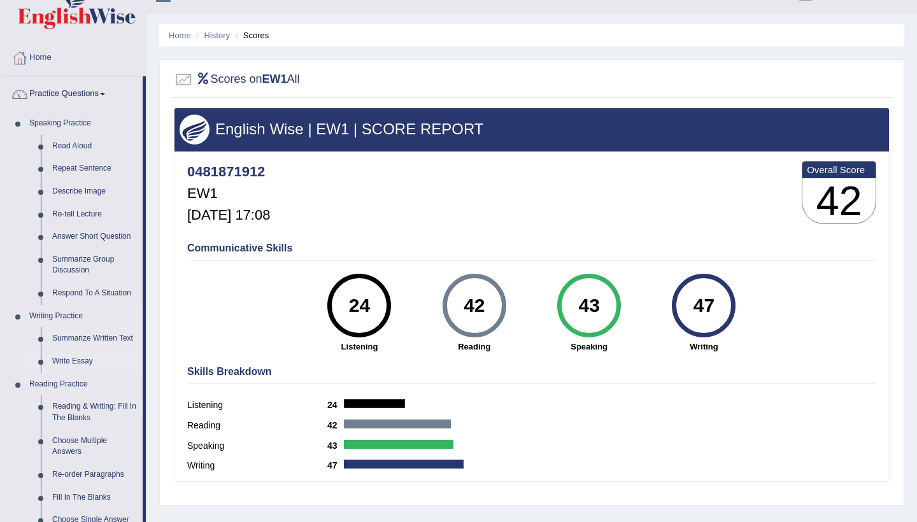
scroll to position [24, 0]
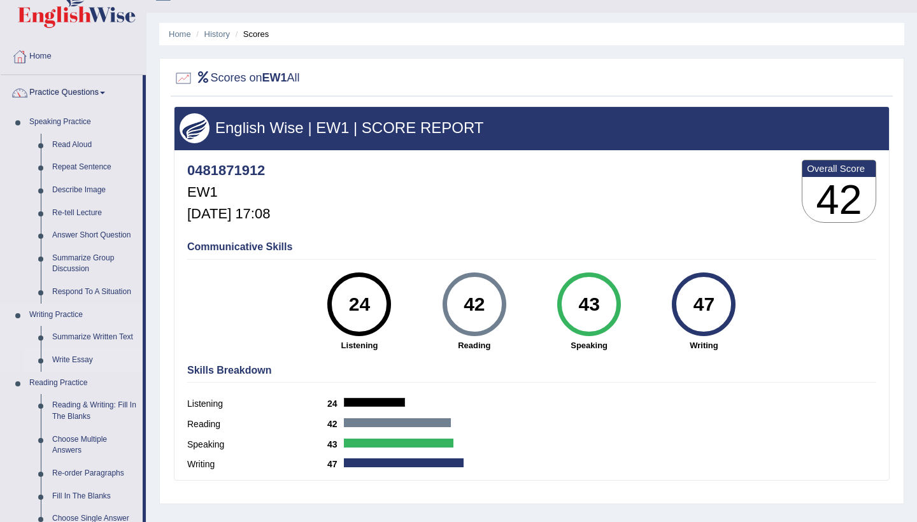
click at [73, 351] on link "Write Essay" at bounding box center [94, 360] width 96 height 23
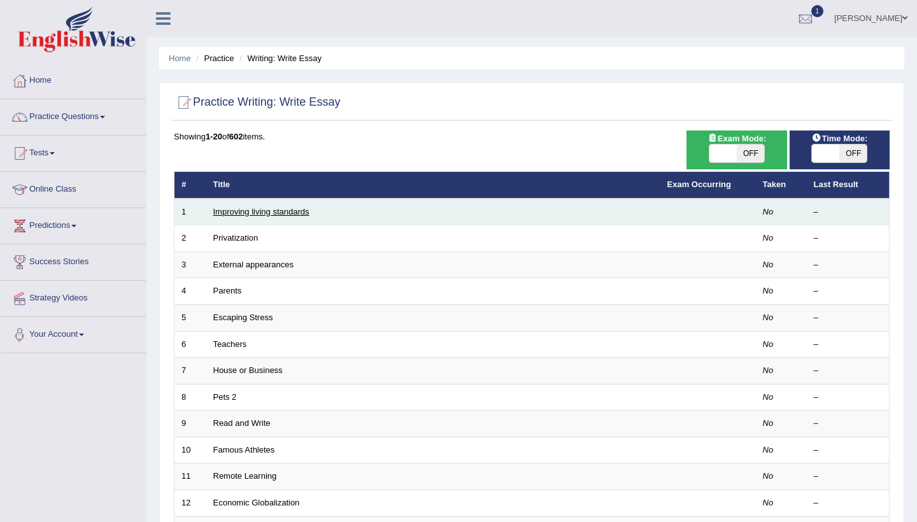
click at [244, 210] on link "Improving living standards" at bounding box center [261, 212] width 96 height 10
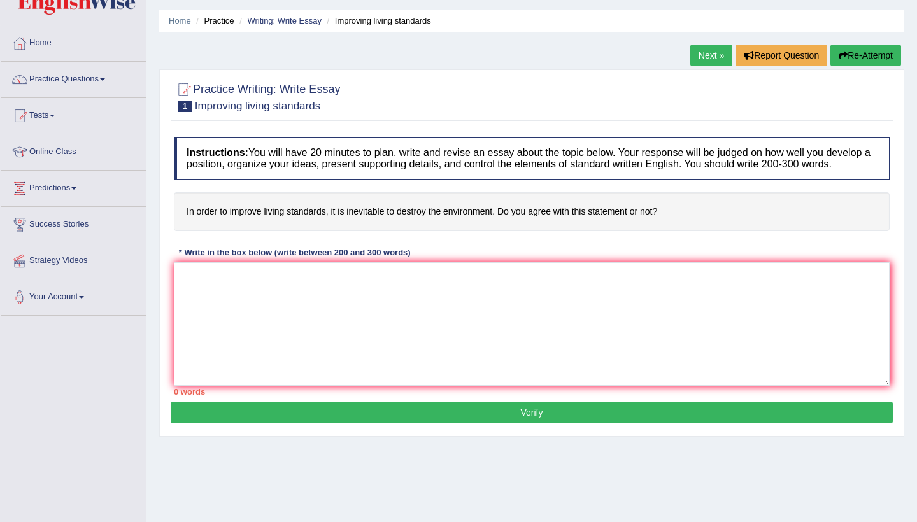
scroll to position [42, 0]
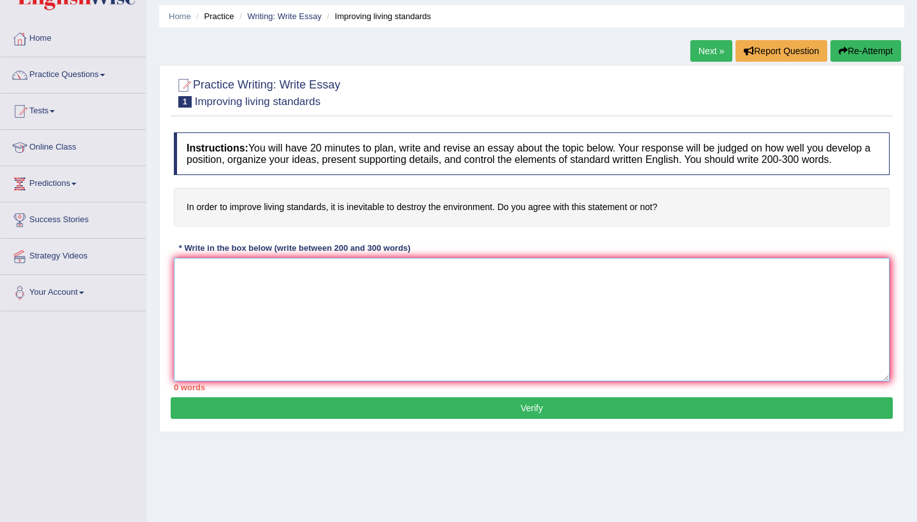
click at [188, 289] on textarea at bounding box center [532, 320] width 716 height 124
